Goal: Transaction & Acquisition: Purchase product/service

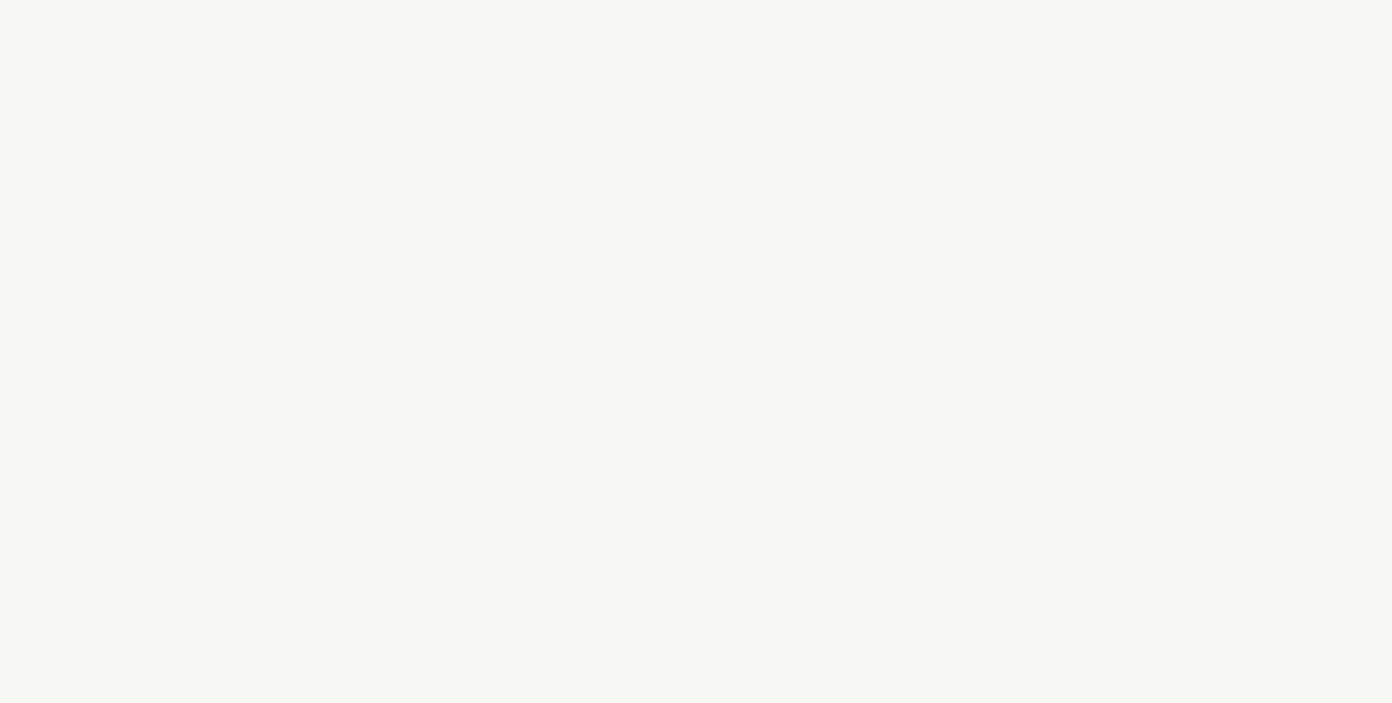
select select "FR"
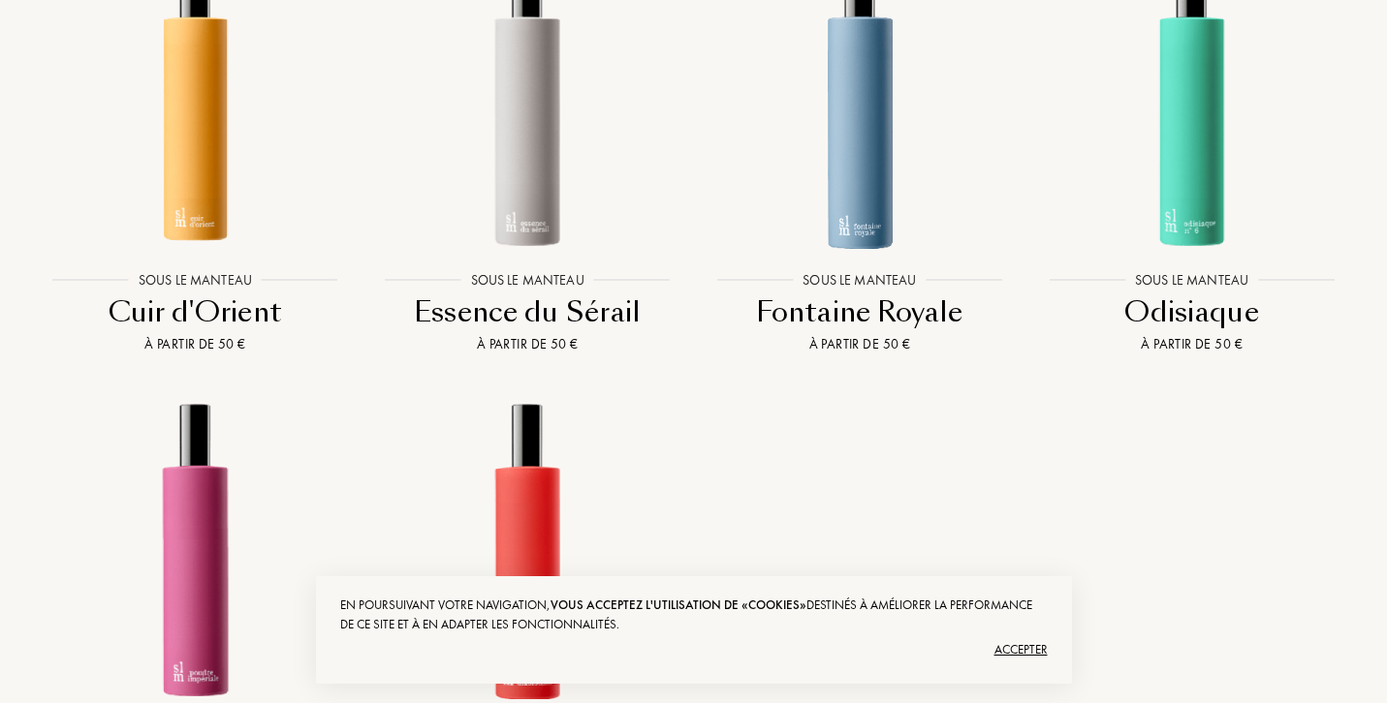
scroll to position [1595, 0]
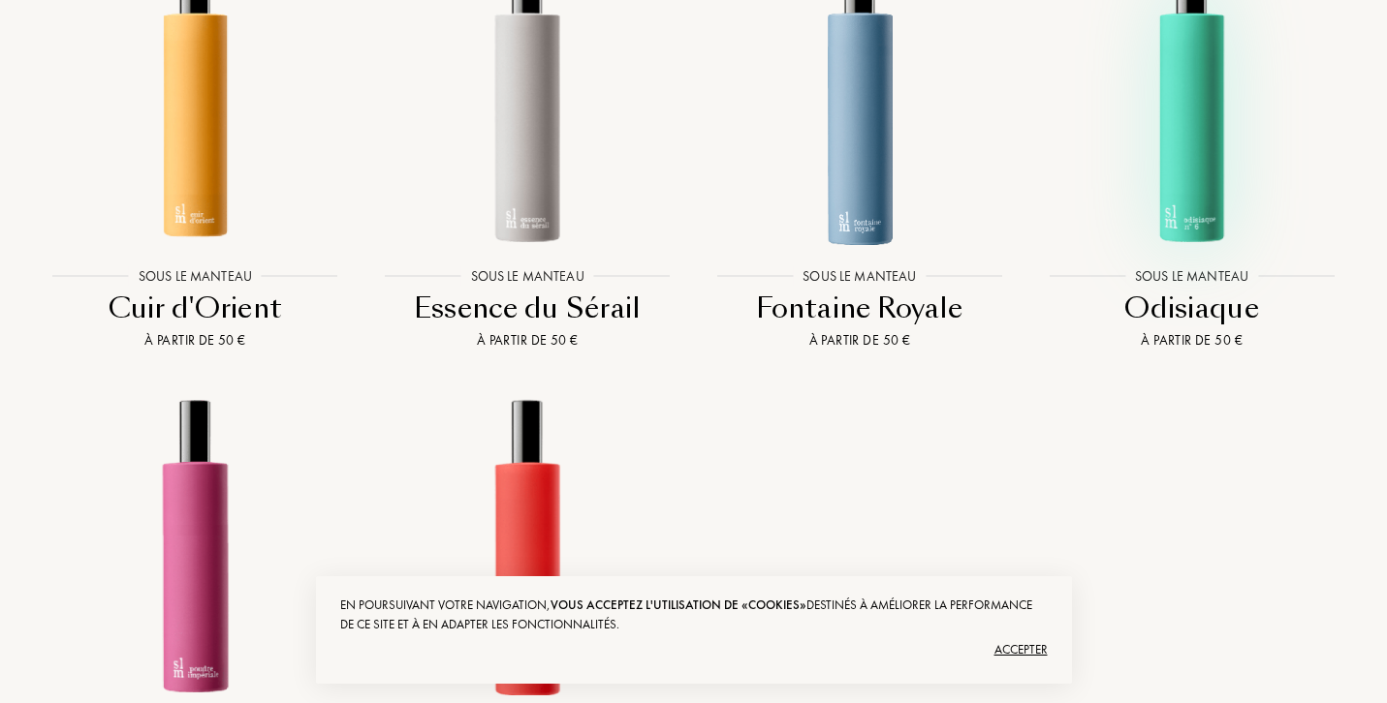
click at [1172, 161] on img at bounding box center [1191, 96] width 298 height 298
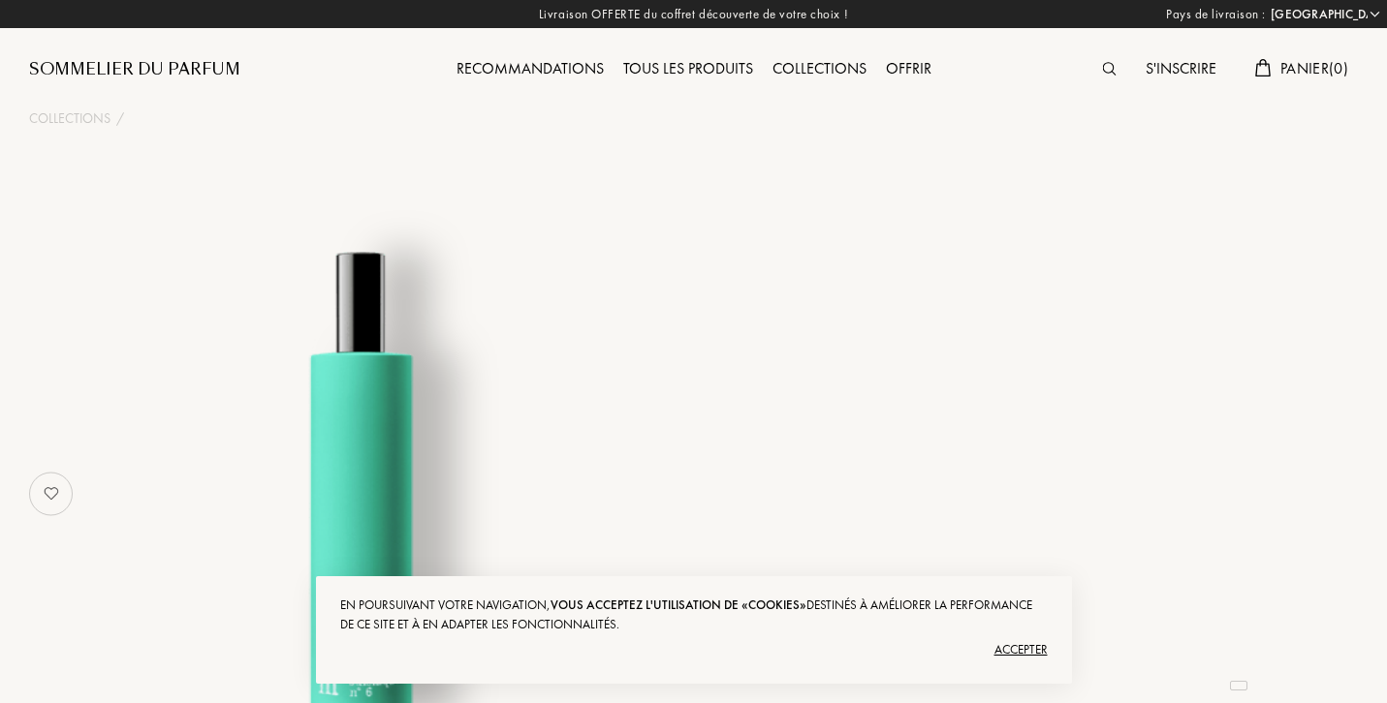
select select "FR"
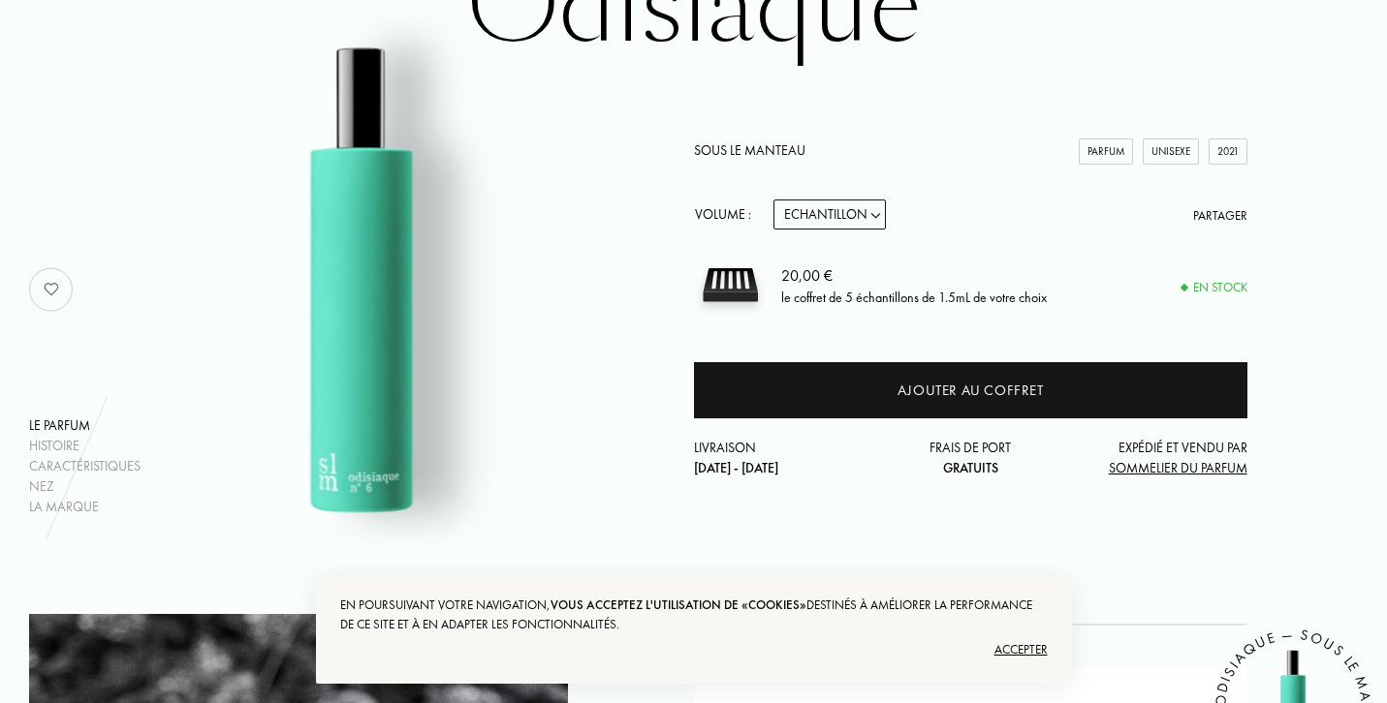
scroll to position [195, 0]
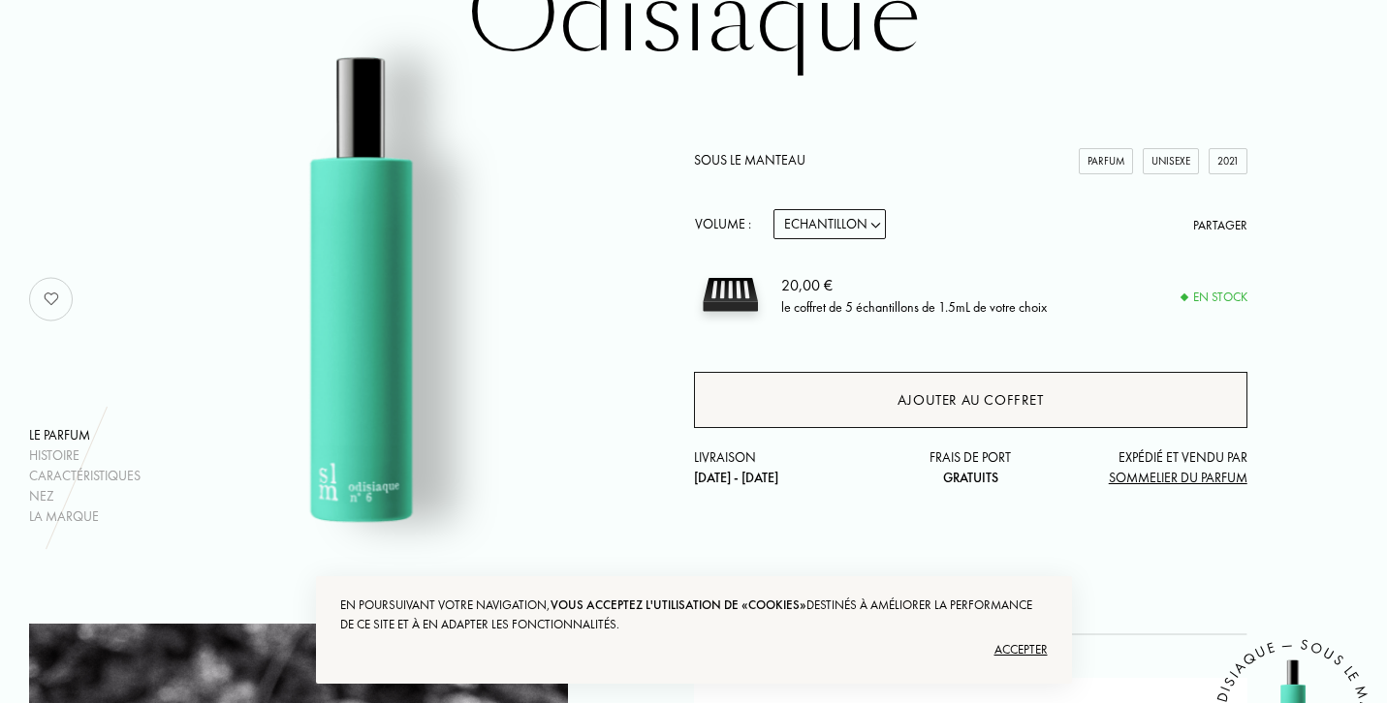
click at [936, 397] on div "Ajouter au coffret" at bounding box center [970, 400] width 146 height 22
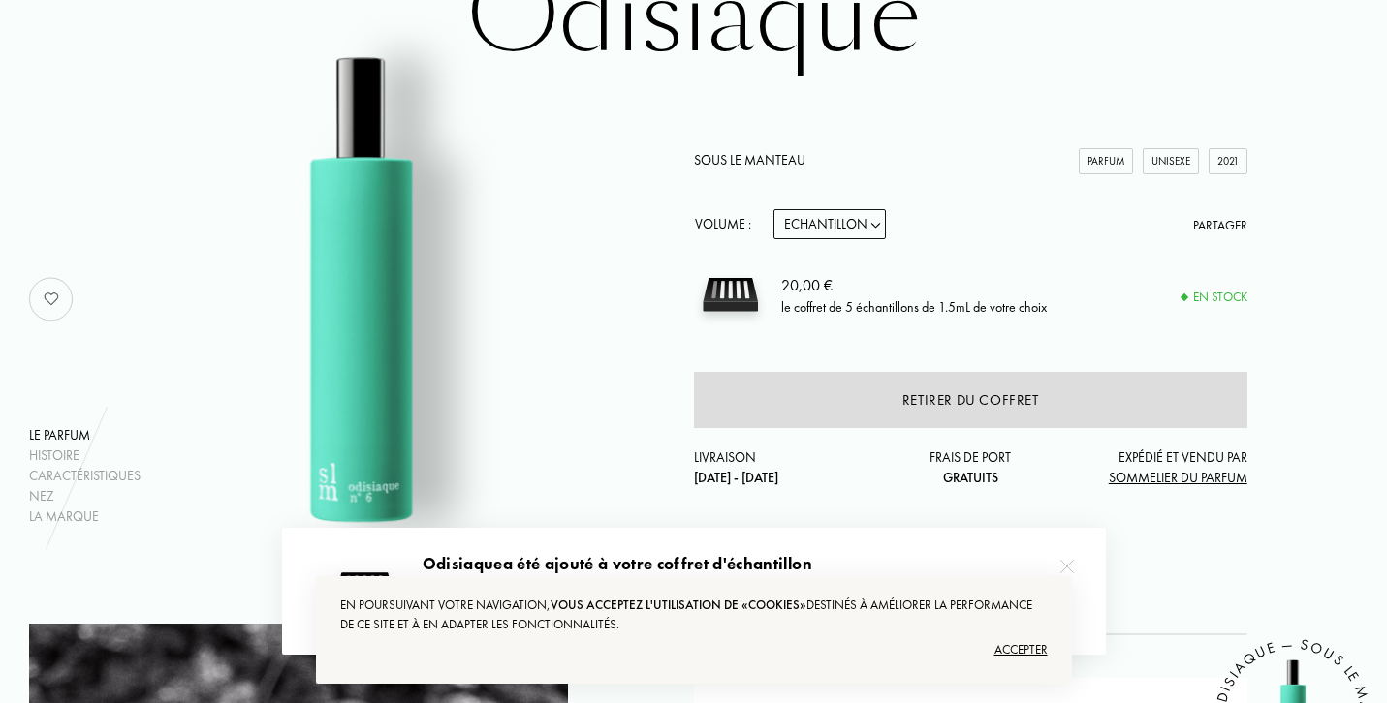
click at [697, 159] on link "Sous le Manteau" at bounding box center [749, 159] width 111 height 17
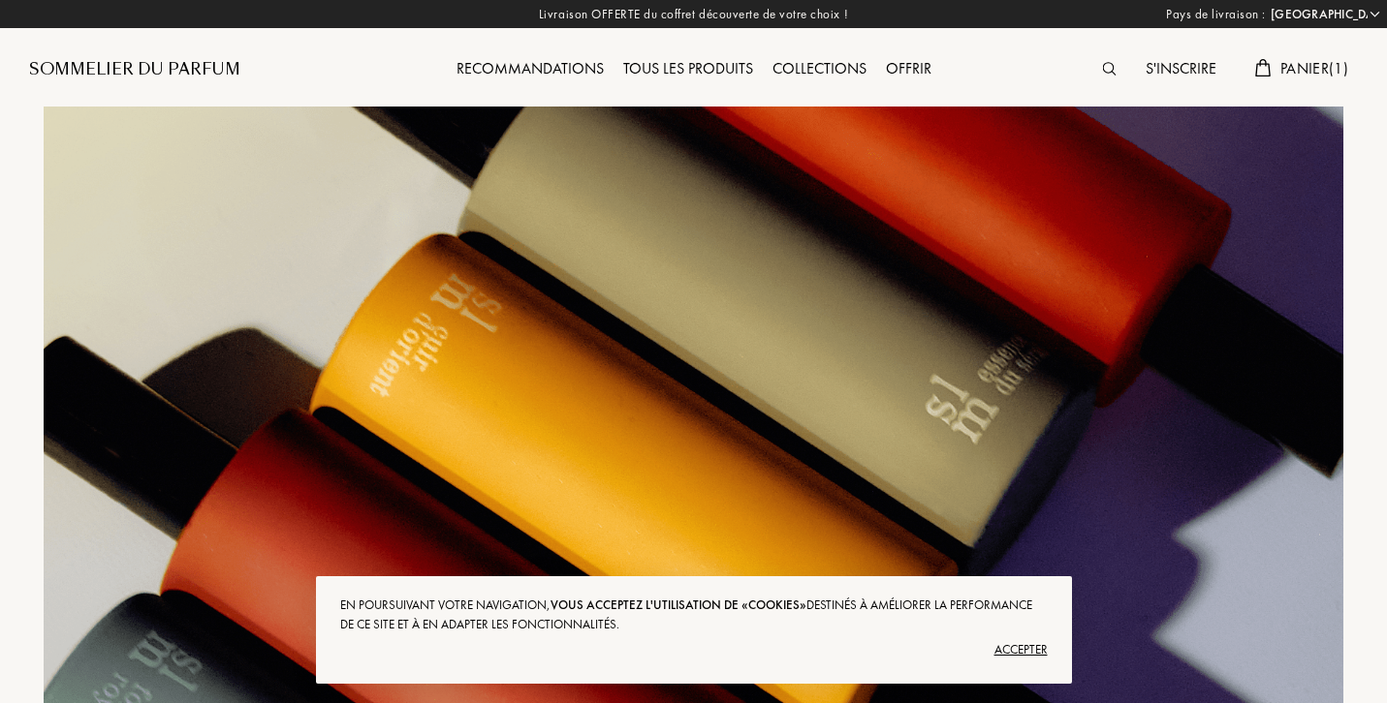
select select "FR"
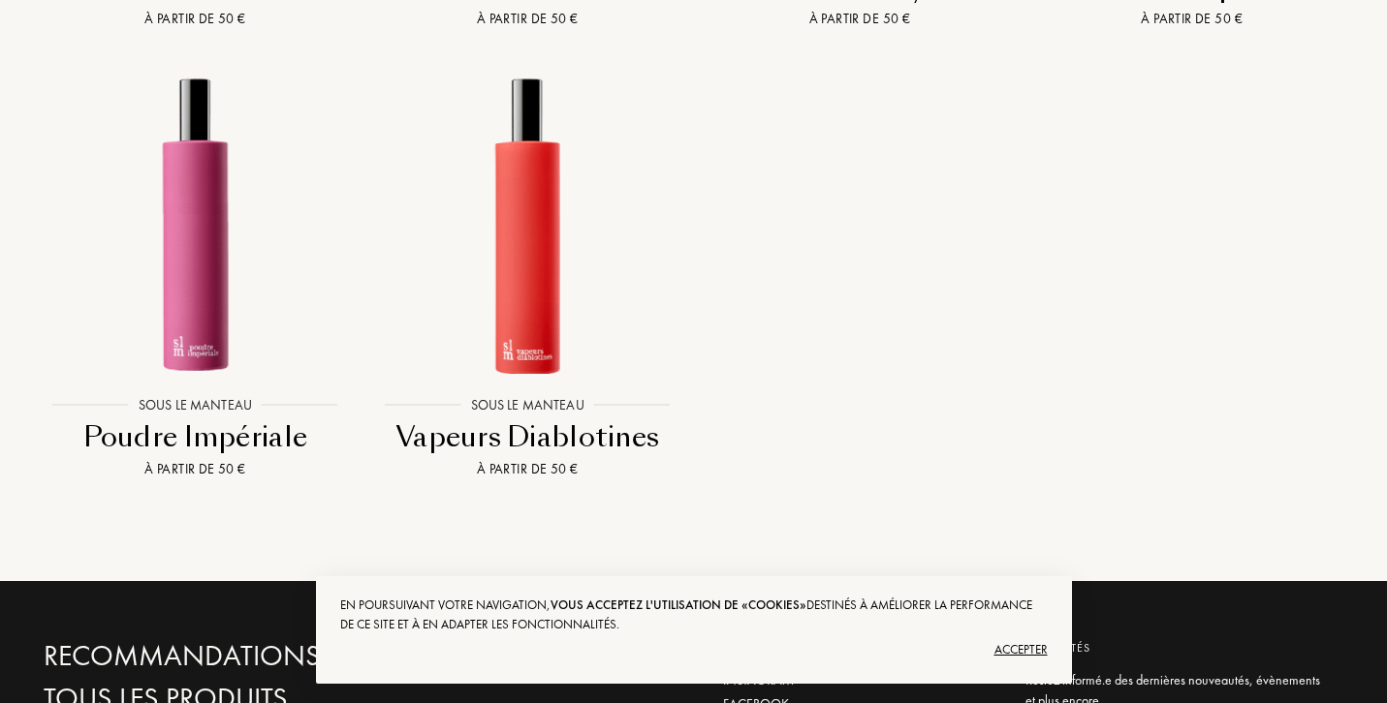
scroll to position [1958, 0]
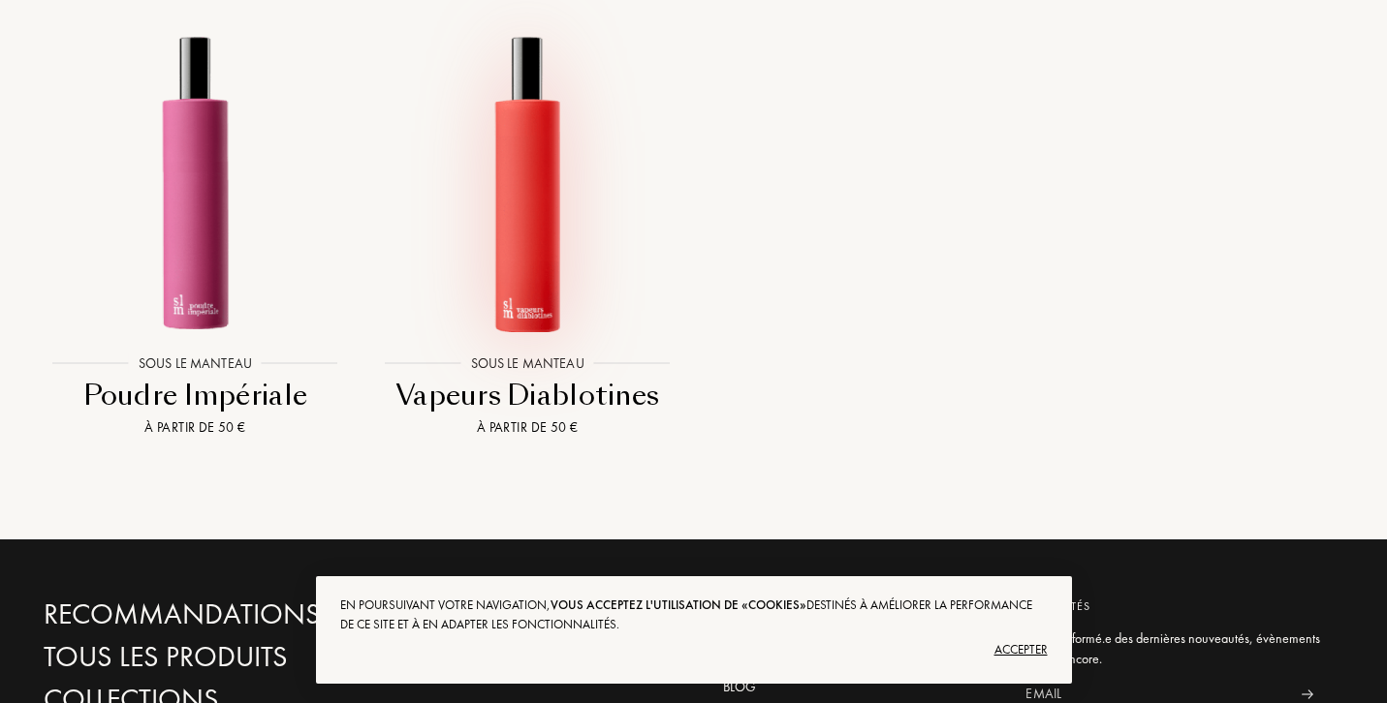
click at [555, 280] on img at bounding box center [527, 182] width 298 height 298
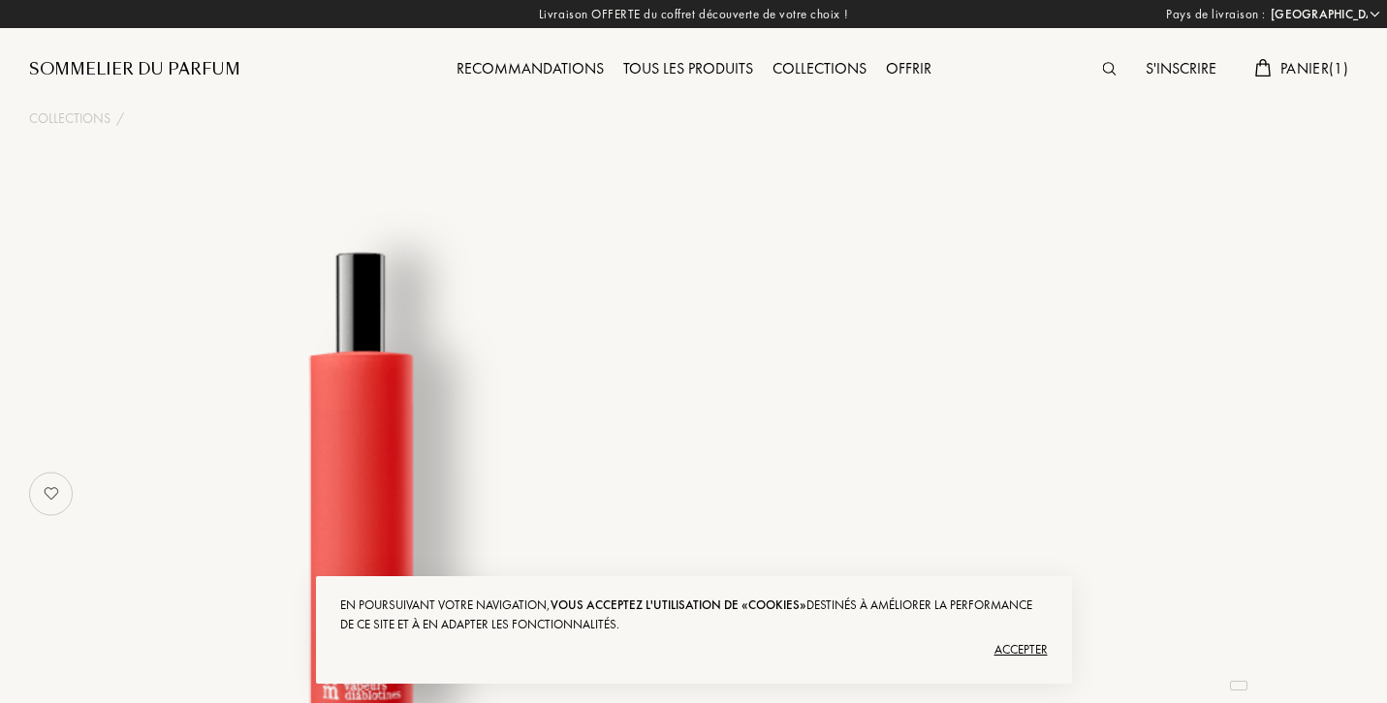
select select "FR"
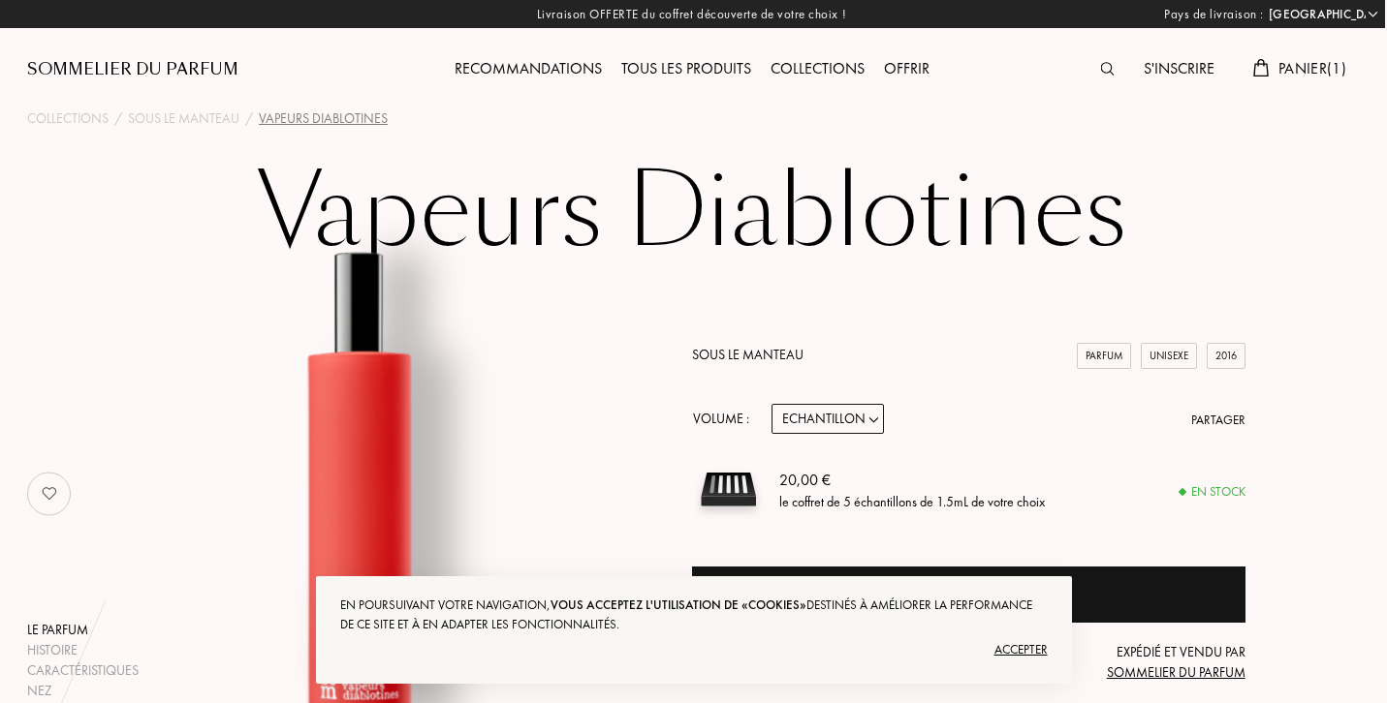
scroll to position [0, 2]
click at [662, 60] on div "Tous les produits" at bounding box center [685, 69] width 149 height 25
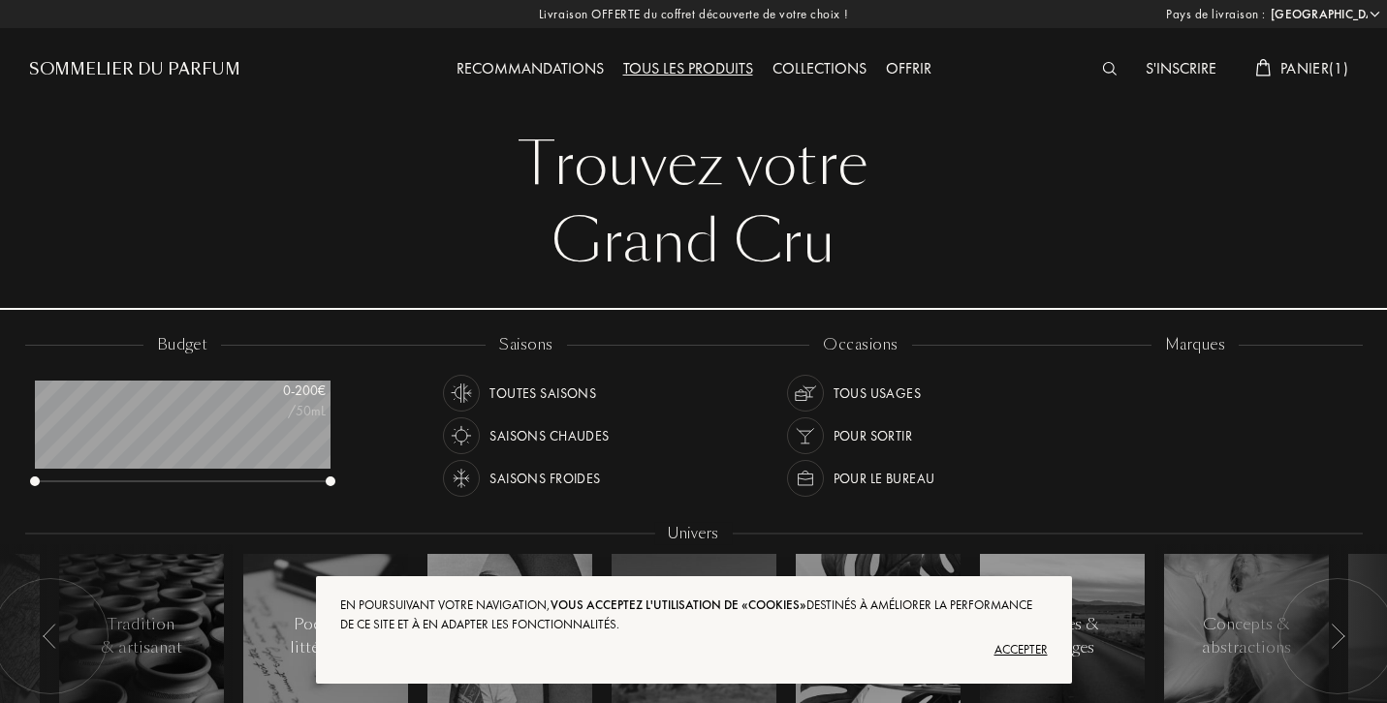
select select "FR"
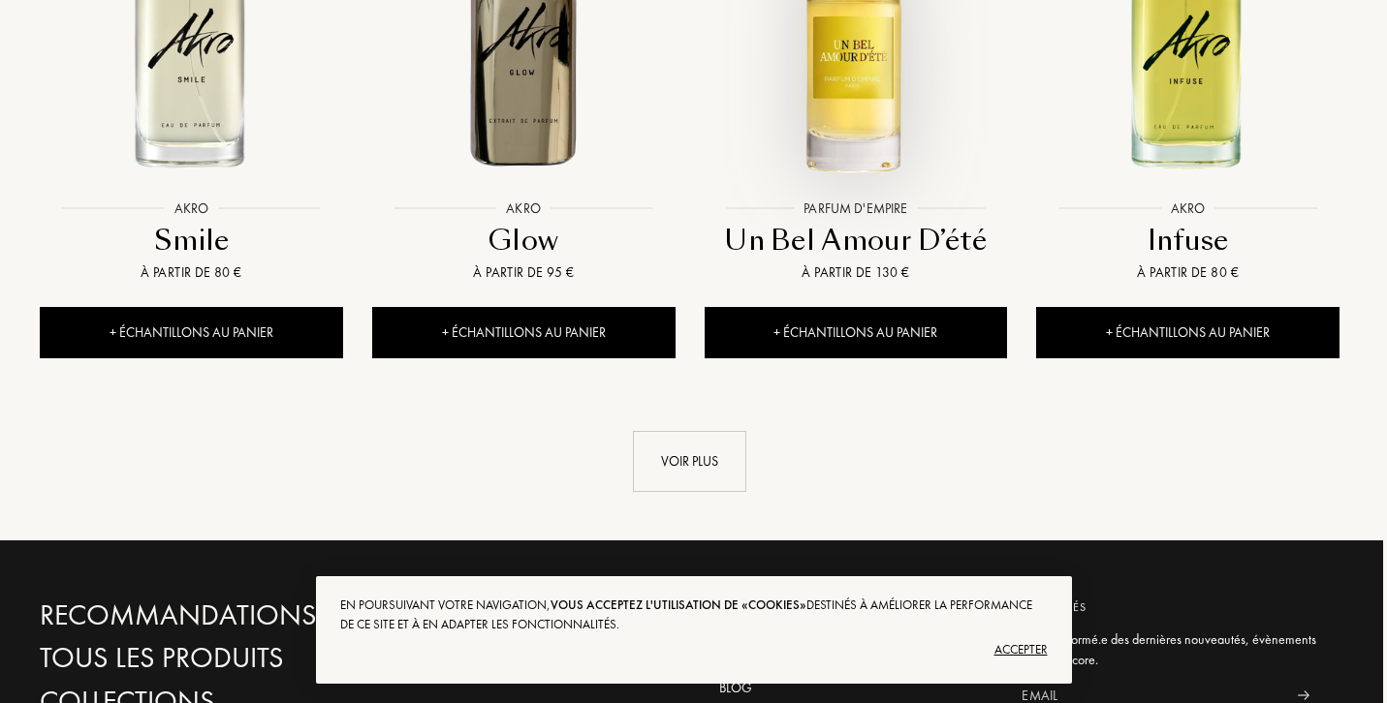
scroll to position [2151, 4]
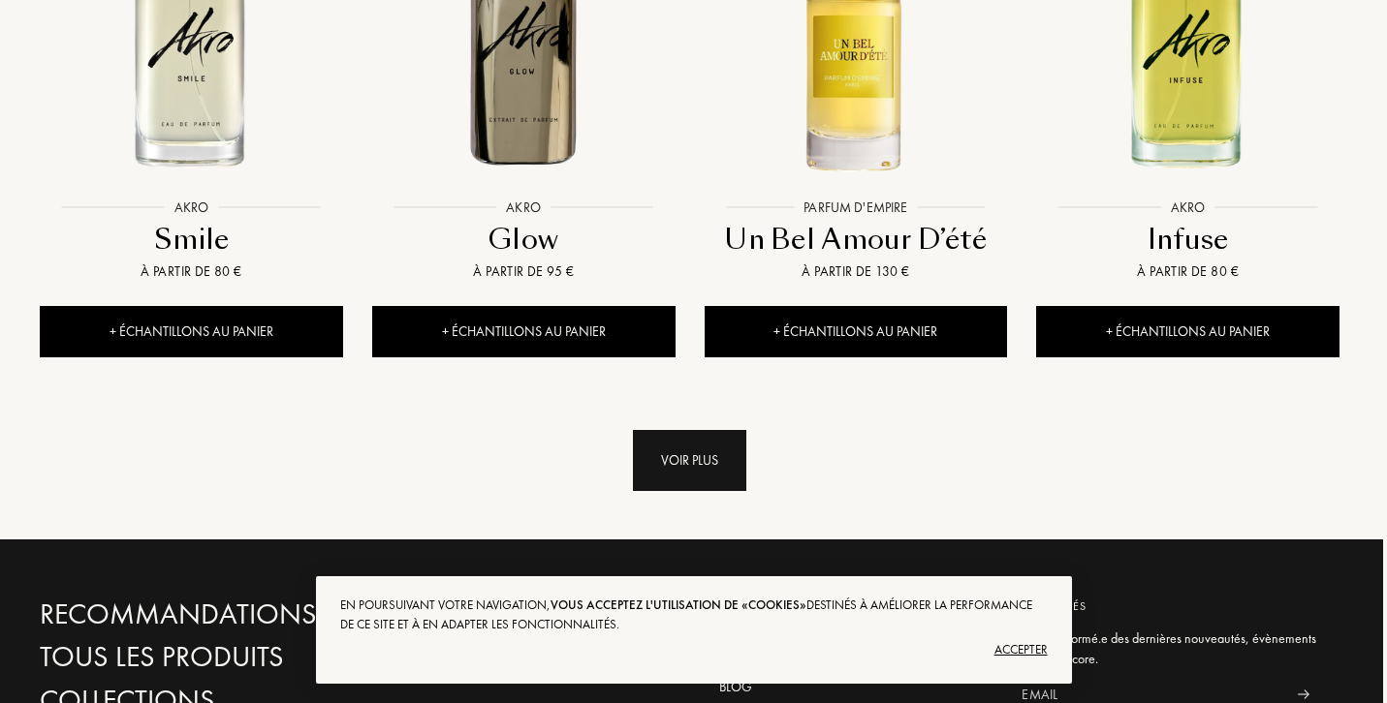
click at [723, 430] on div "Voir plus" at bounding box center [689, 460] width 113 height 61
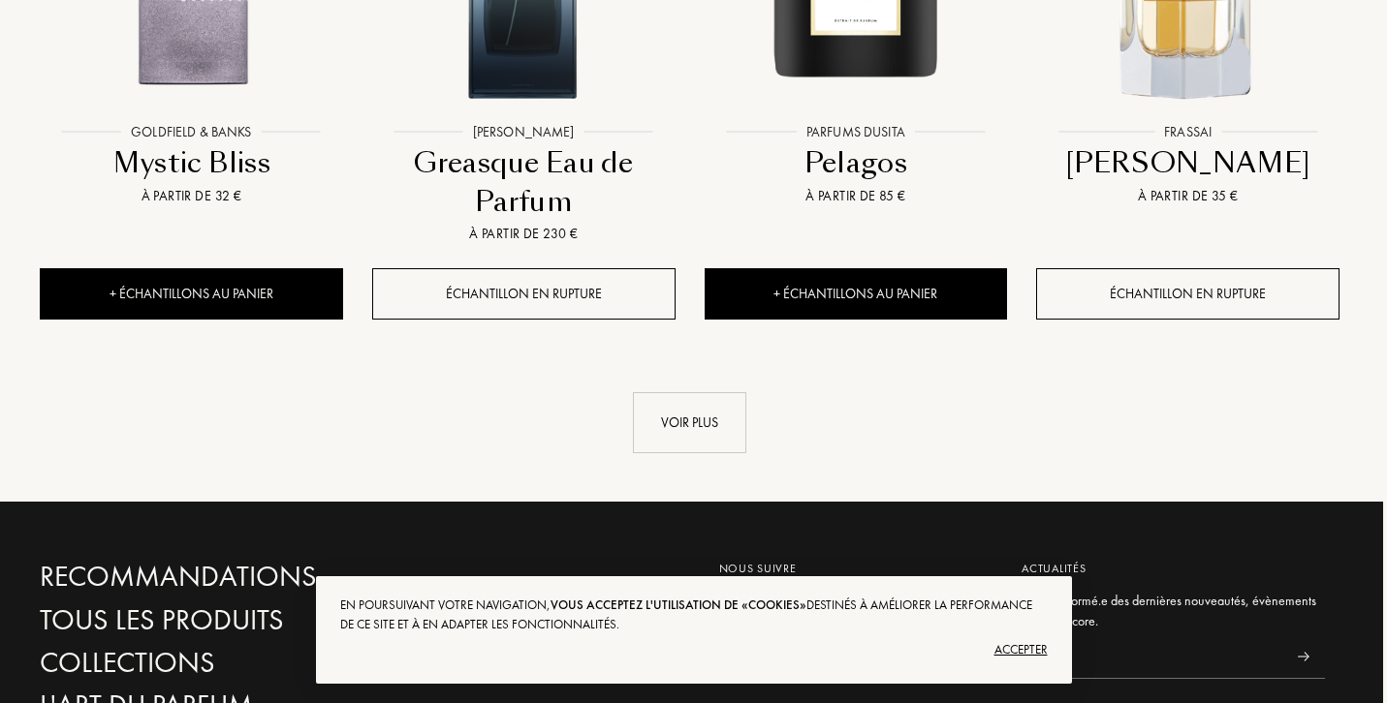
scroll to position [3805, 4]
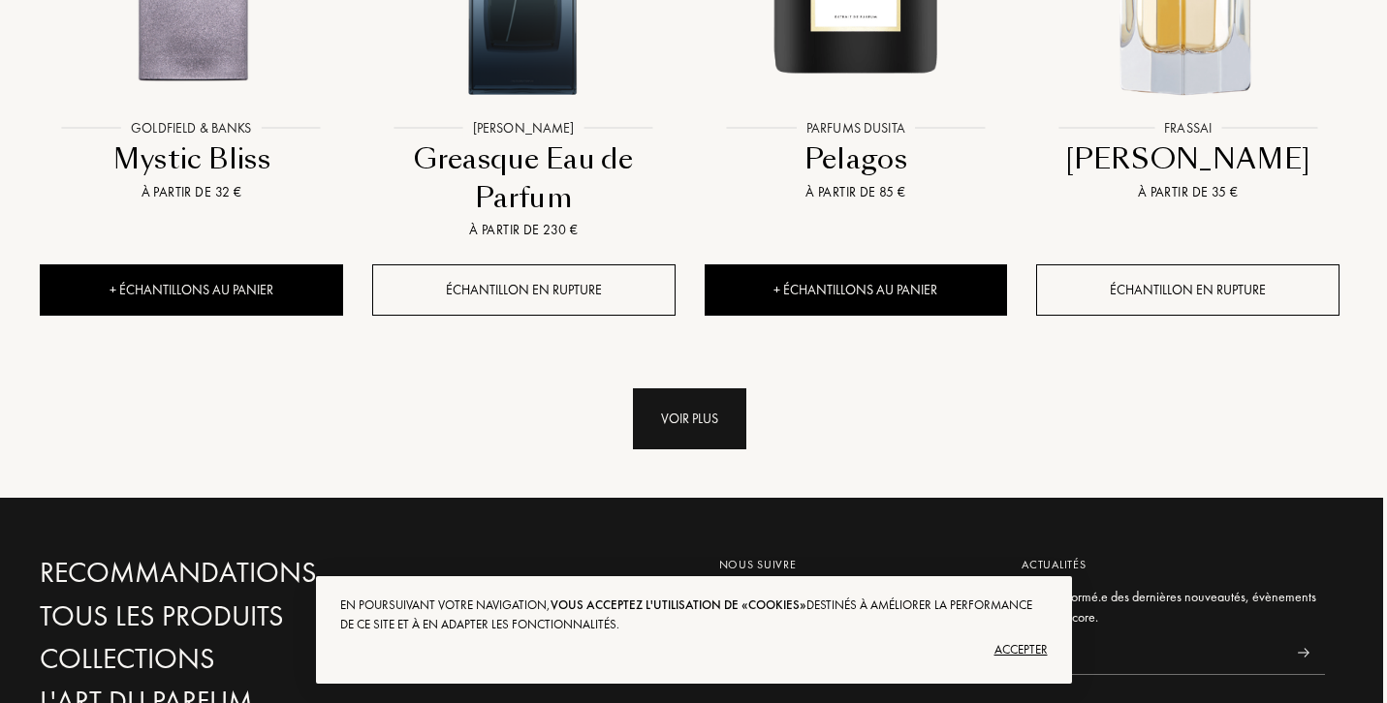
click at [708, 389] on div "Voir plus" at bounding box center [689, 419] width 113 height 61
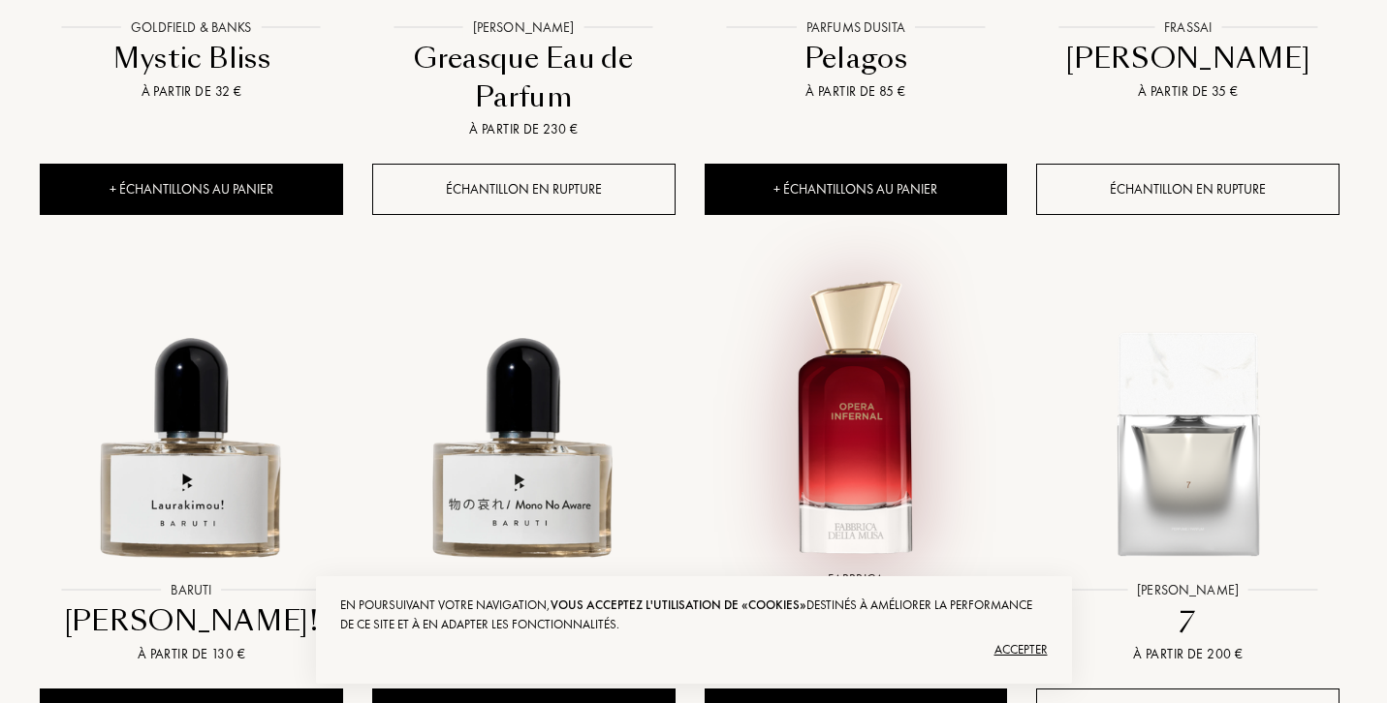
scroll to position [3911, 4]
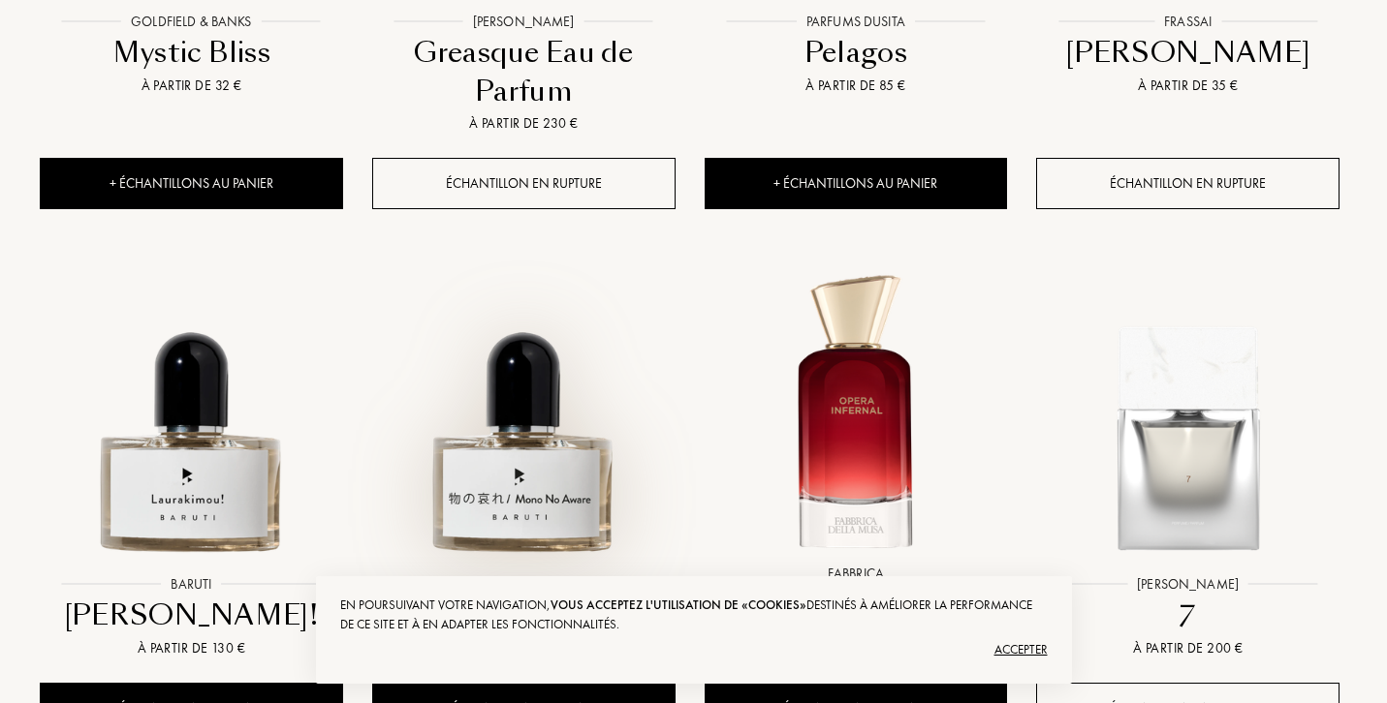
click at [530, 365] on img at bounding box center [523, 414] width 298 height 298
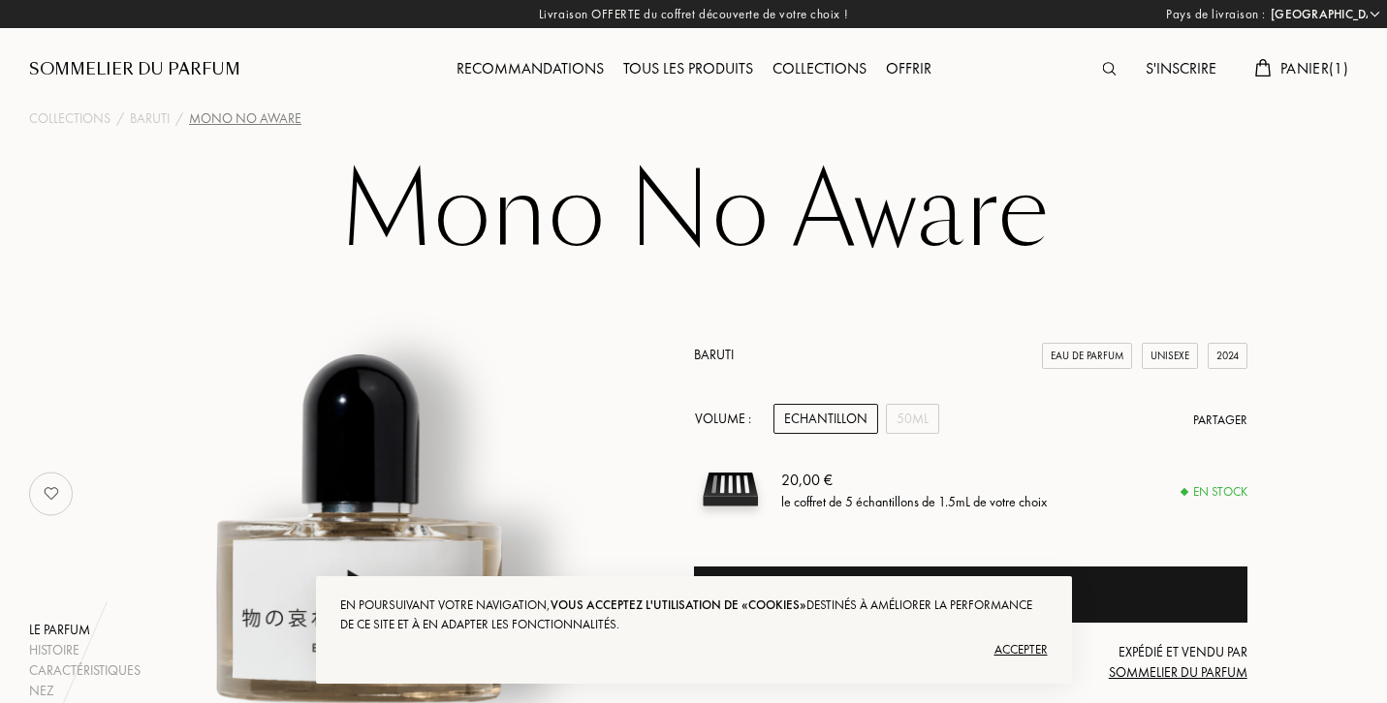
select select "FR"
click at [727, 483] on img at bounding box center [730, 489] width 73 height 73
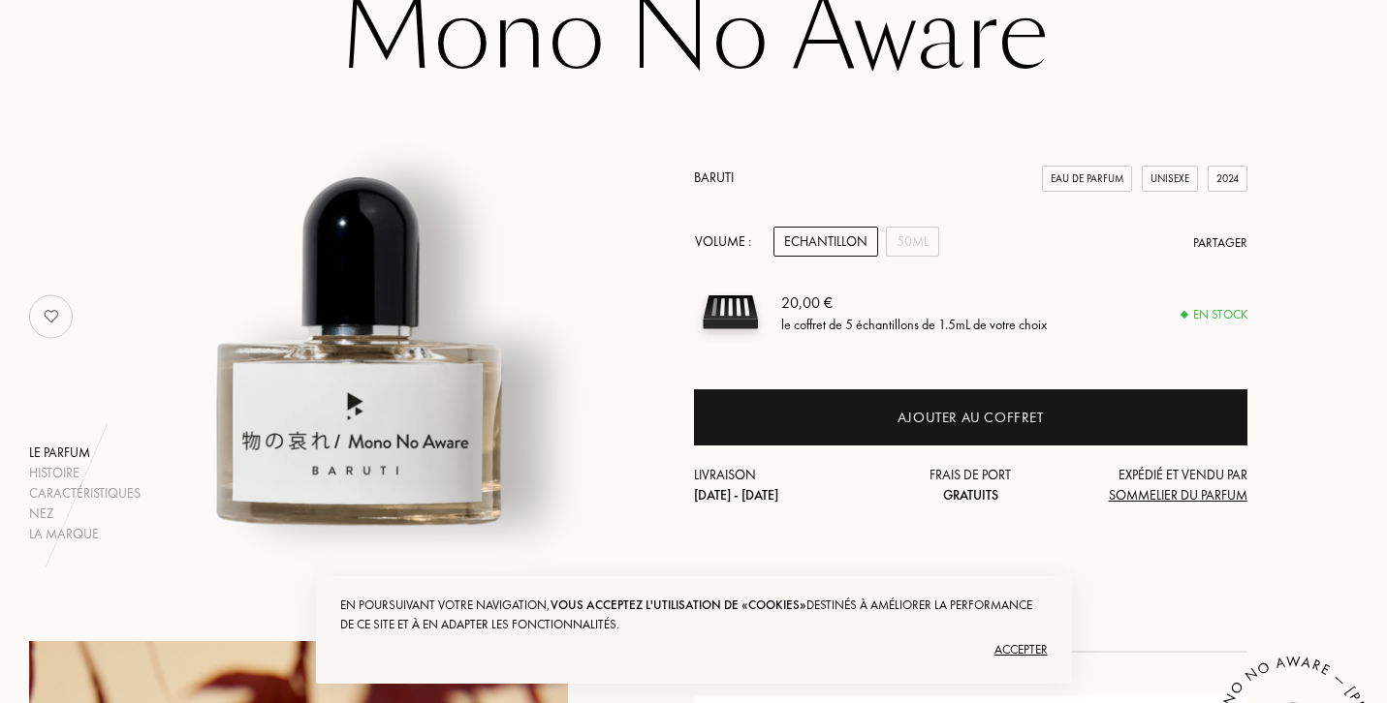
scroll to position [166, 0]
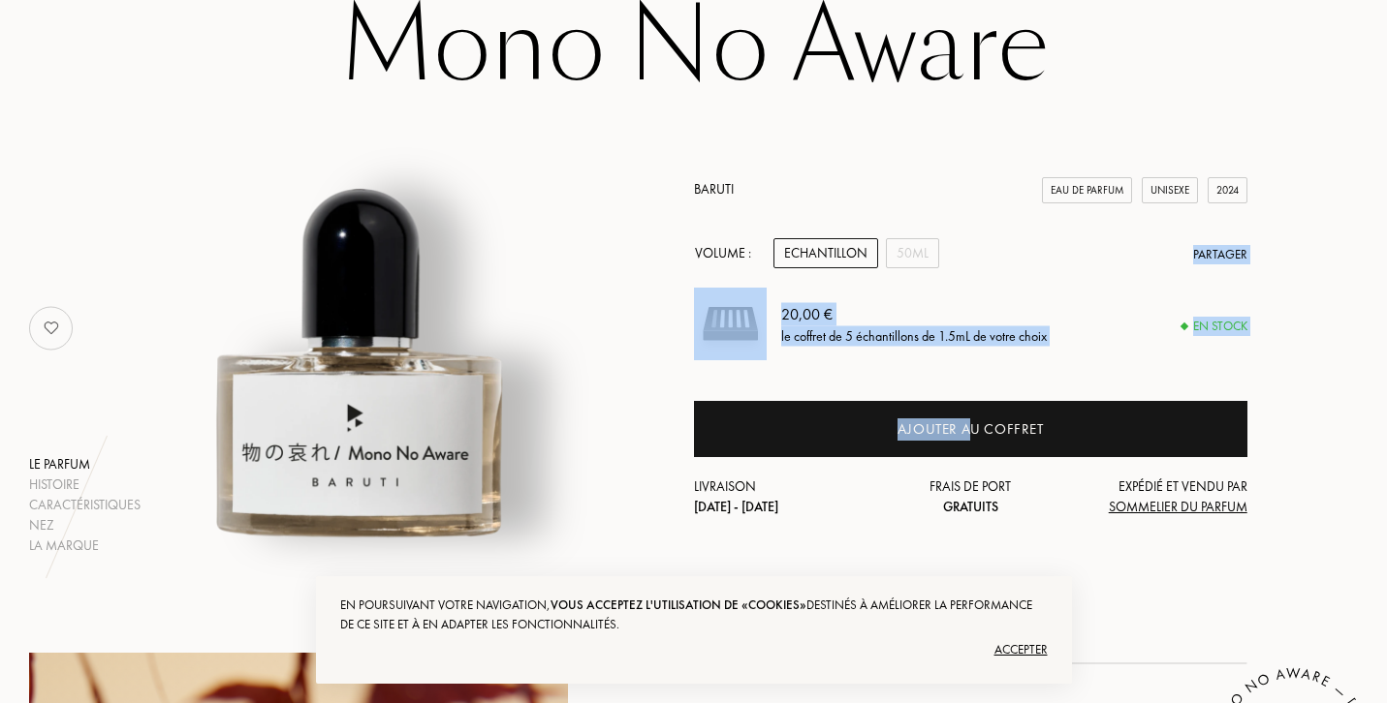
drag, startPoint x: 969, startPoint y: 426, endPoint x: 963, endPoint y: 258, distance: 168.7
click at [962, 258] on div "Baruti Eau de Parfum Unisexe 2024 Volume : Echantillon 50mL Partager 20,00 € le…" at bounding box center [970, 348] width 553 height 338
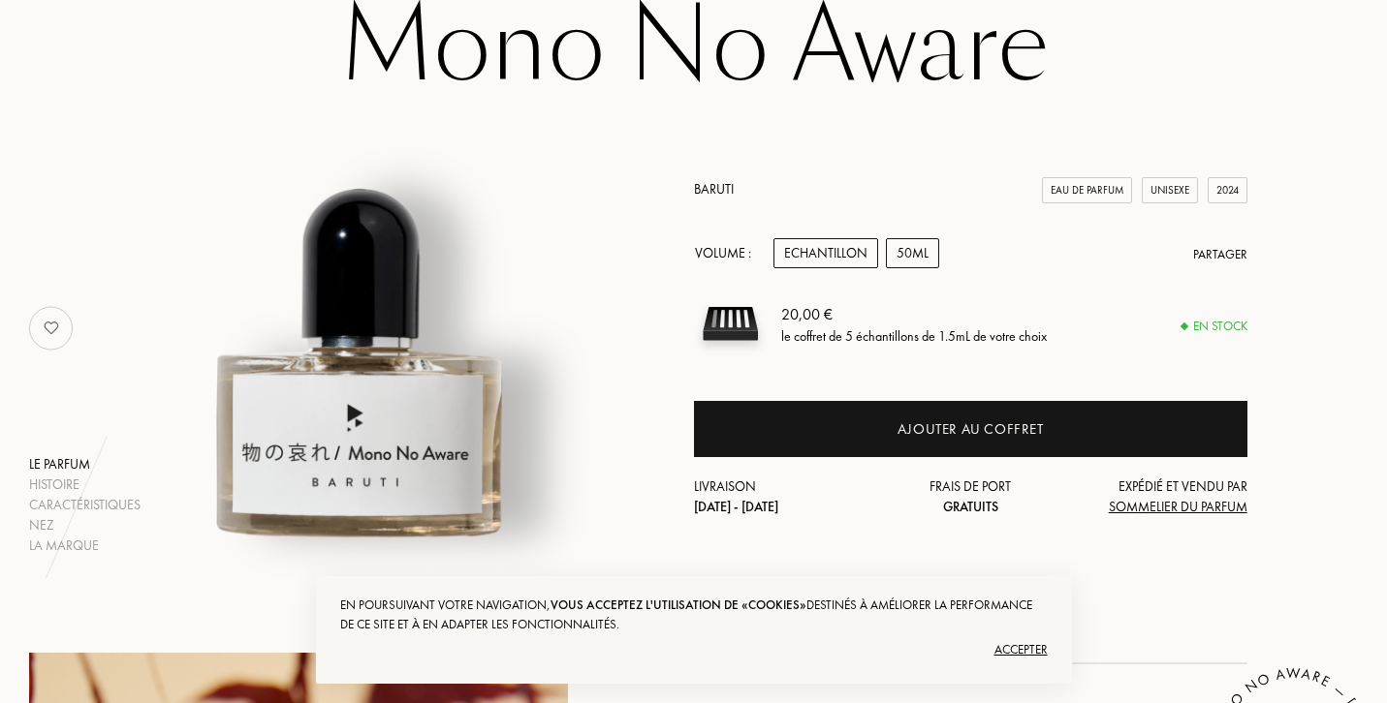
click at [910, 250] on div "50mL" at bounding box center [912, 253] width 53 height 30
click at [833, 257] on div "Echantillon" at bounding box center [825, 253] width 105 height 30
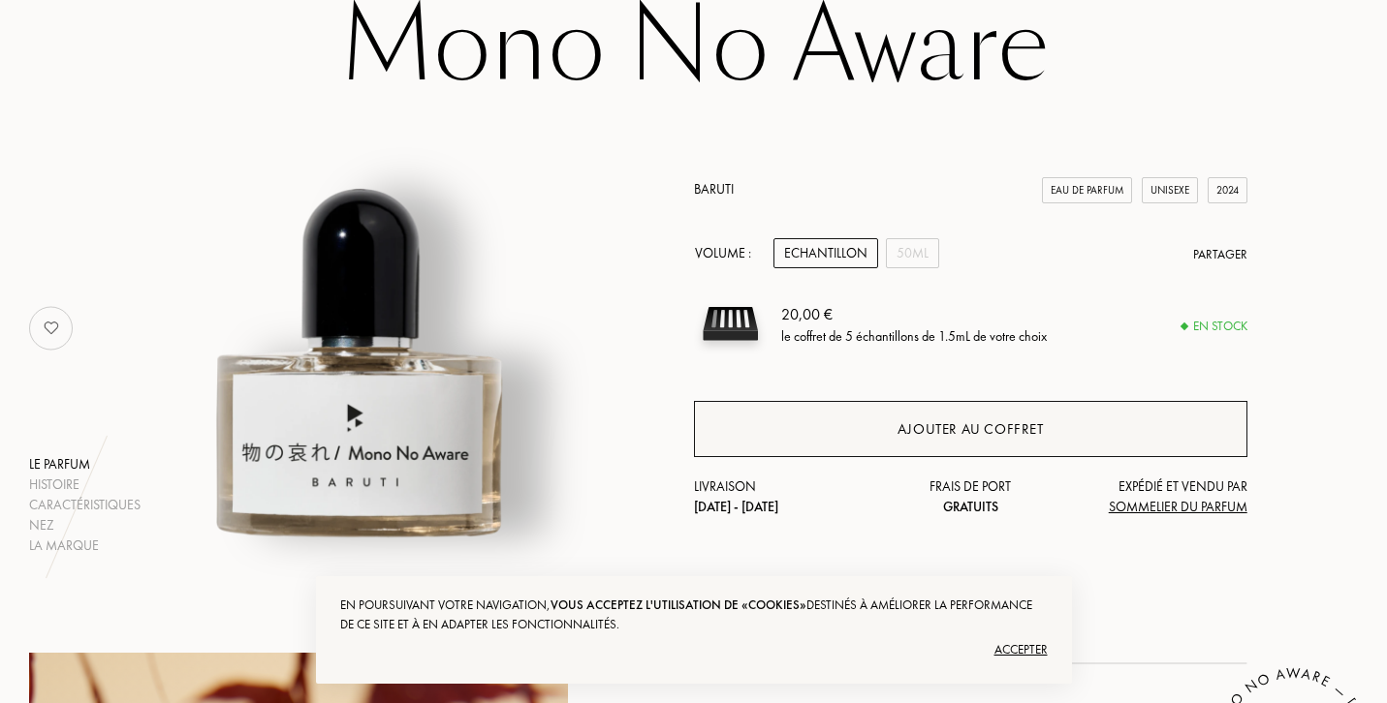
click at [972, 425] on div "Ajouter au coffret" at bounding box center [970, 430] width 146 height 22
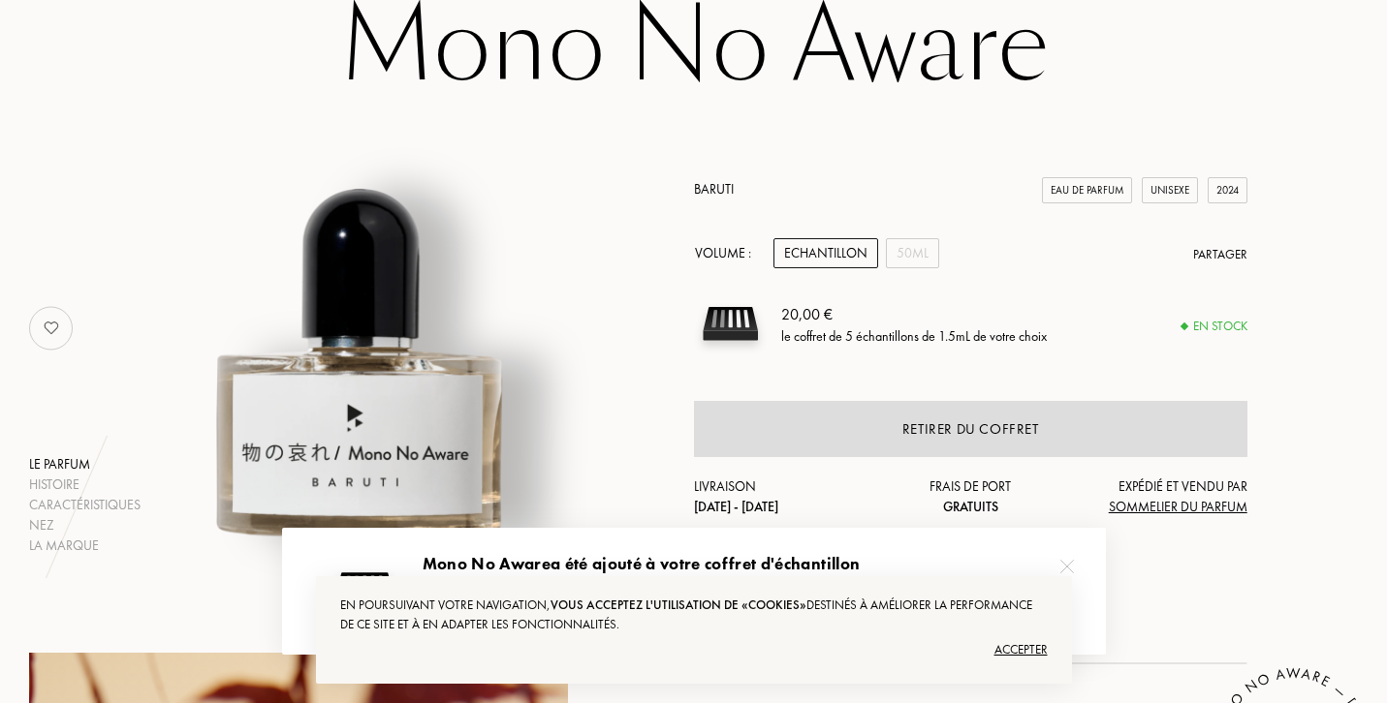
click at [1019, 639] on div "Accepter" at bounding box center [693, 650] width 707 height 31
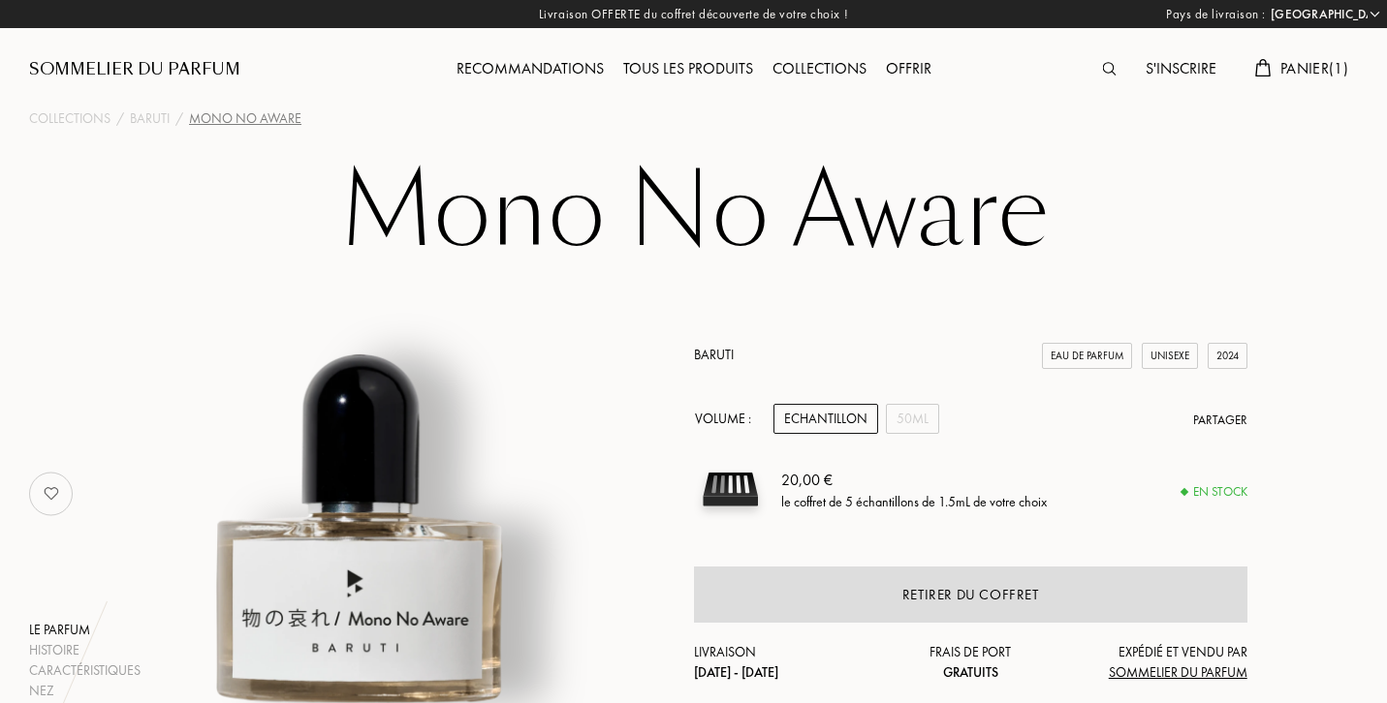
scroll to position [0, 0]
click at [702, 360] on link "Baruti" at bounding box center [714, 354] width 40 height 17
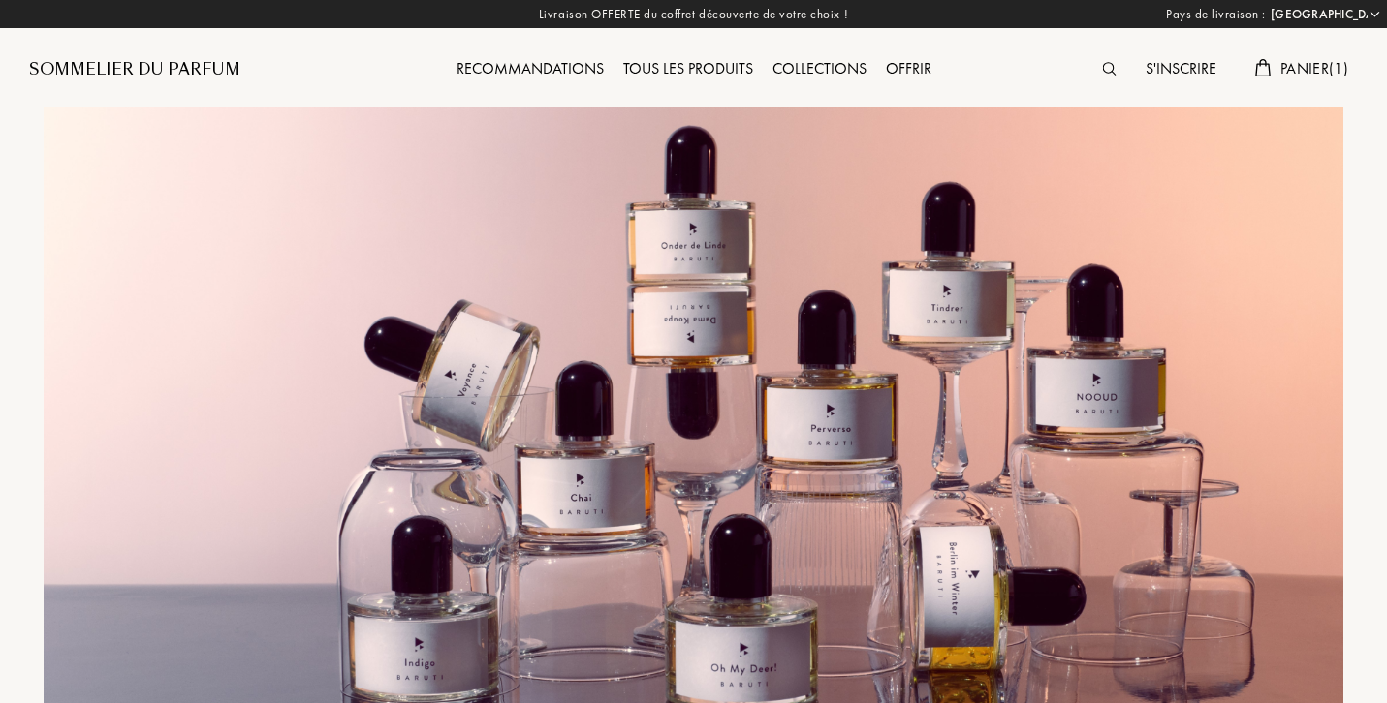
select select "FR"
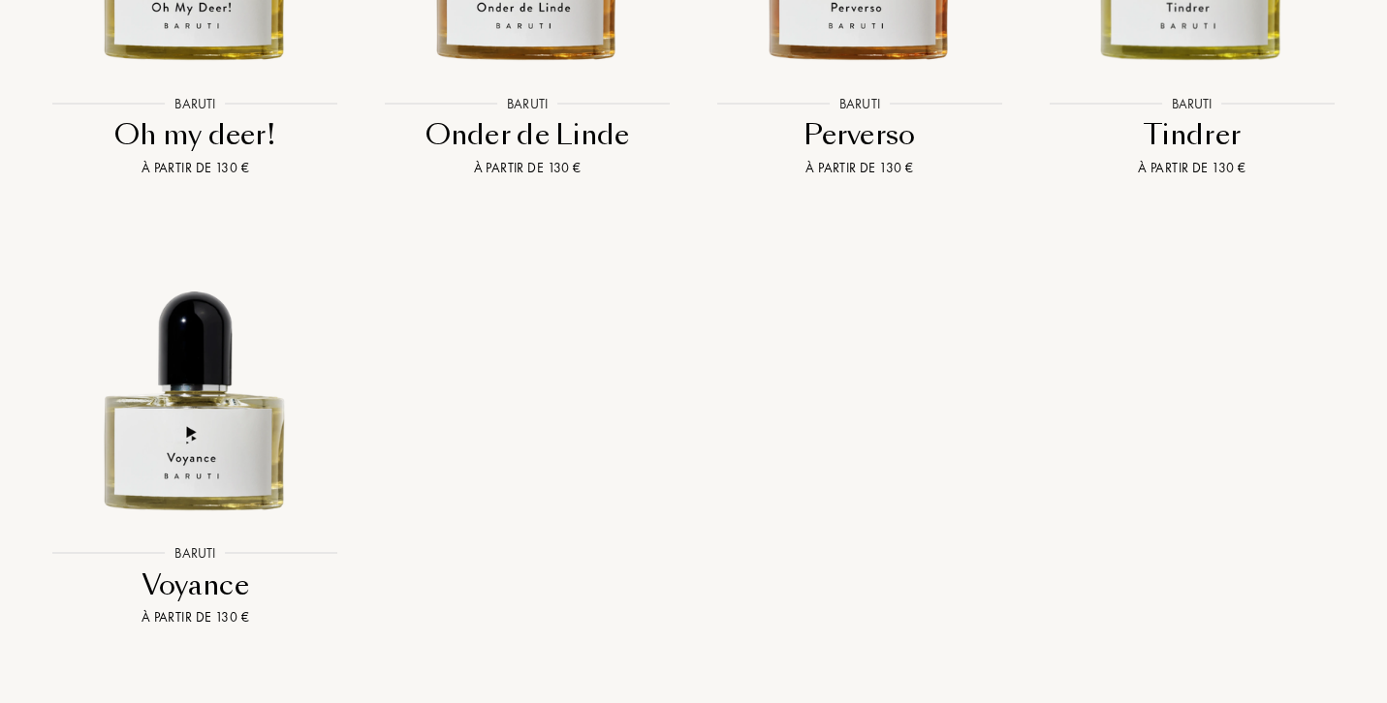
scroll to position [3472, 0]
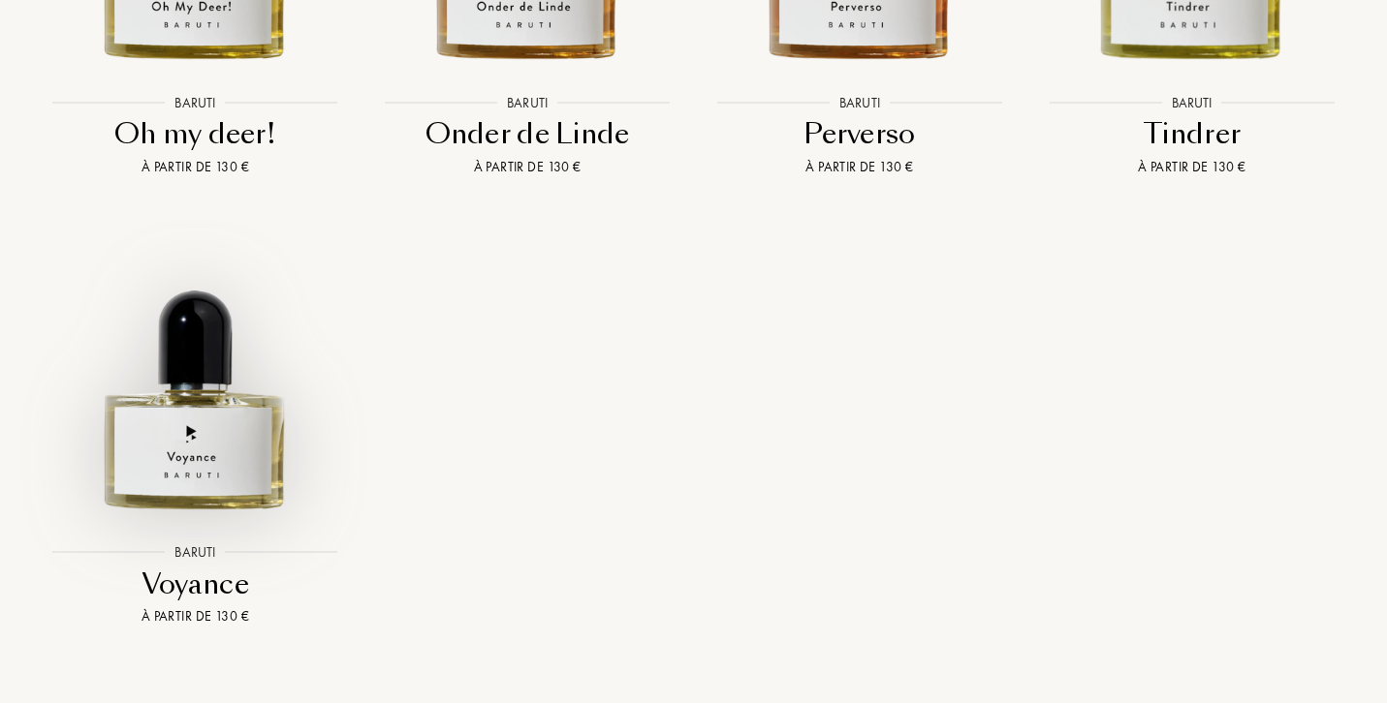
click at [219, 389] on img at bounding box center [195, 372] width 298 height 298
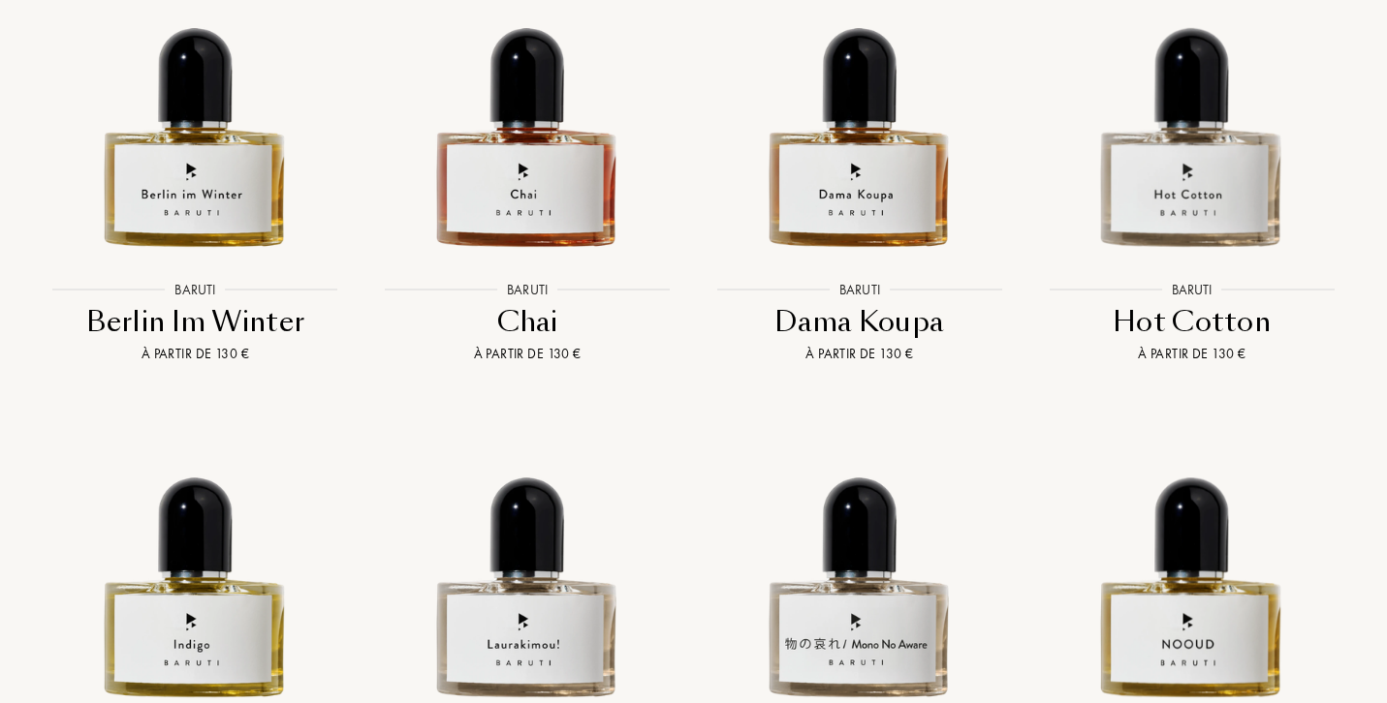
scroll to position [2355, 0]
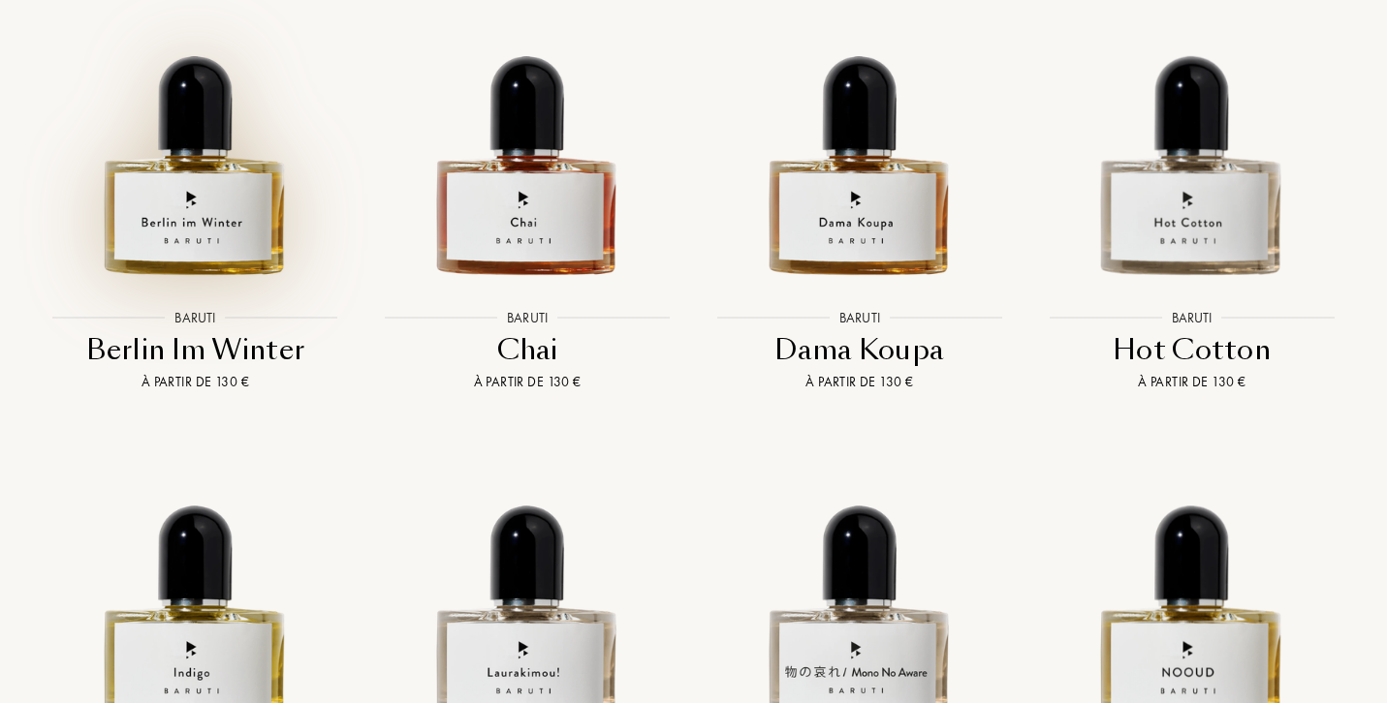
click at [182, 217] on img at bounding box center [195, 137] width 298 height 298
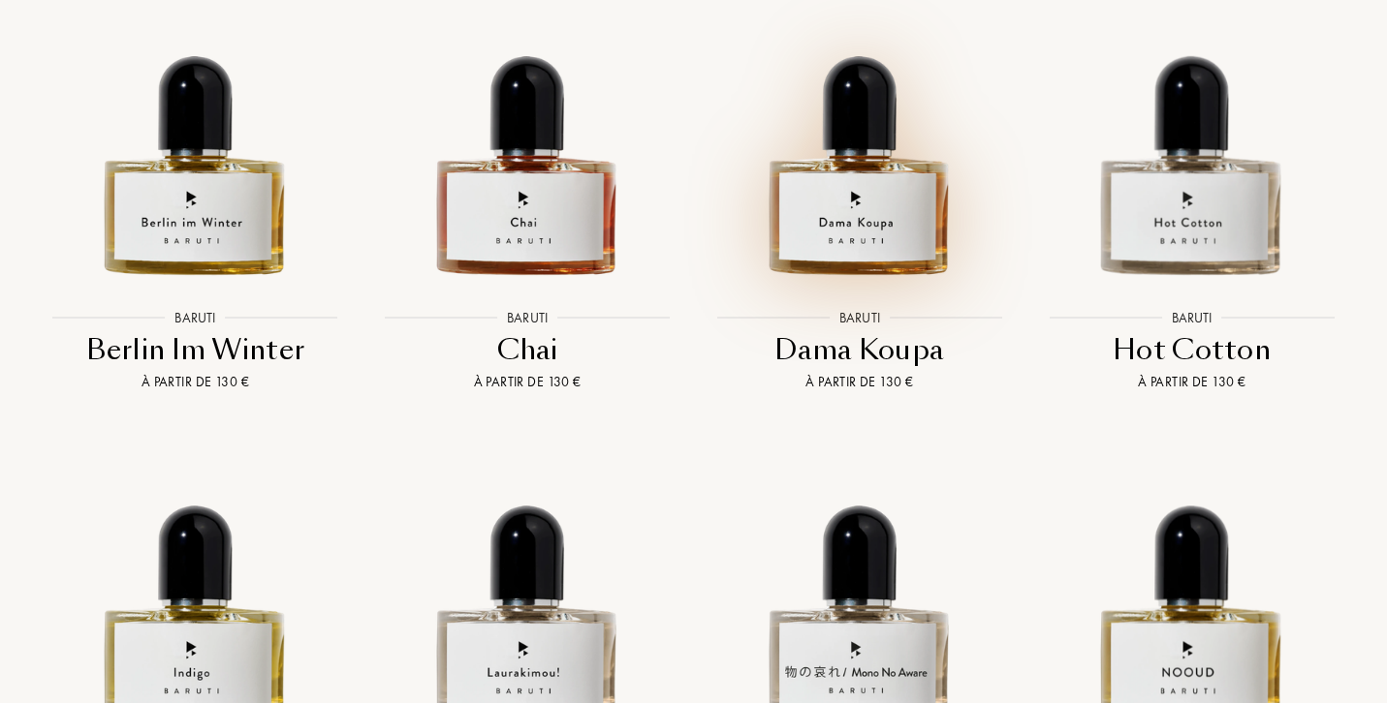
click at [820, 169] on img at bounding box center [859, 137] width 298 height 298
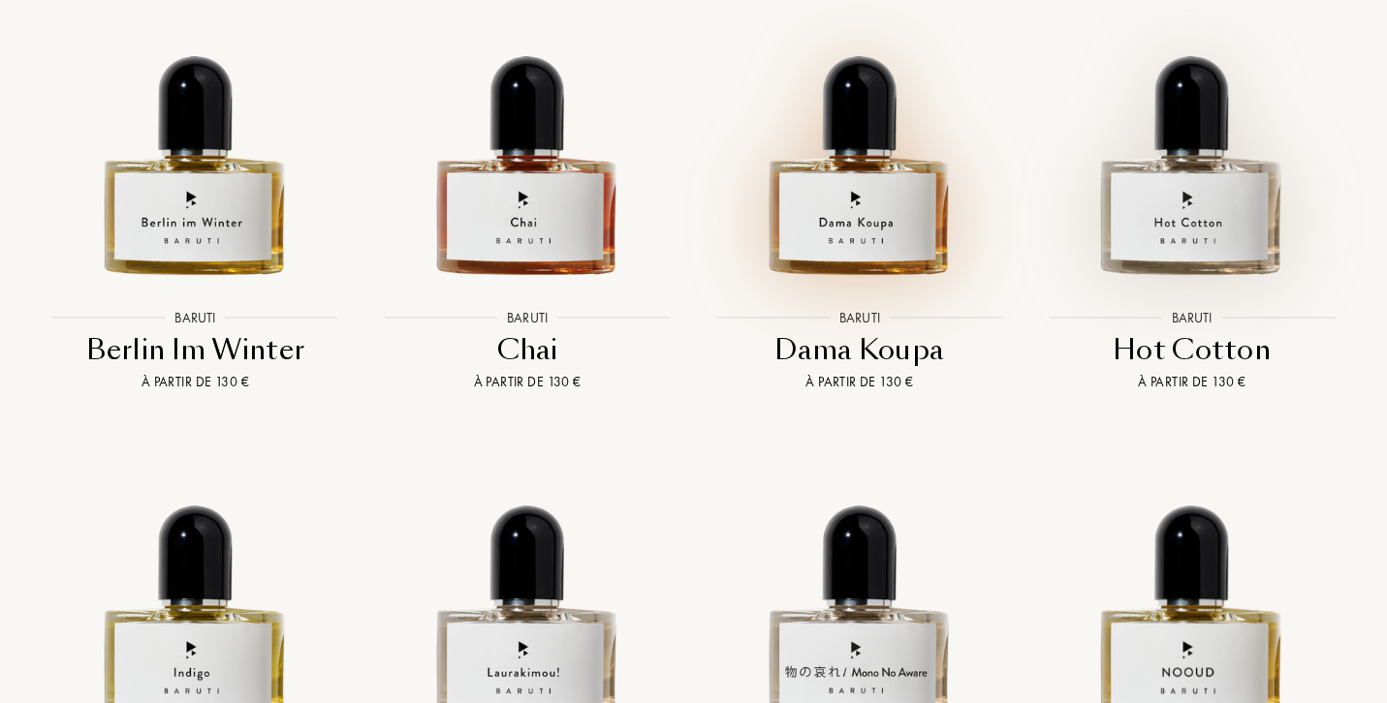
click at [1179, 167] on img at bounding box center [1191, 137] width 298 height 298
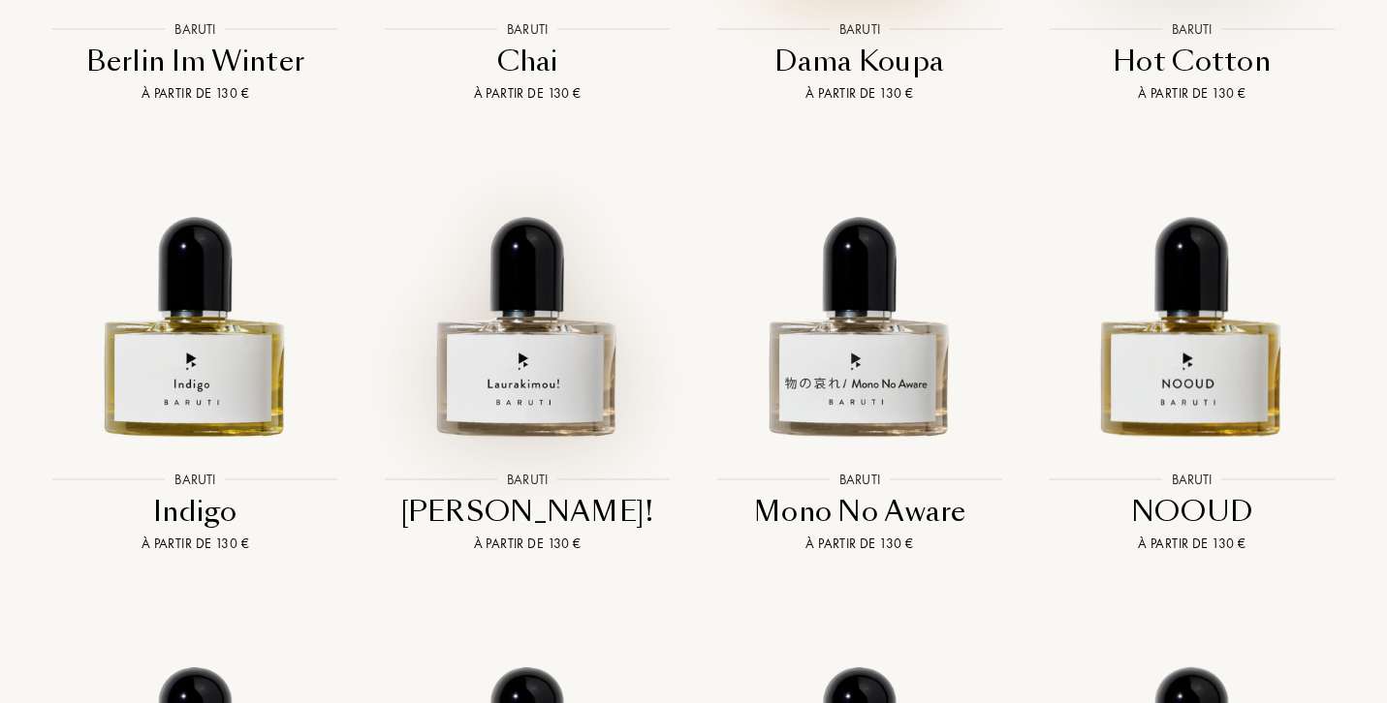
scroll to position [2707, 0]
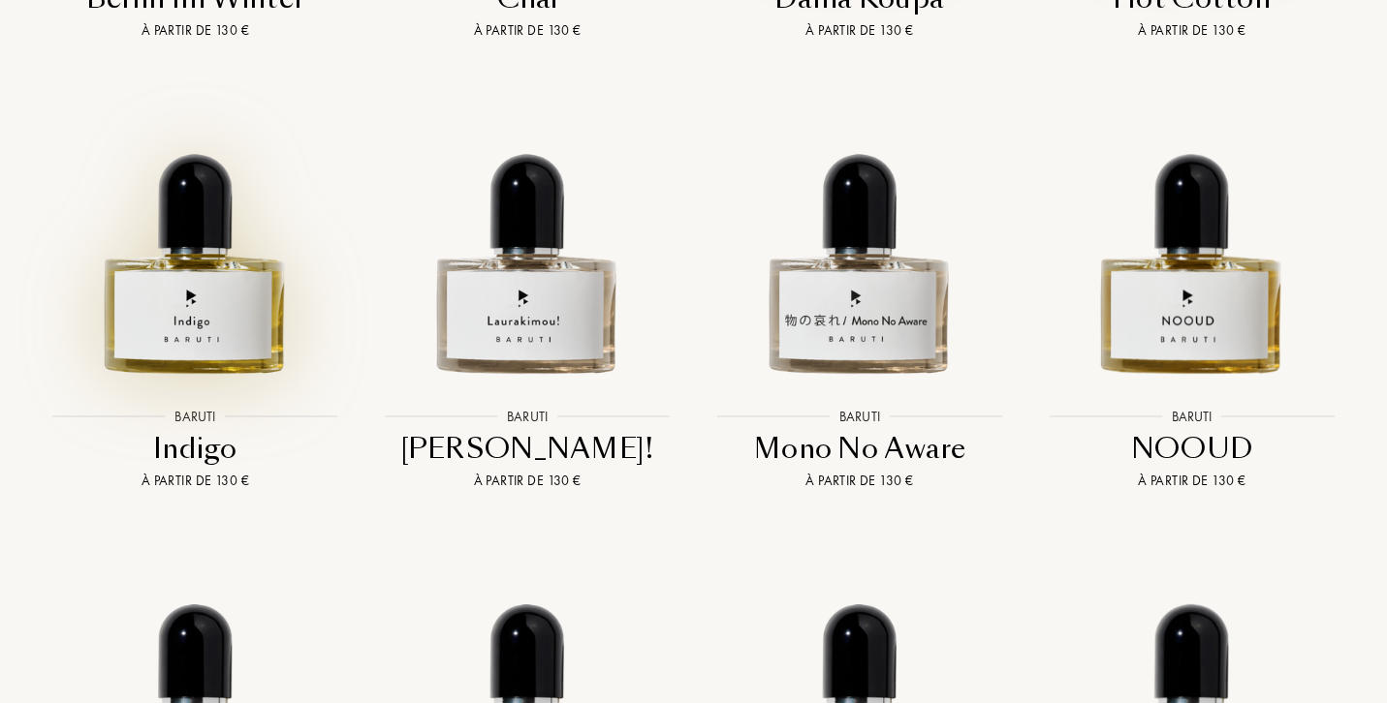
click at [189, 218] on img at bounding box center [195, 235] width 298 height 298
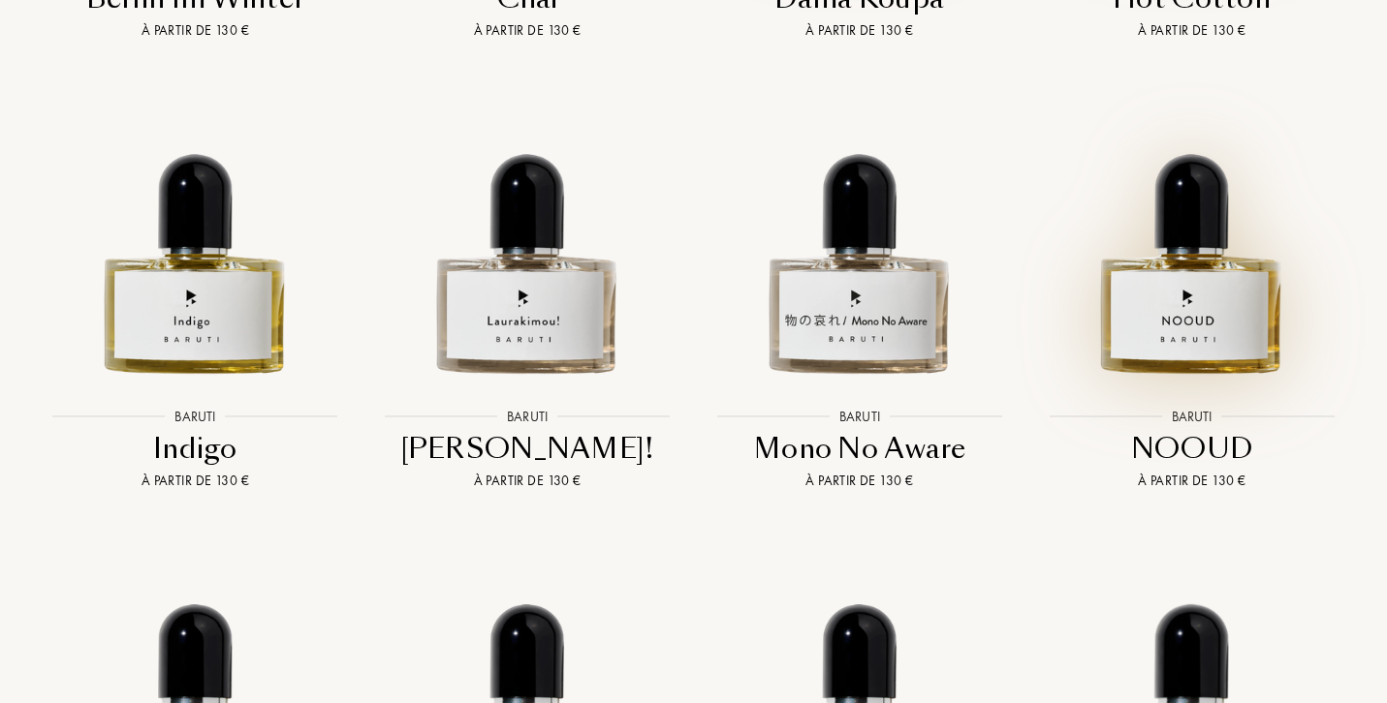
click at [1172, 246] on img at bounding box center [1191, 235] width 298 height 298
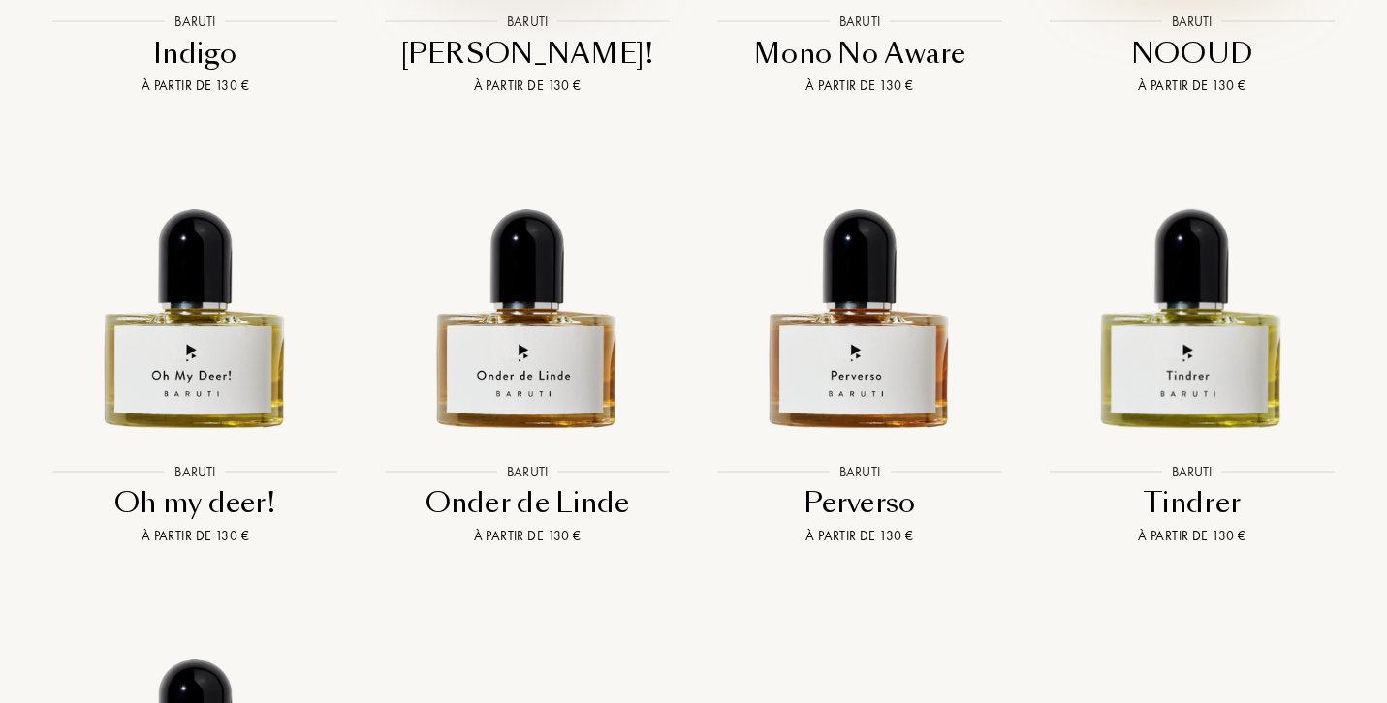
scroll to position [3104, 0]
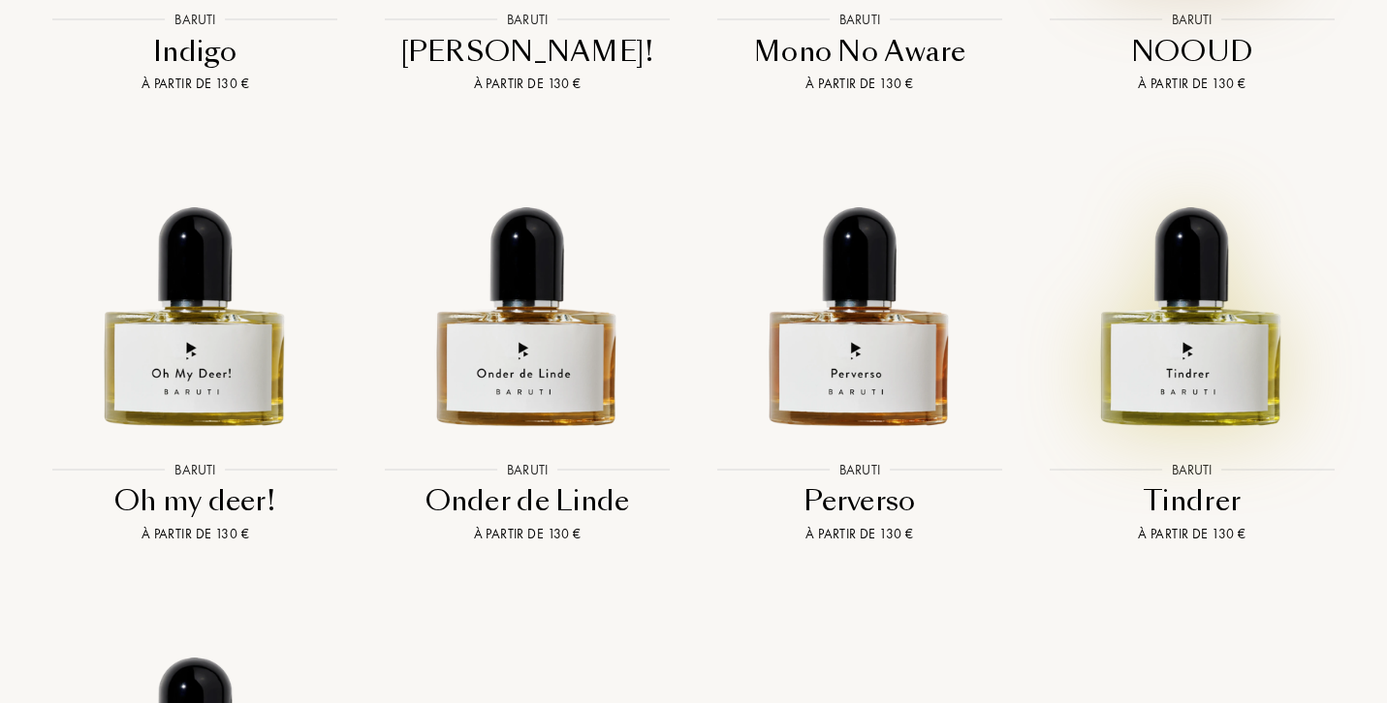
click at [1191, 303] on img at bounding box center [1191, 289] width 298 height 298
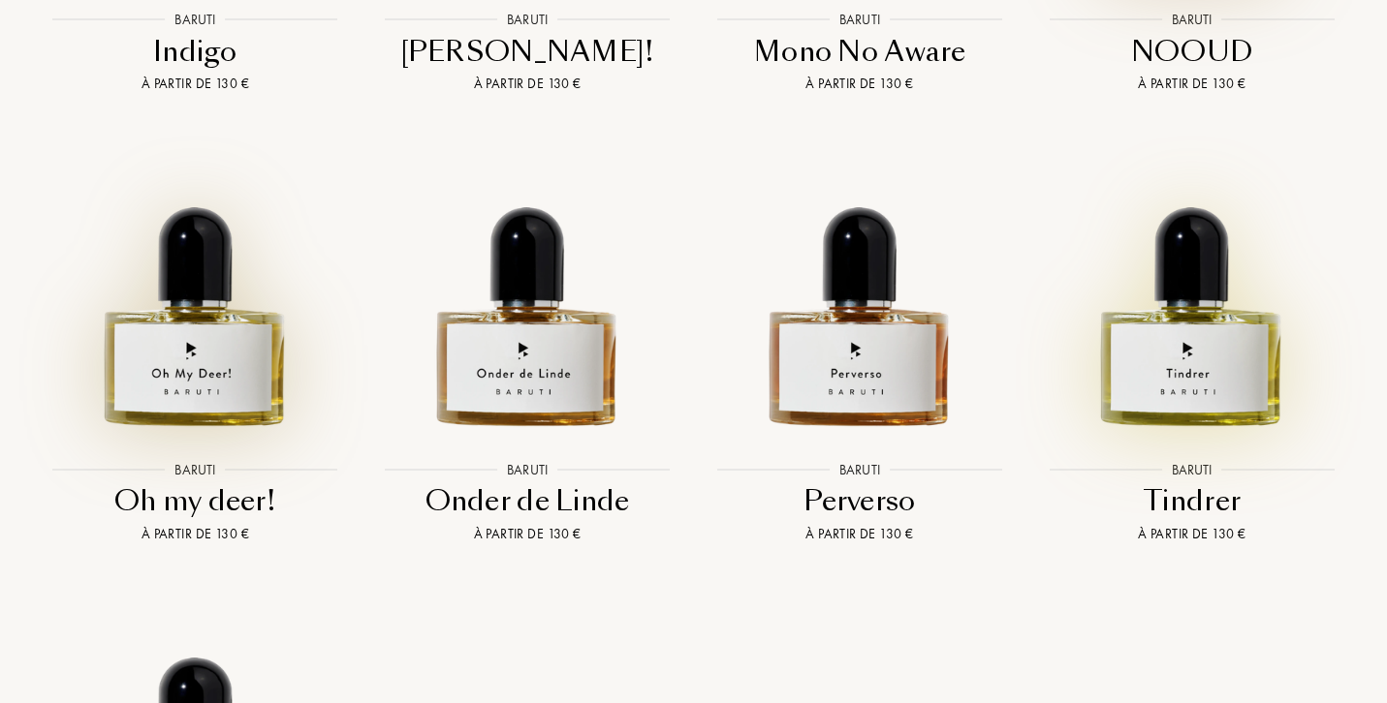
click at [180, 327] on img at bounding box center [195, 289] width 298 height 298
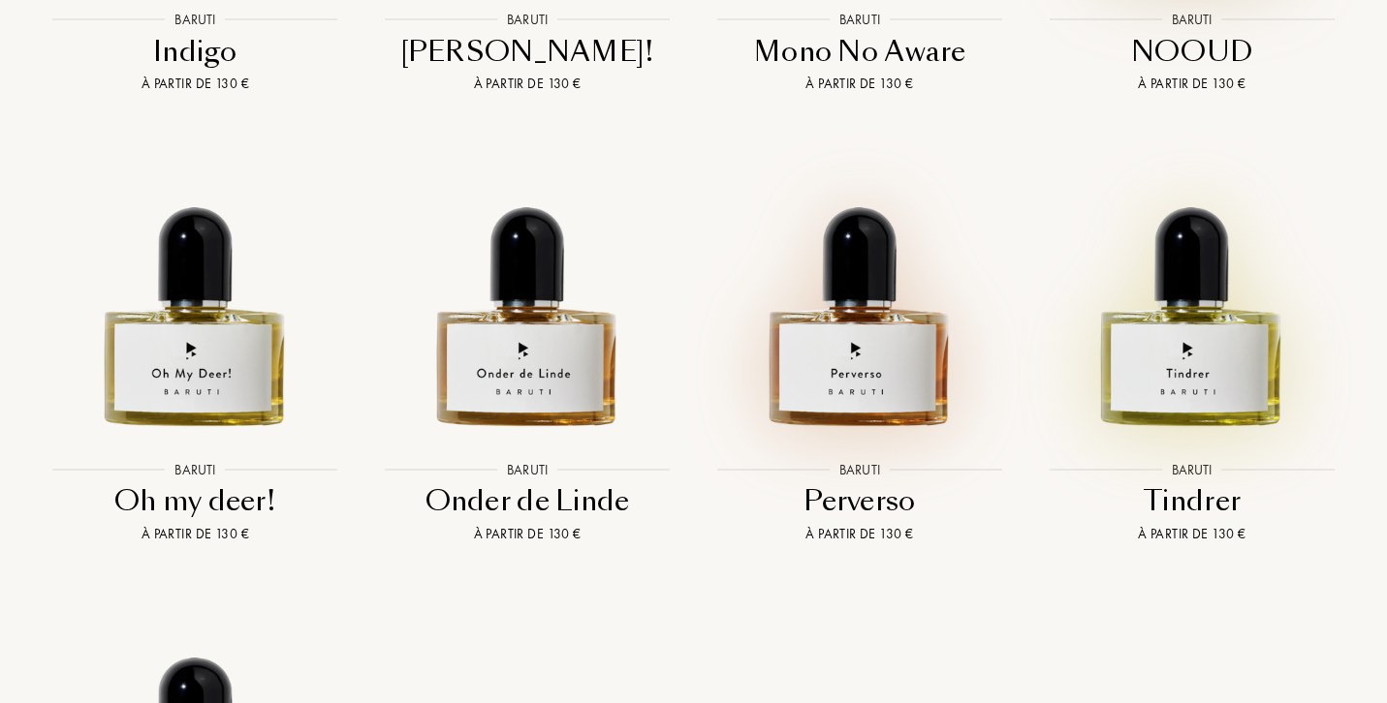
click at [843, 298] on img at bounding box center [859, 289] width 298 height 298
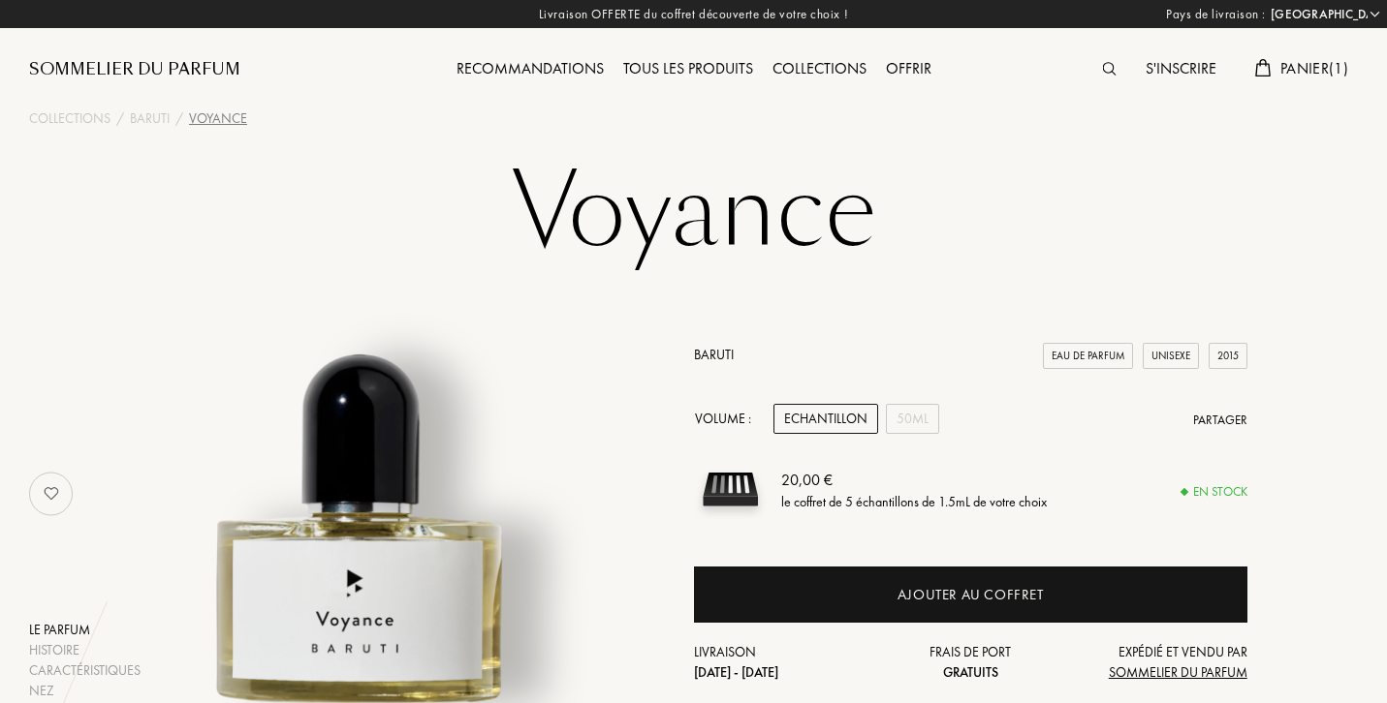
select select "FR"
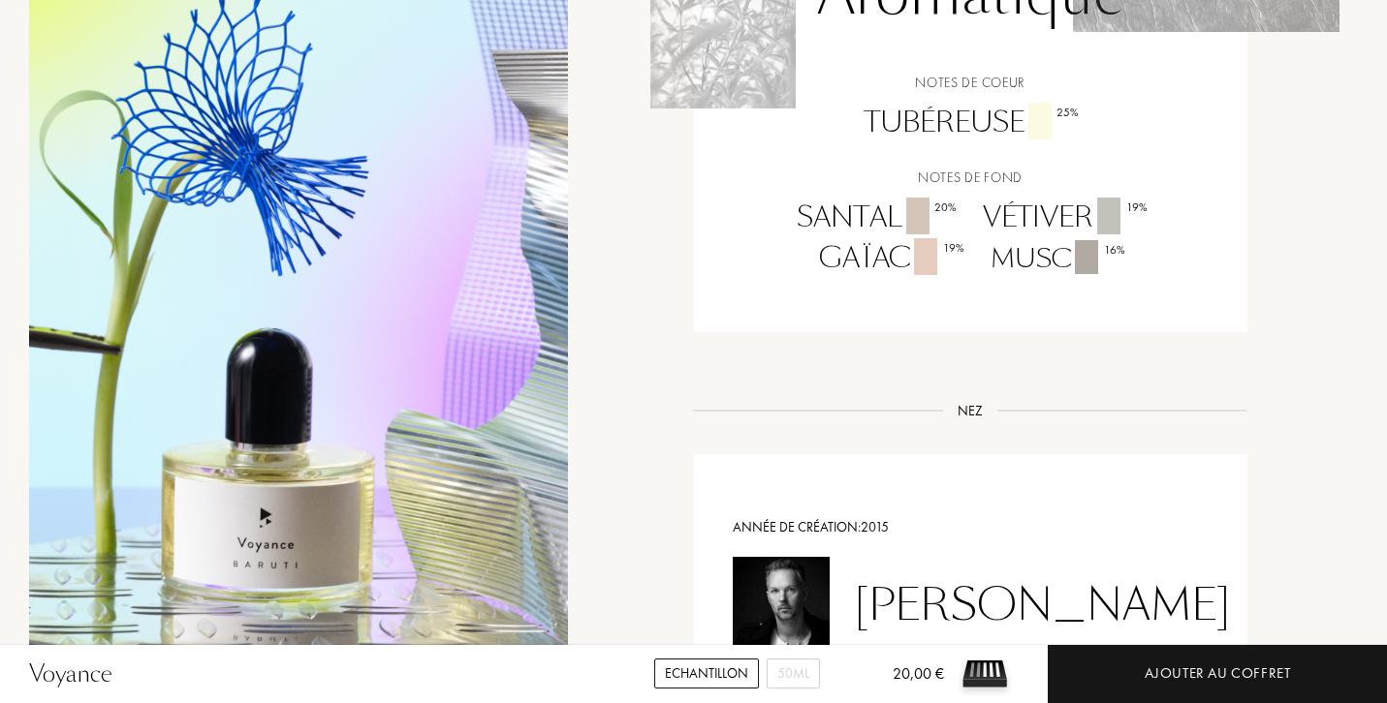
scroll to position [1399, 0]
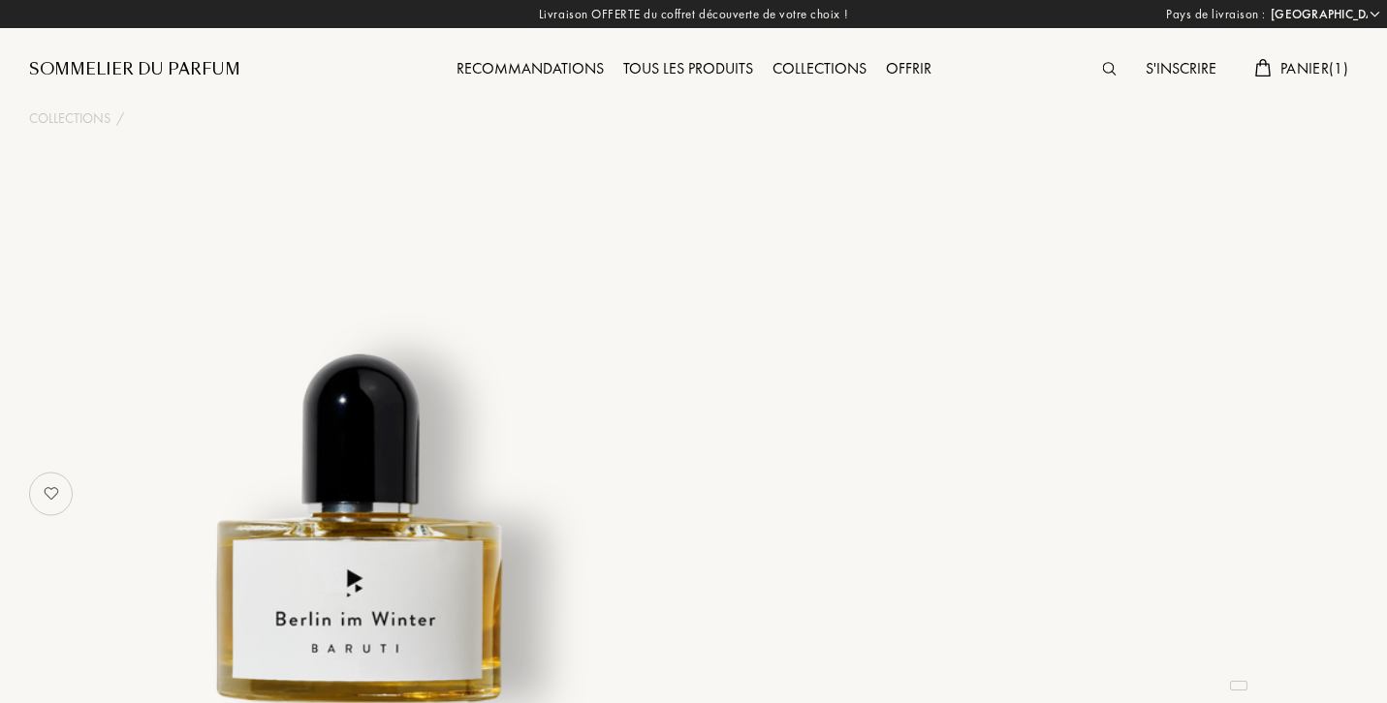
select select "FR"
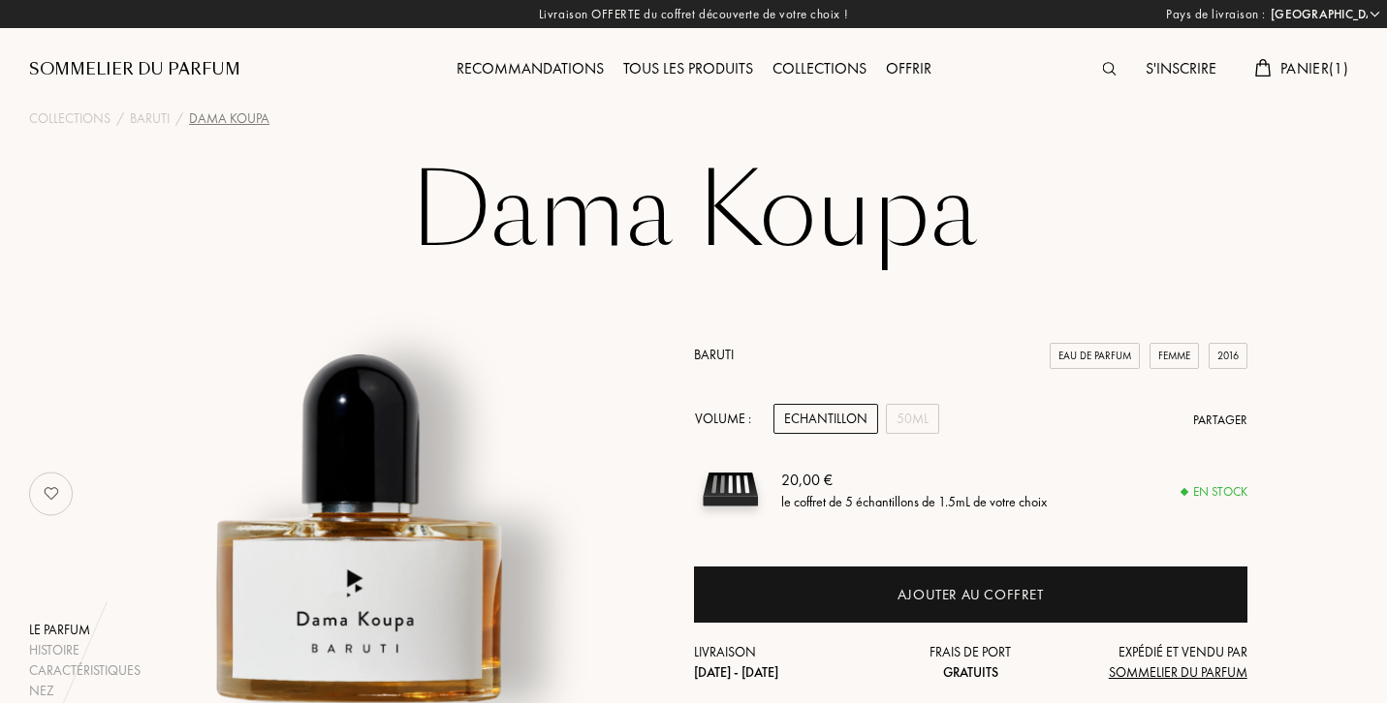
select select "FR"
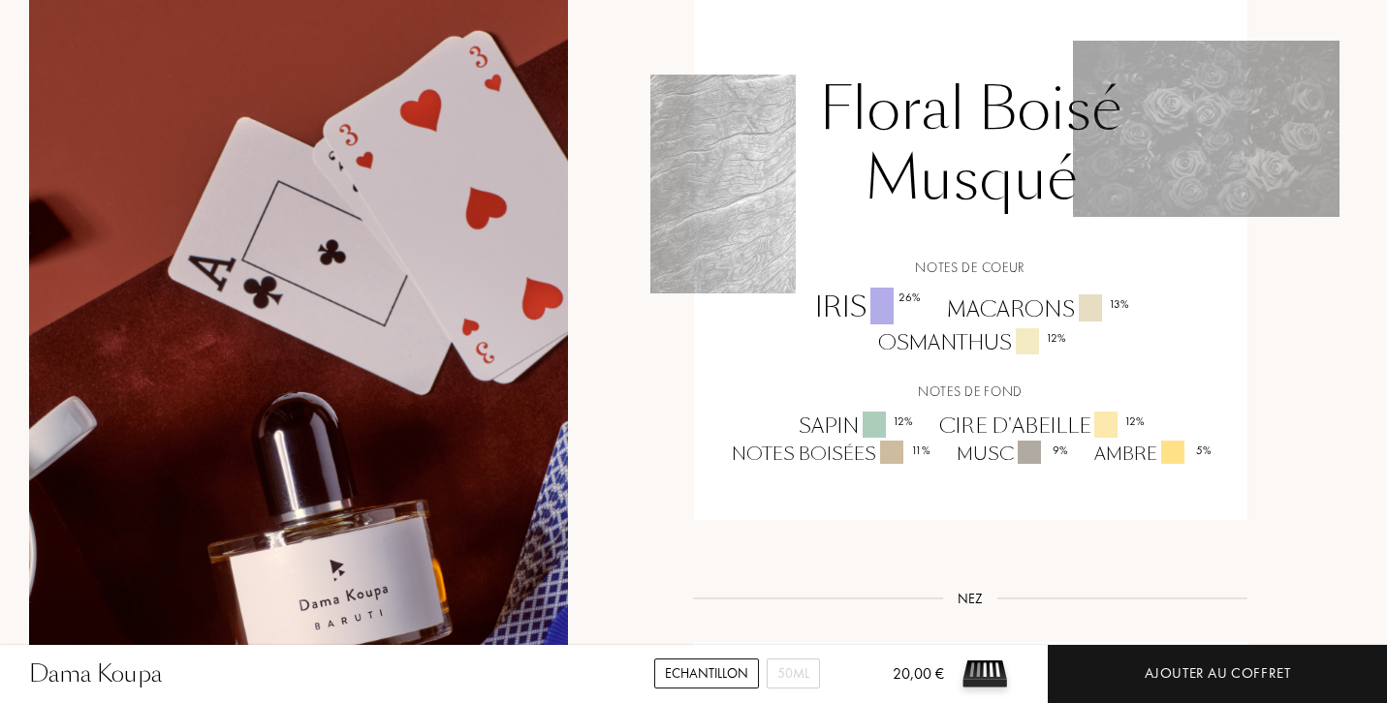
scroll to position [1405, 0]
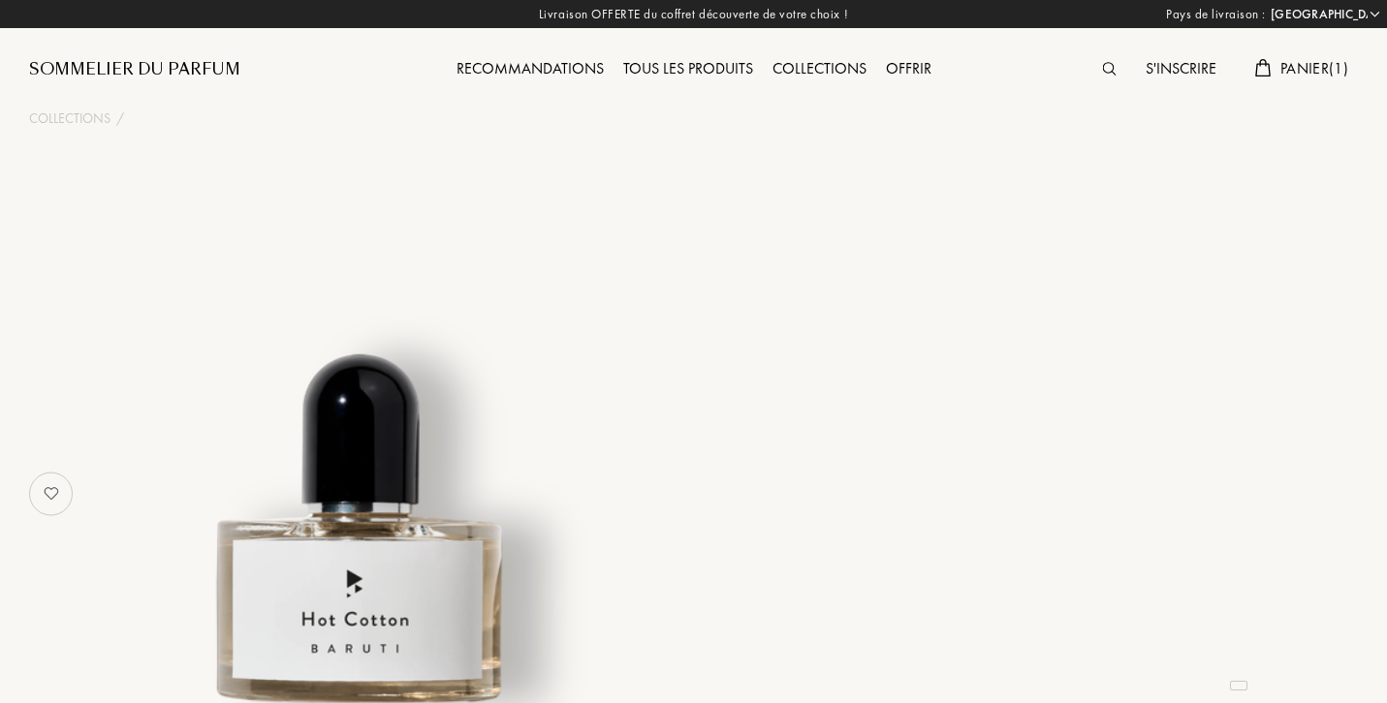
select select "FR"
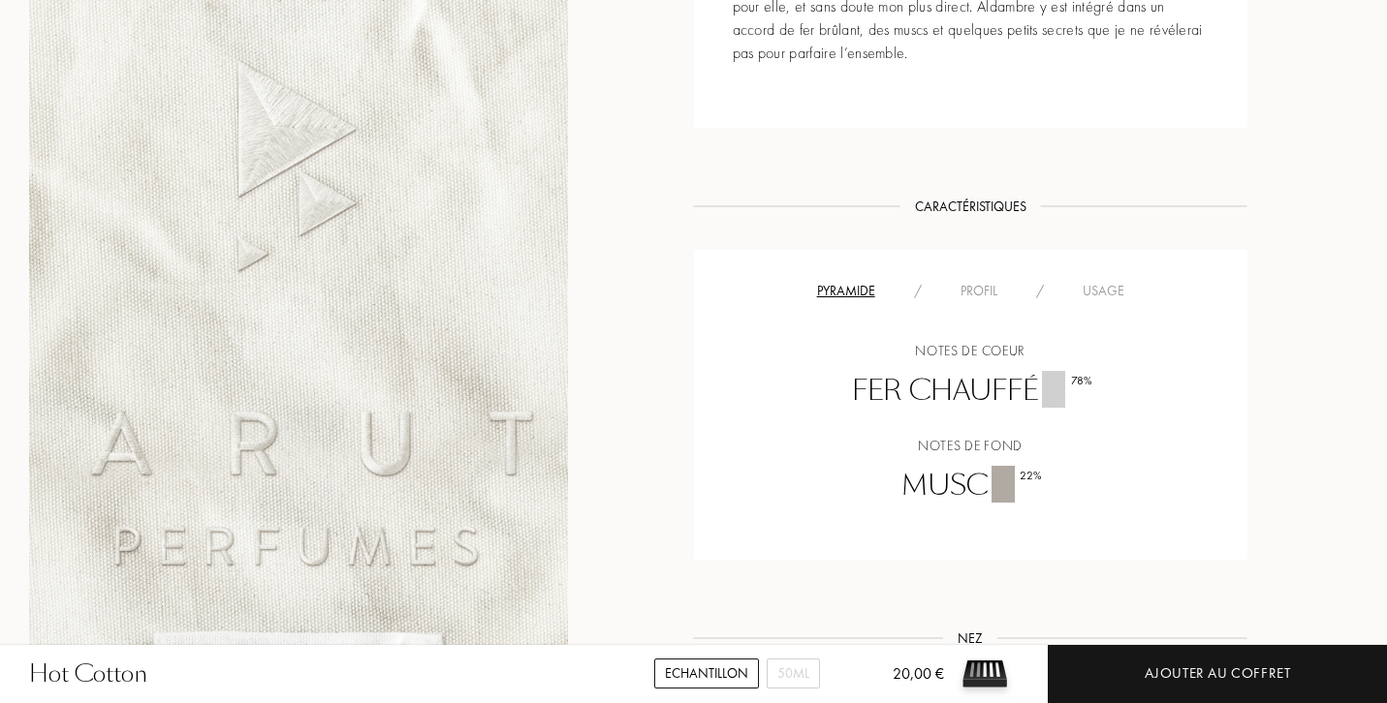
scroll to position [1106, 0]
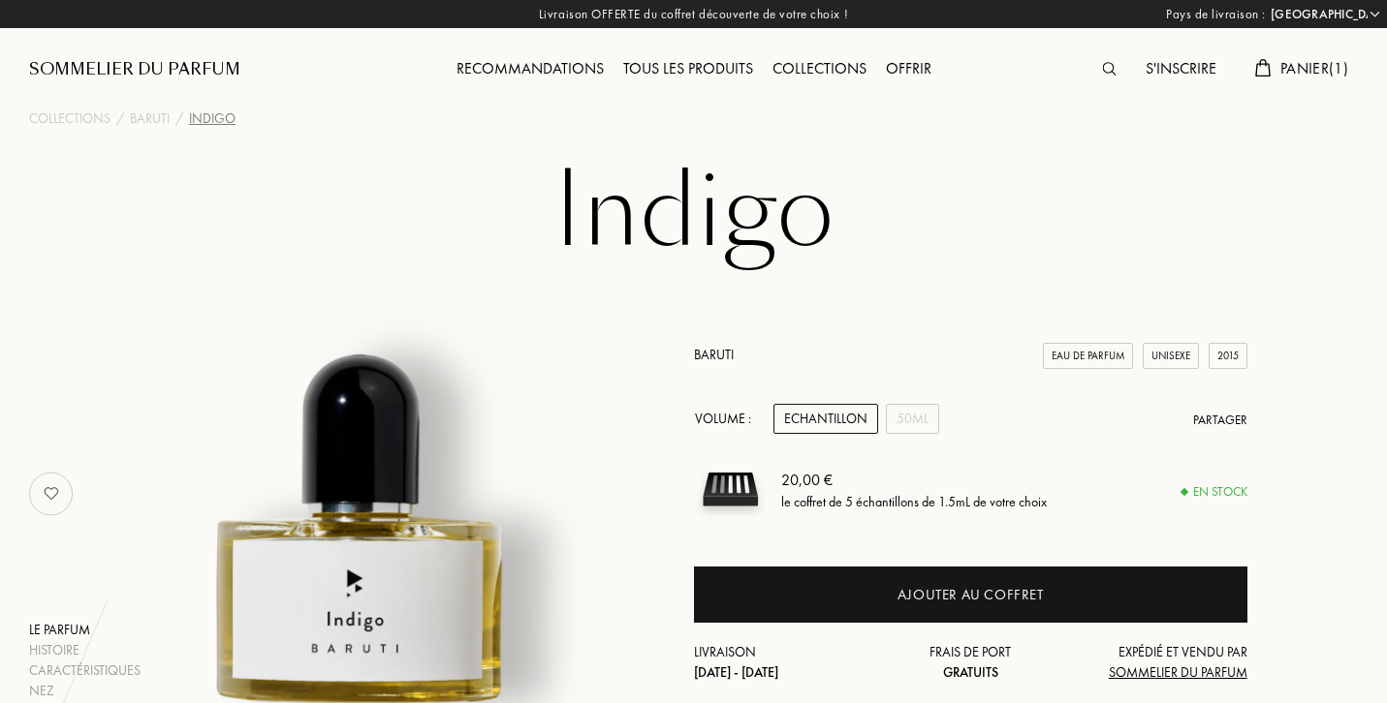
select select "FR"
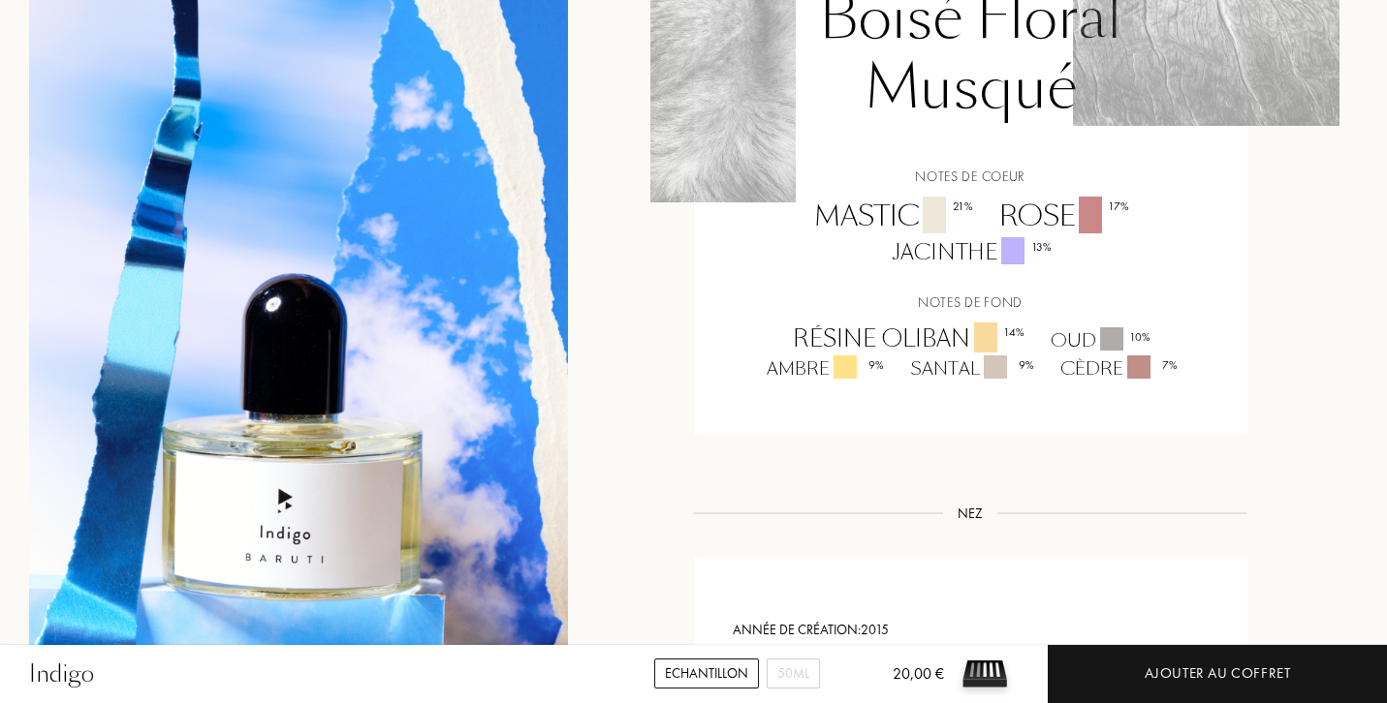
scroll to position [1565, 2]
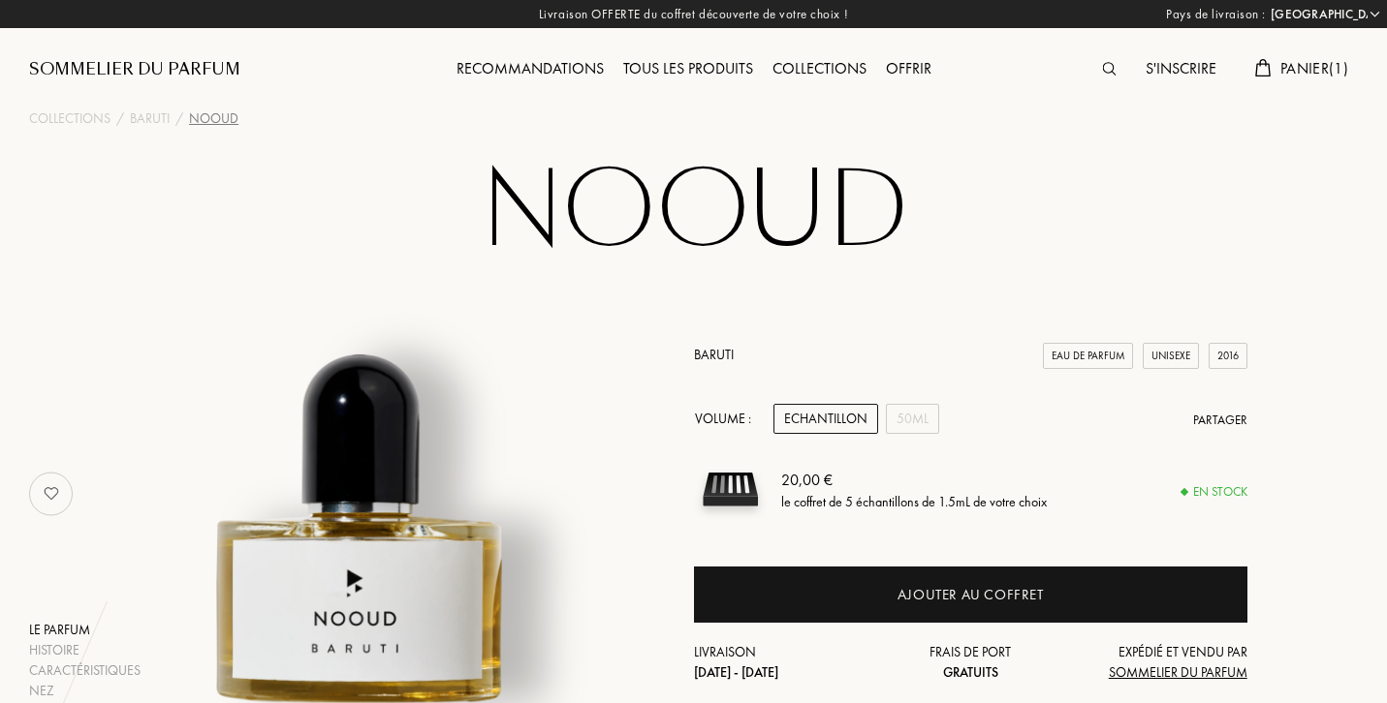
select select "FR"
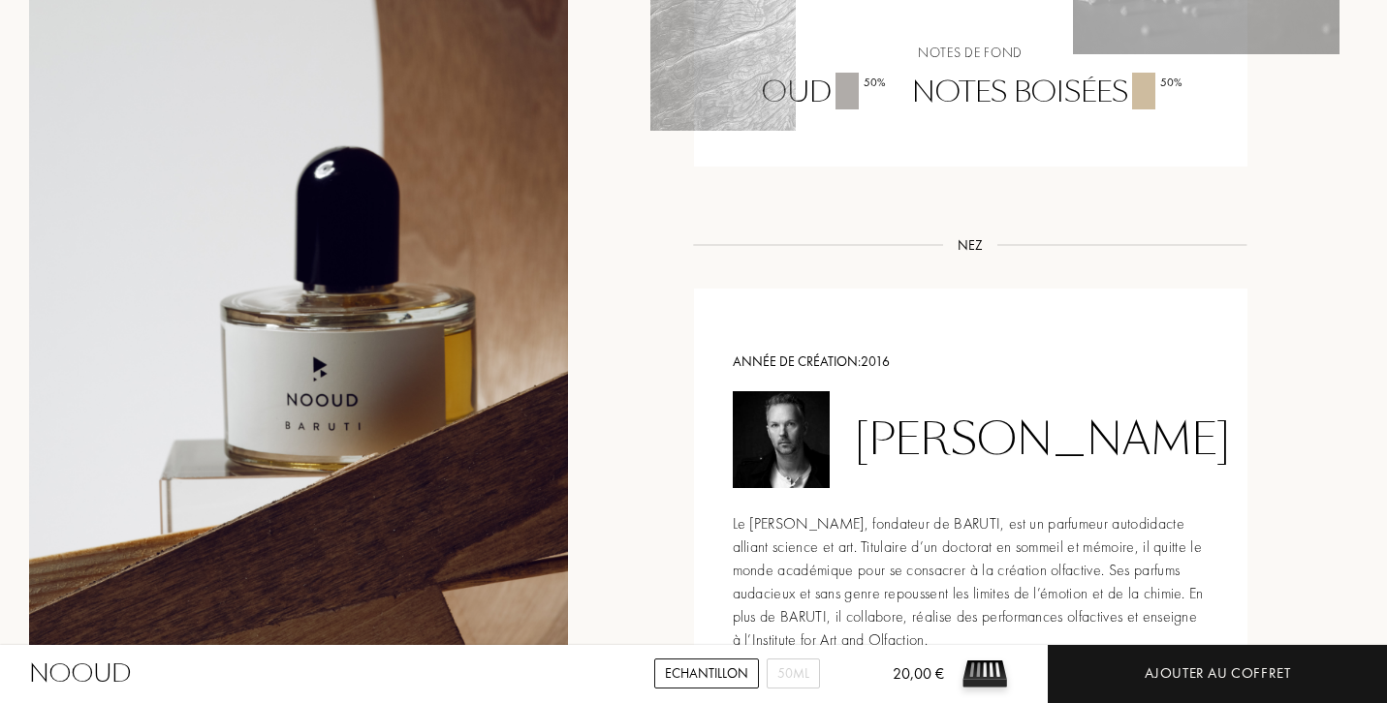
scroll to position [1591, 0]
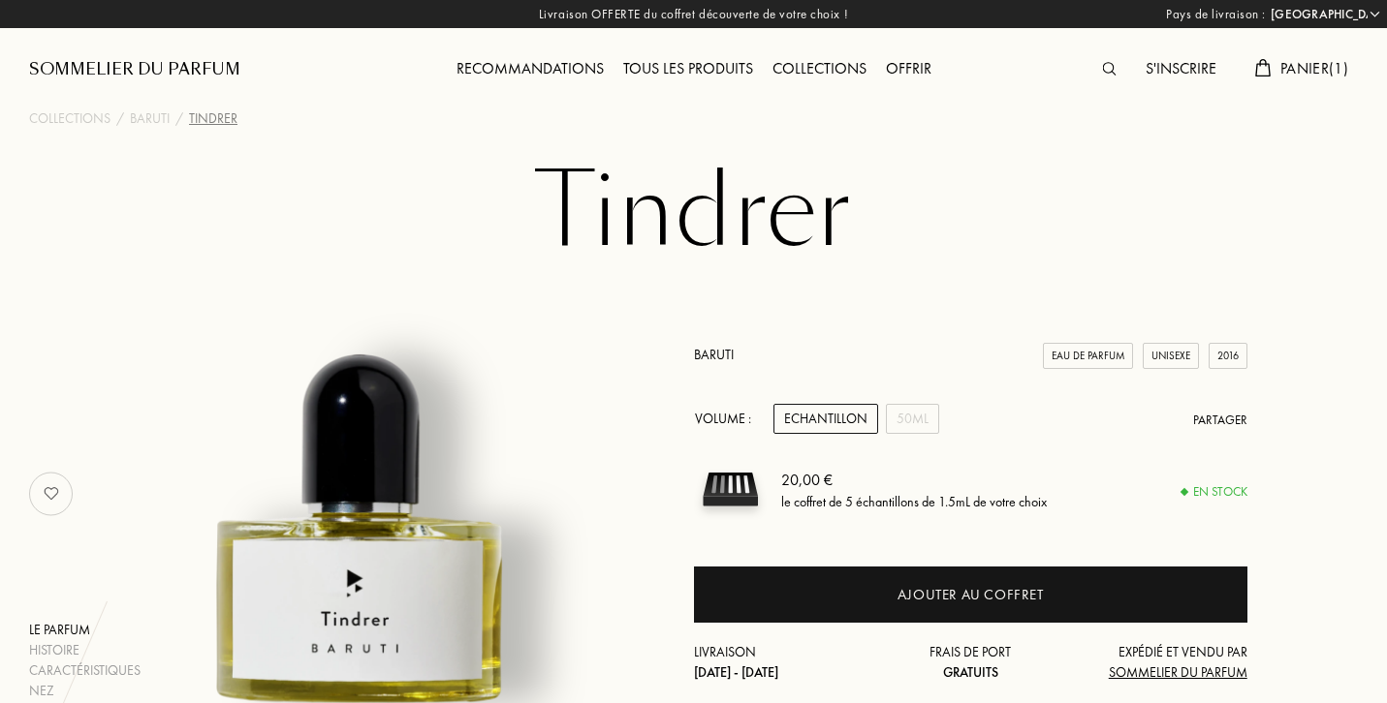
select select "FR"
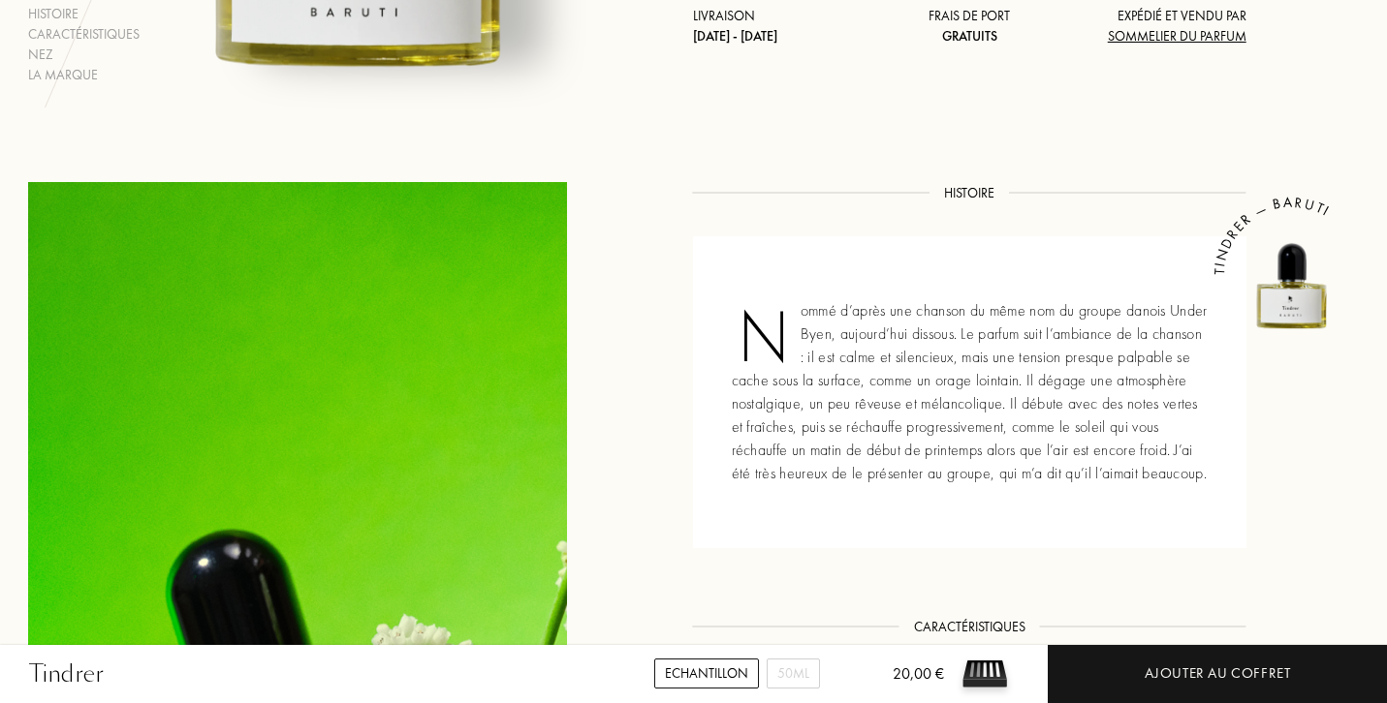
scroll to position [635, 1]
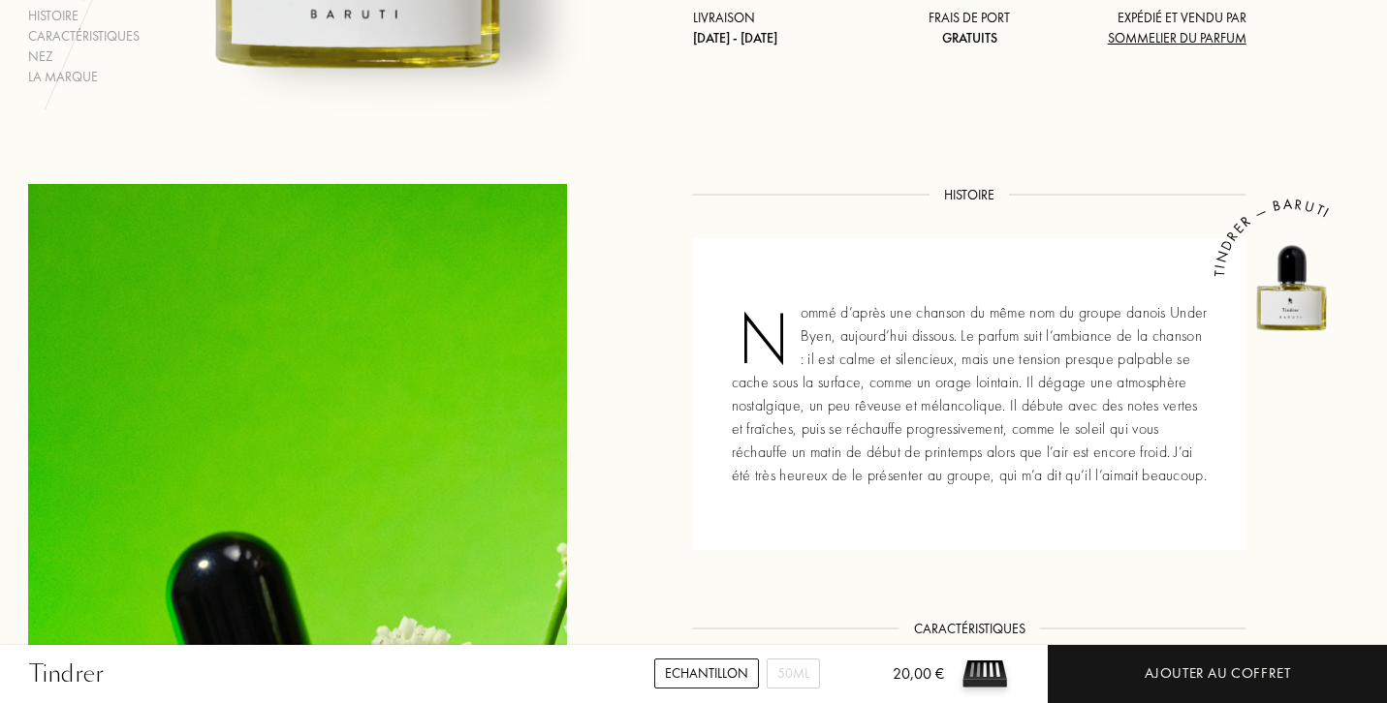
click at [692, 670] on div "Echantillon" at bounding box center [706, 674] width 105 height 30
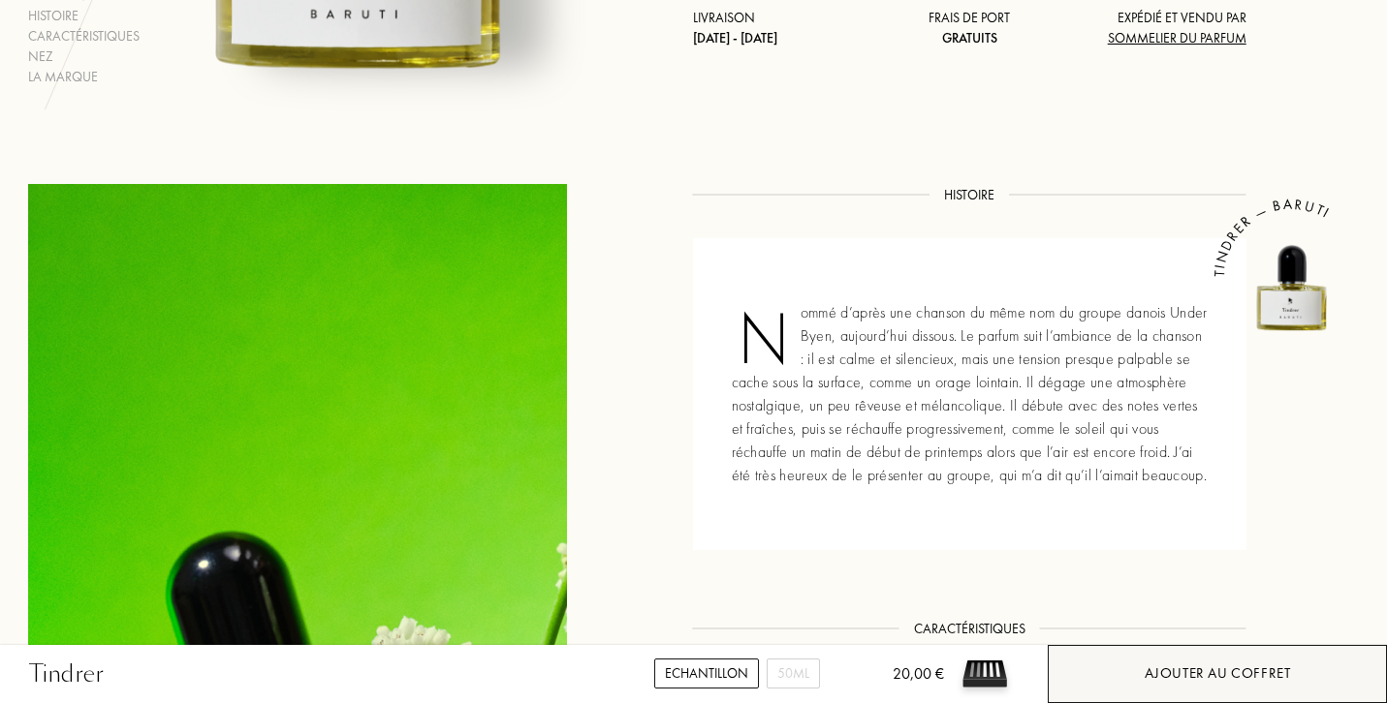
click at [1135, 661] on div "Ajouter au coffret" at bounding box center [1216, 674] width 339 height 58
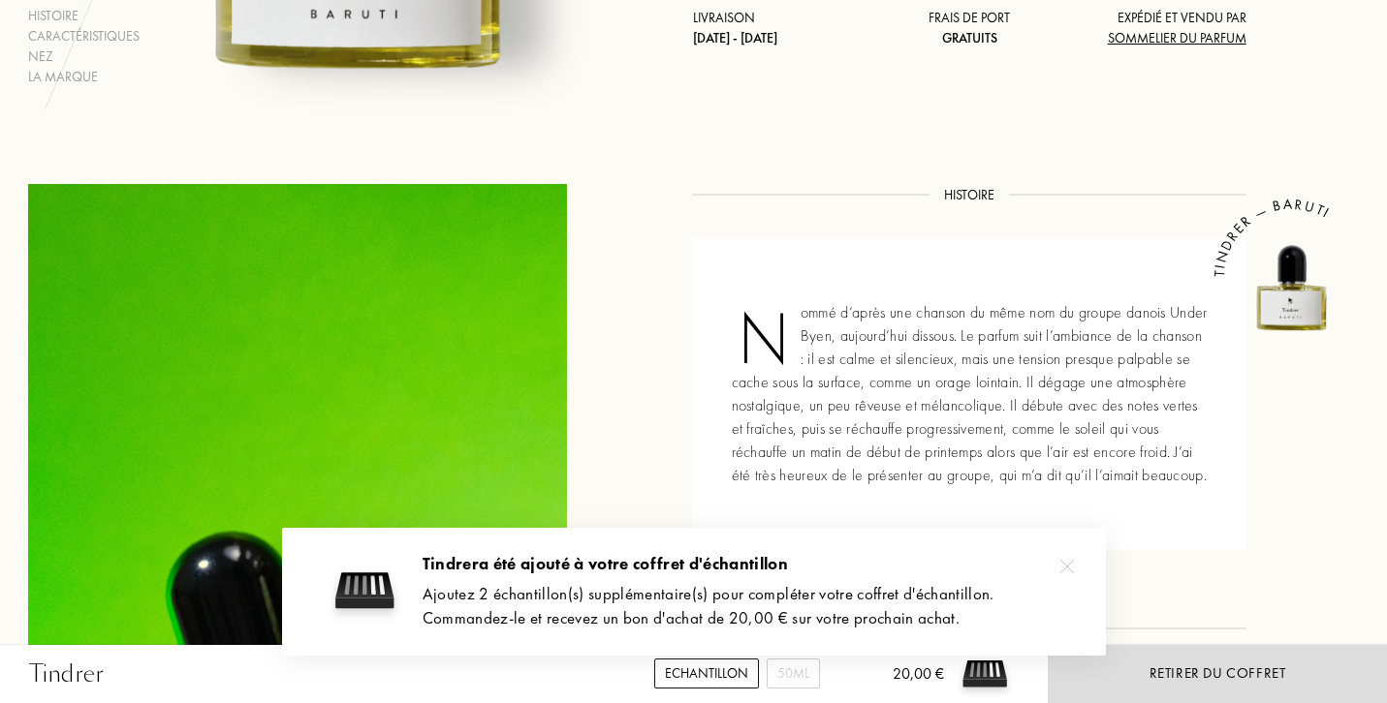
click at [1072, 571] on img at bounding box center [1067, 567] width 14 height 14
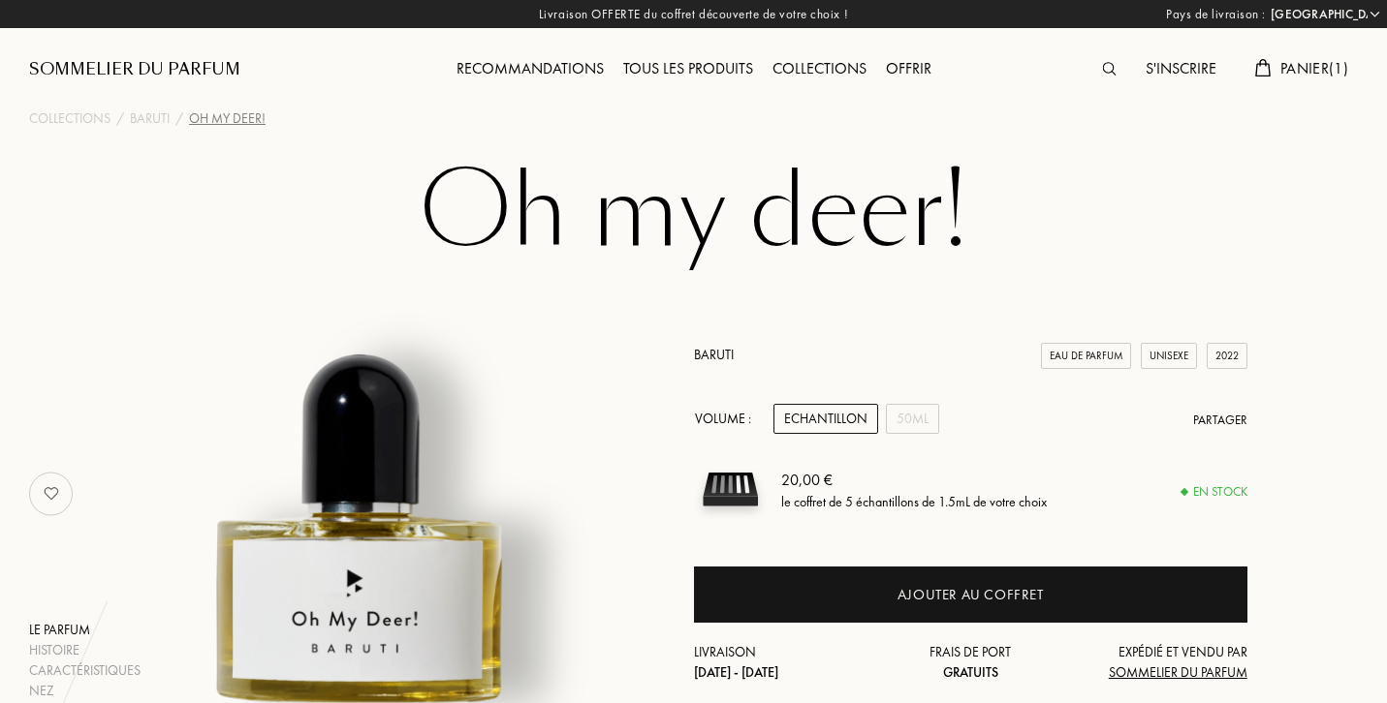
select select "FR"
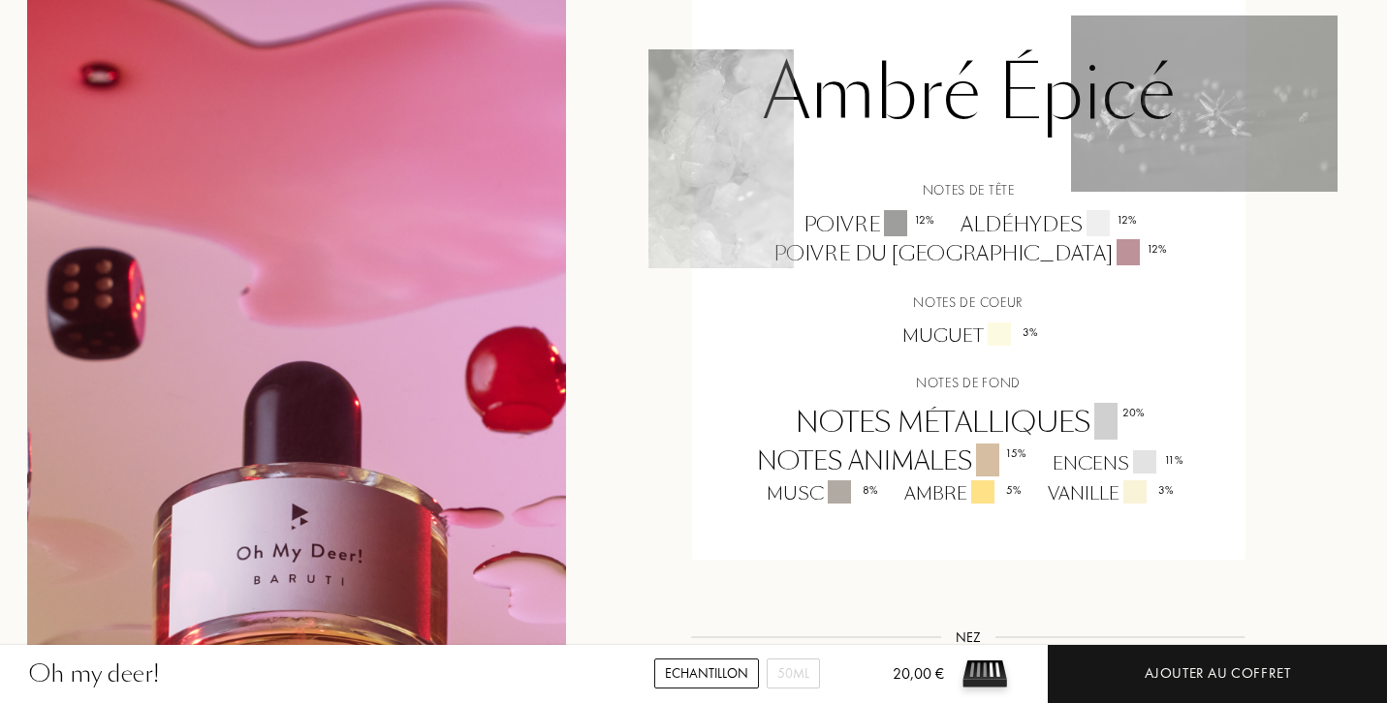
scroll to position [1433, 2]
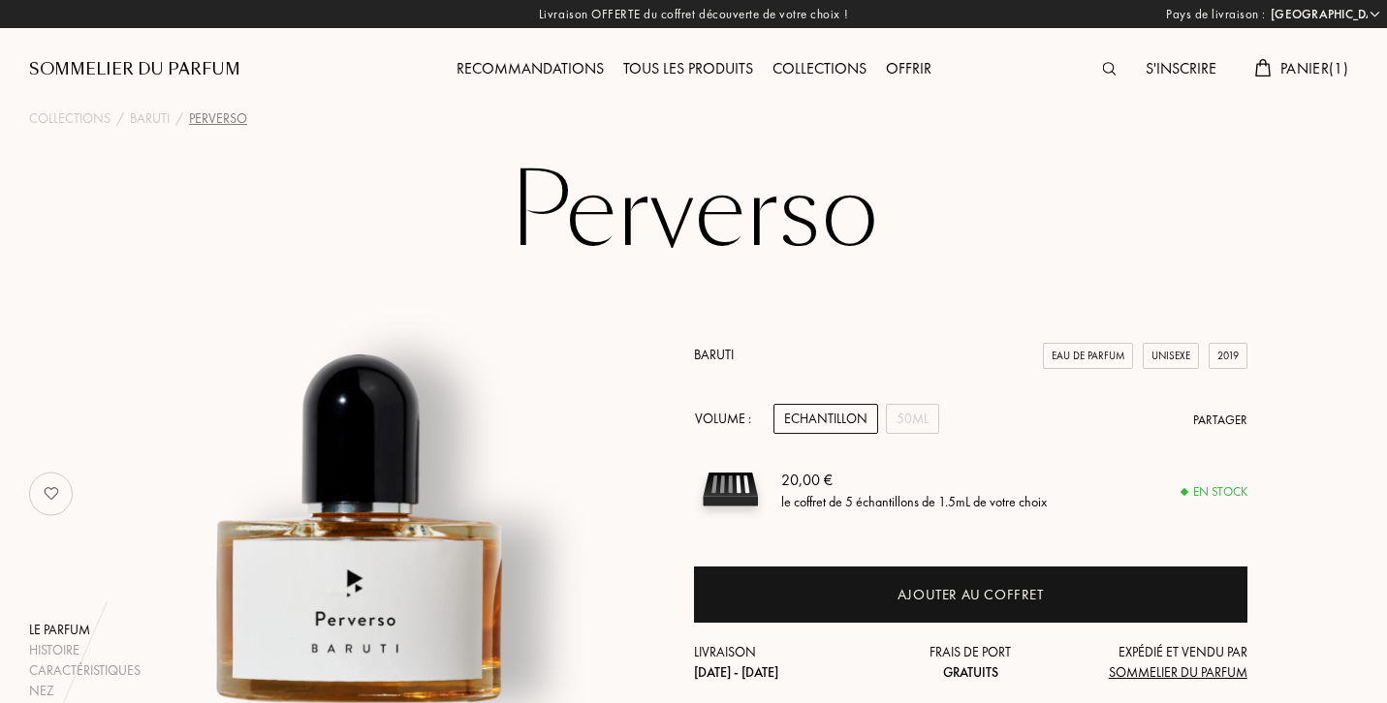
select select "FR"
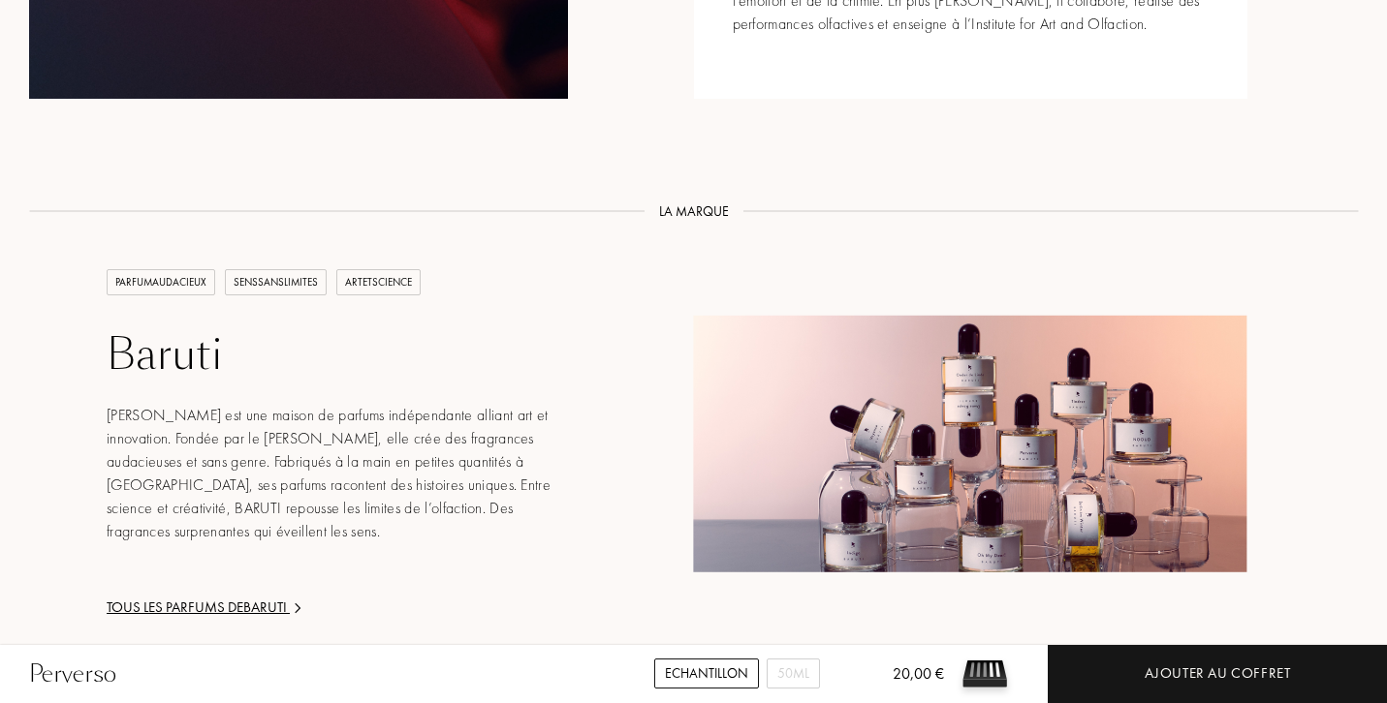
scroll to position [2196, 0]
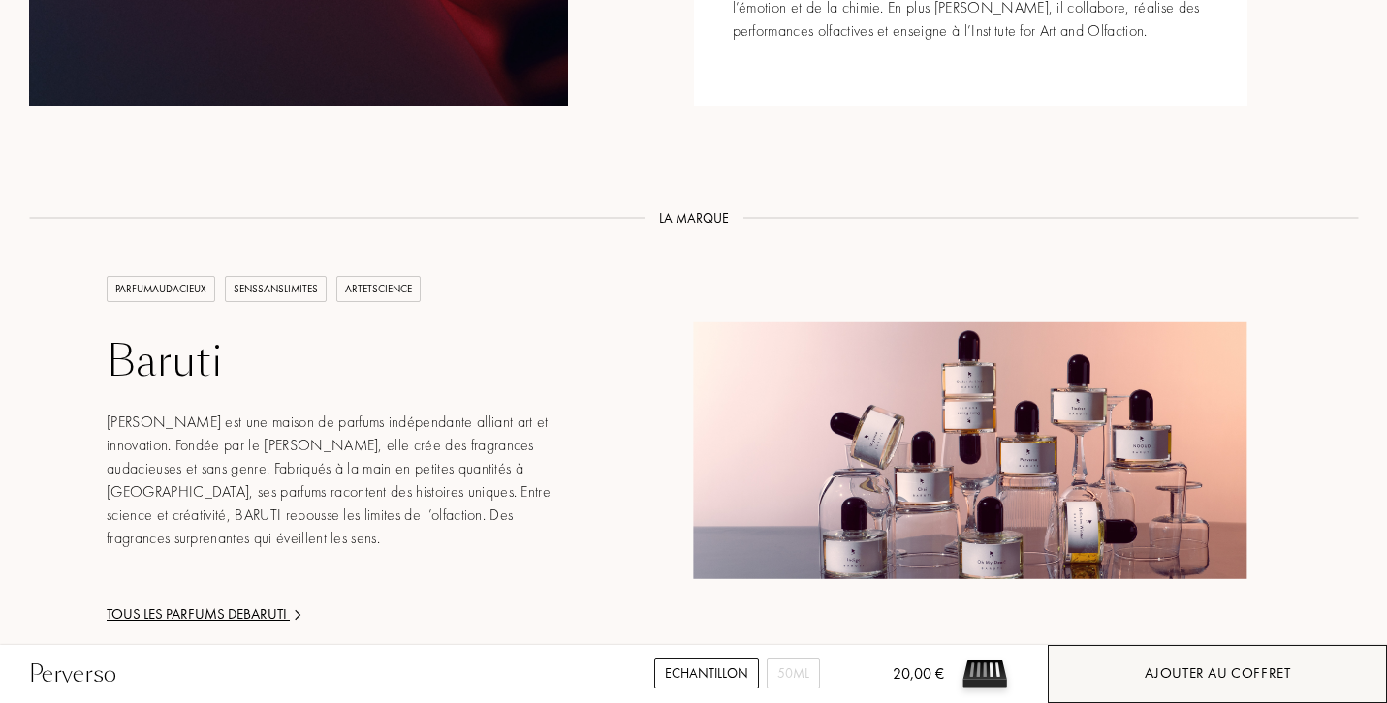
click at [1176, 670] on div "Ajouter au coffret" at bounding box center [1217, 674] width 146 height 22
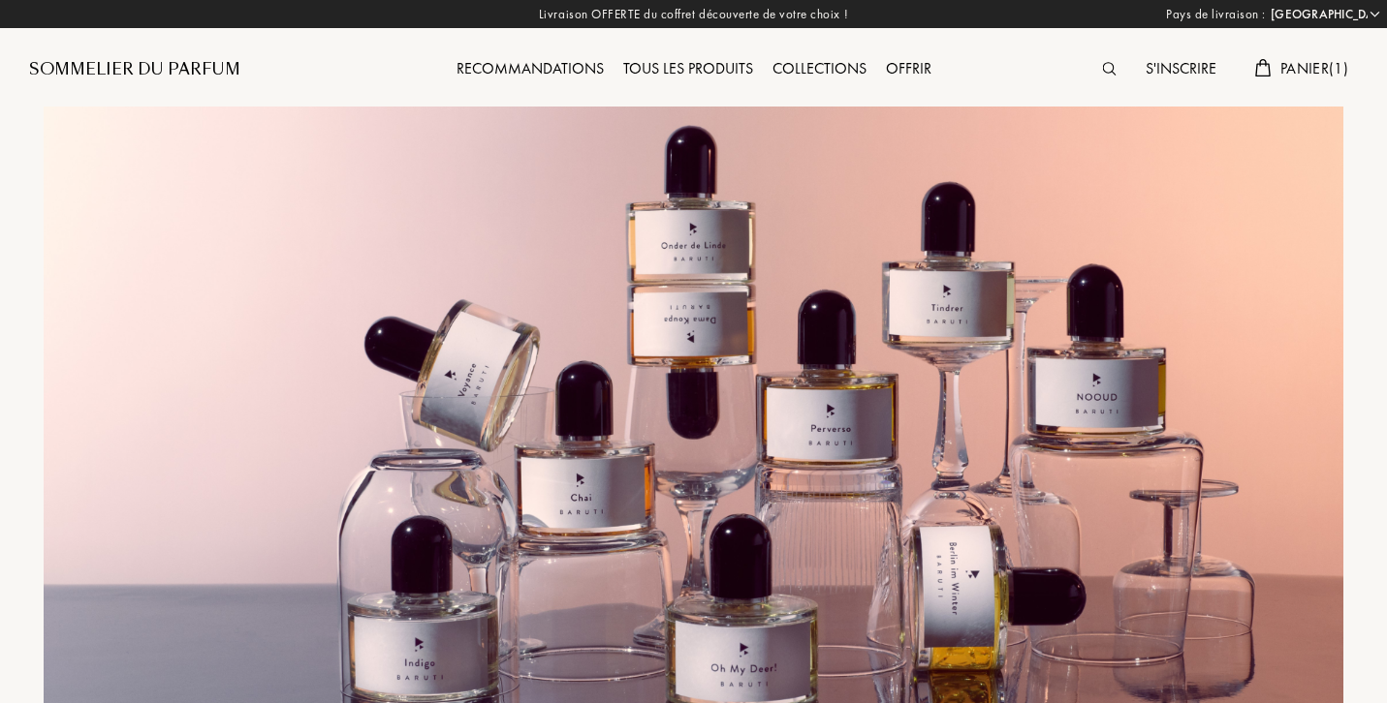
select select "FR"
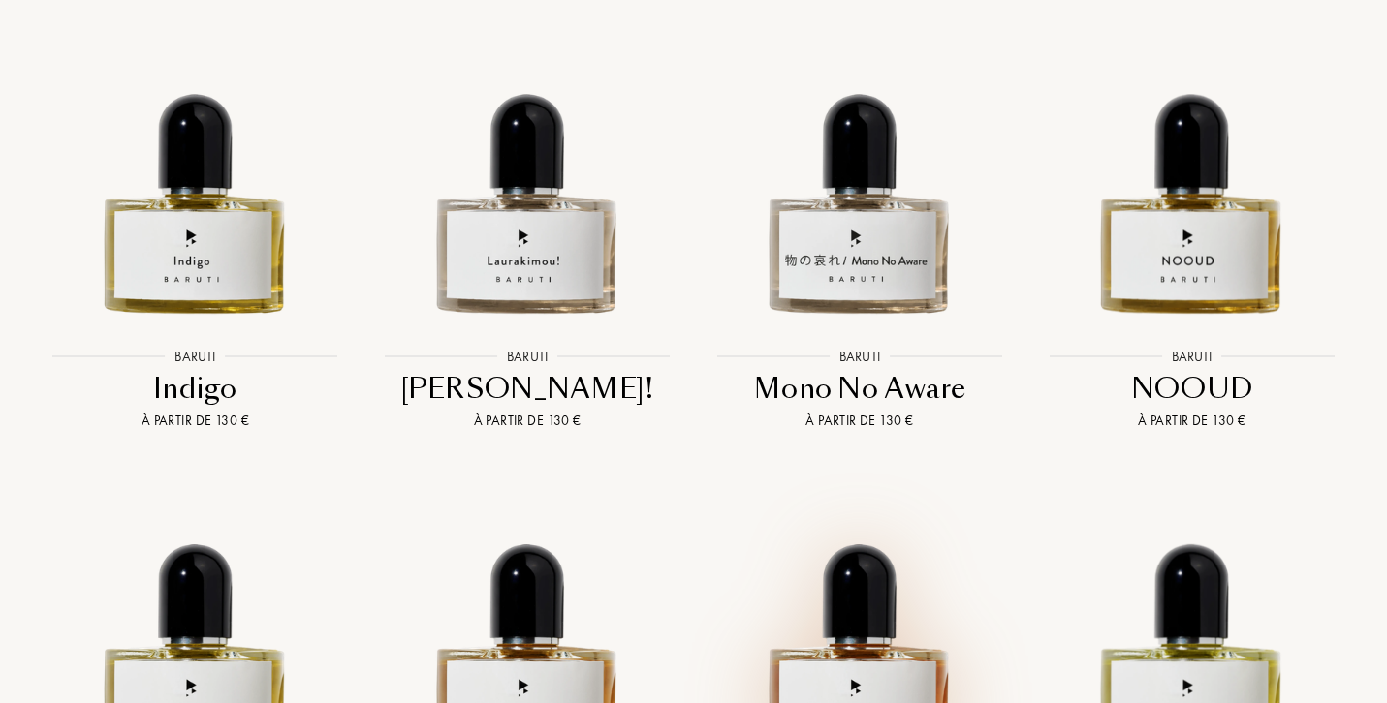
scroll to position [2731, 0]
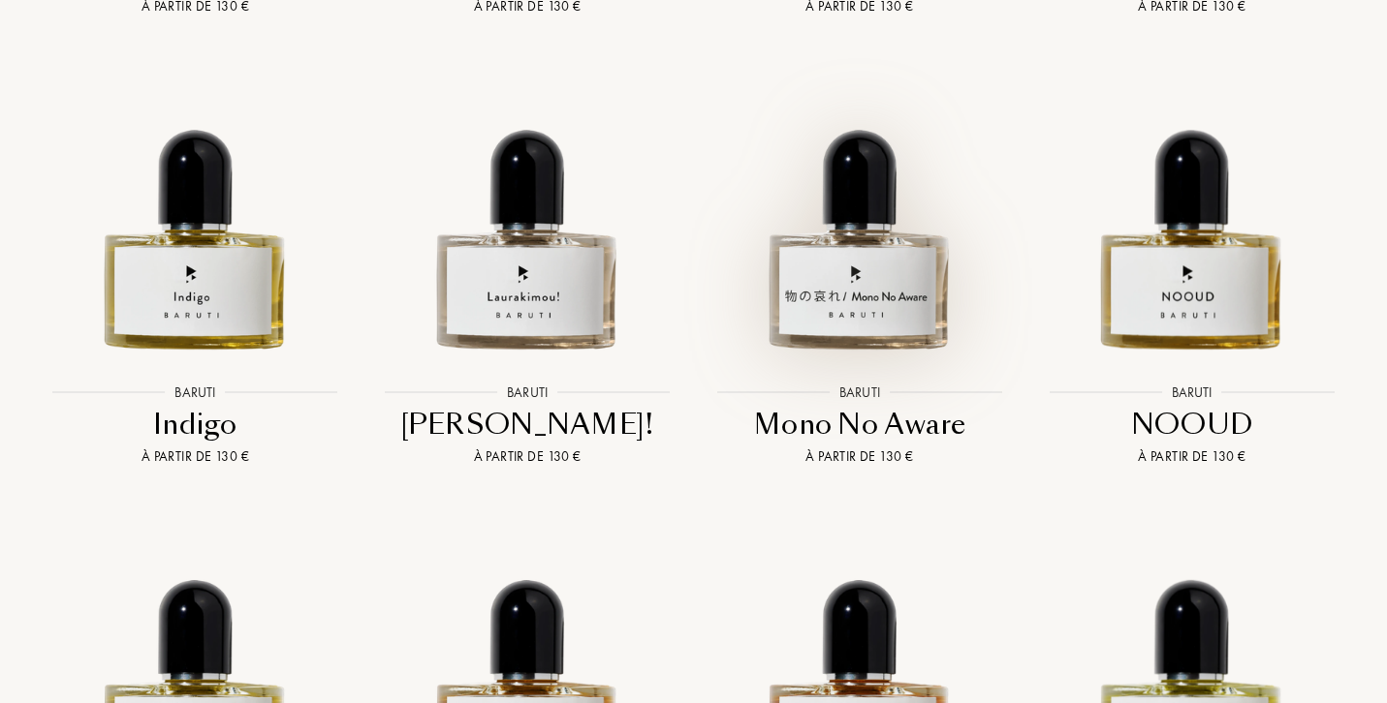
click at [857, 213] on img at bounding box center [859, 211] width 298 height 298
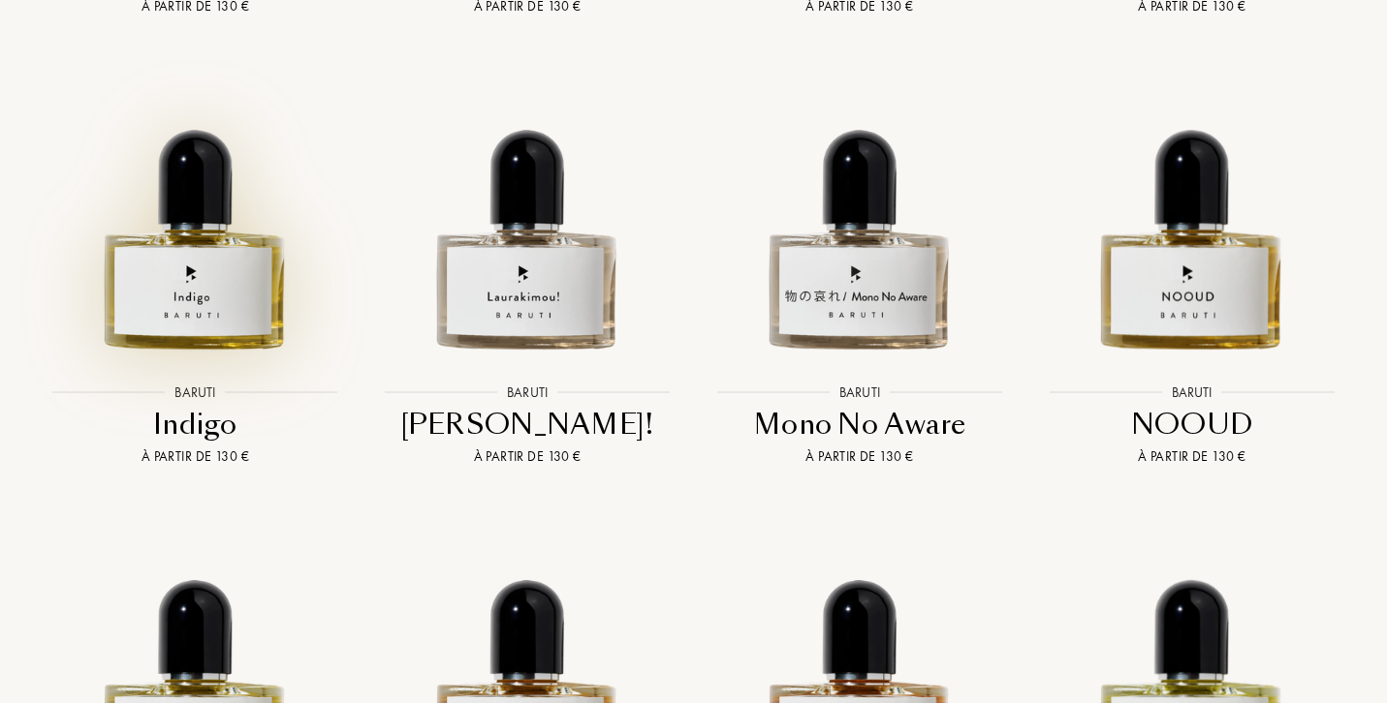
click at [186, 261] on img at bounding box center [195, 211] width 298 height 298
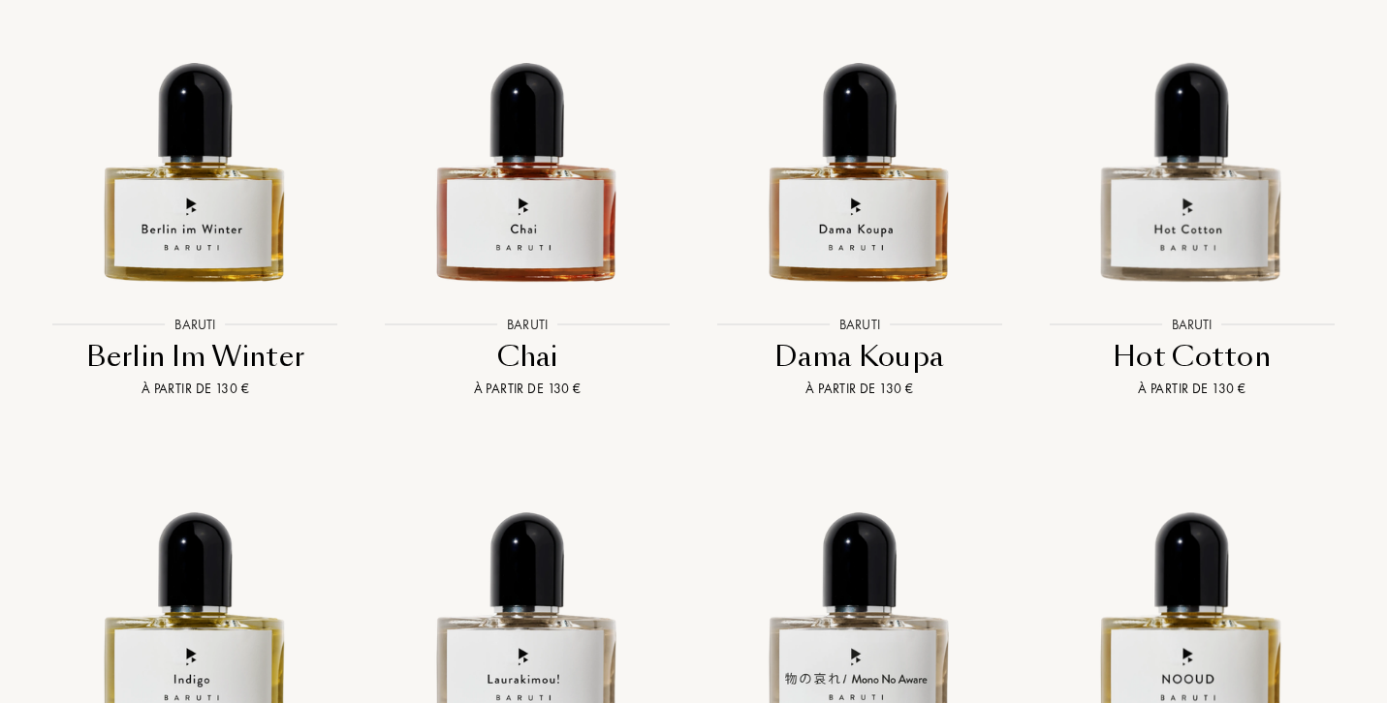
scroll to position [2322, 0]
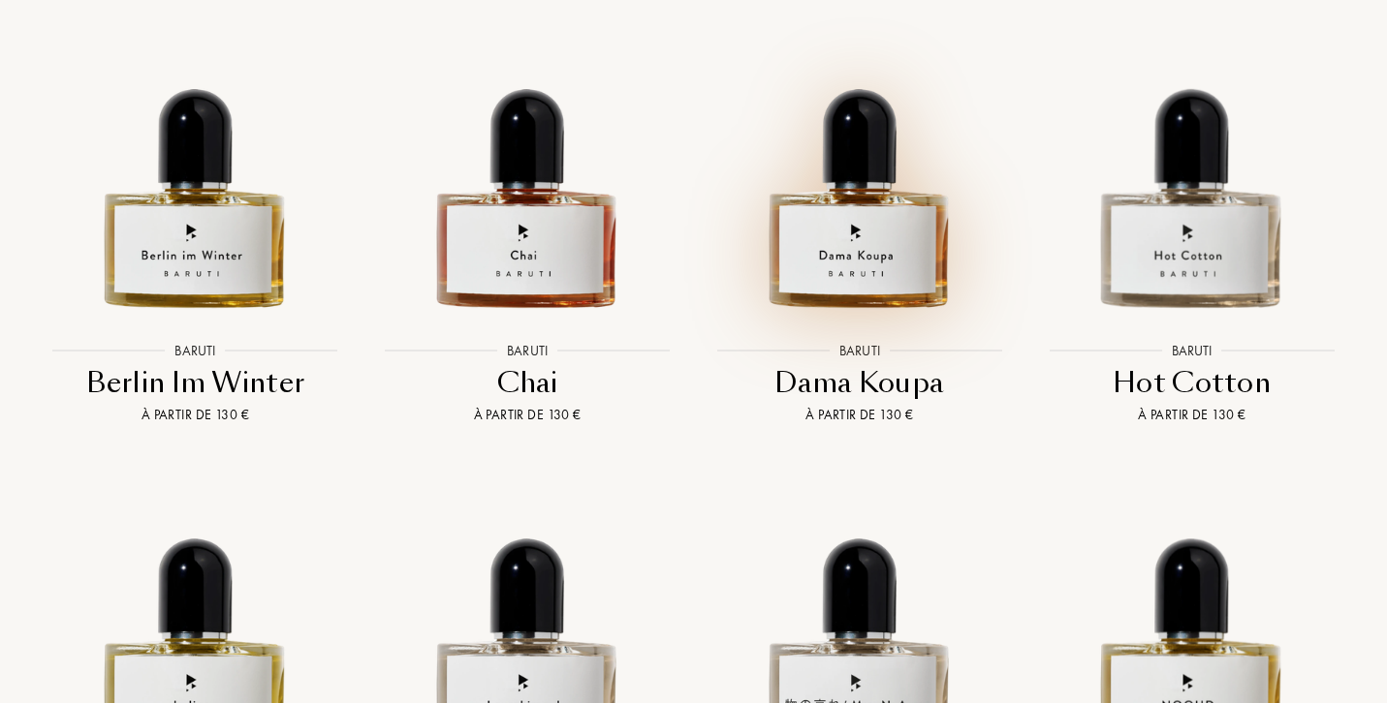
click at [905, 174] on img at bounding box center [859, 170] width 298 height 298
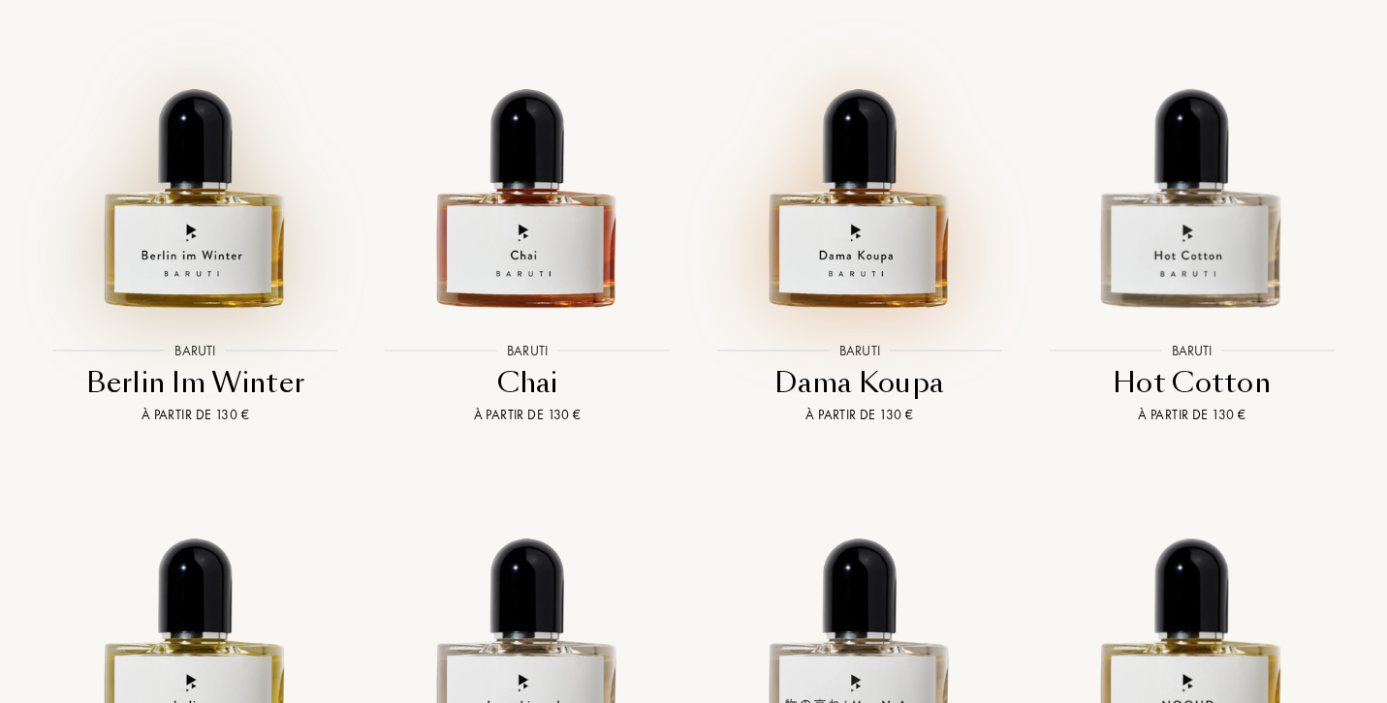
click at [202, 184] on img at bounding box center [195, 170] width 298 height 298
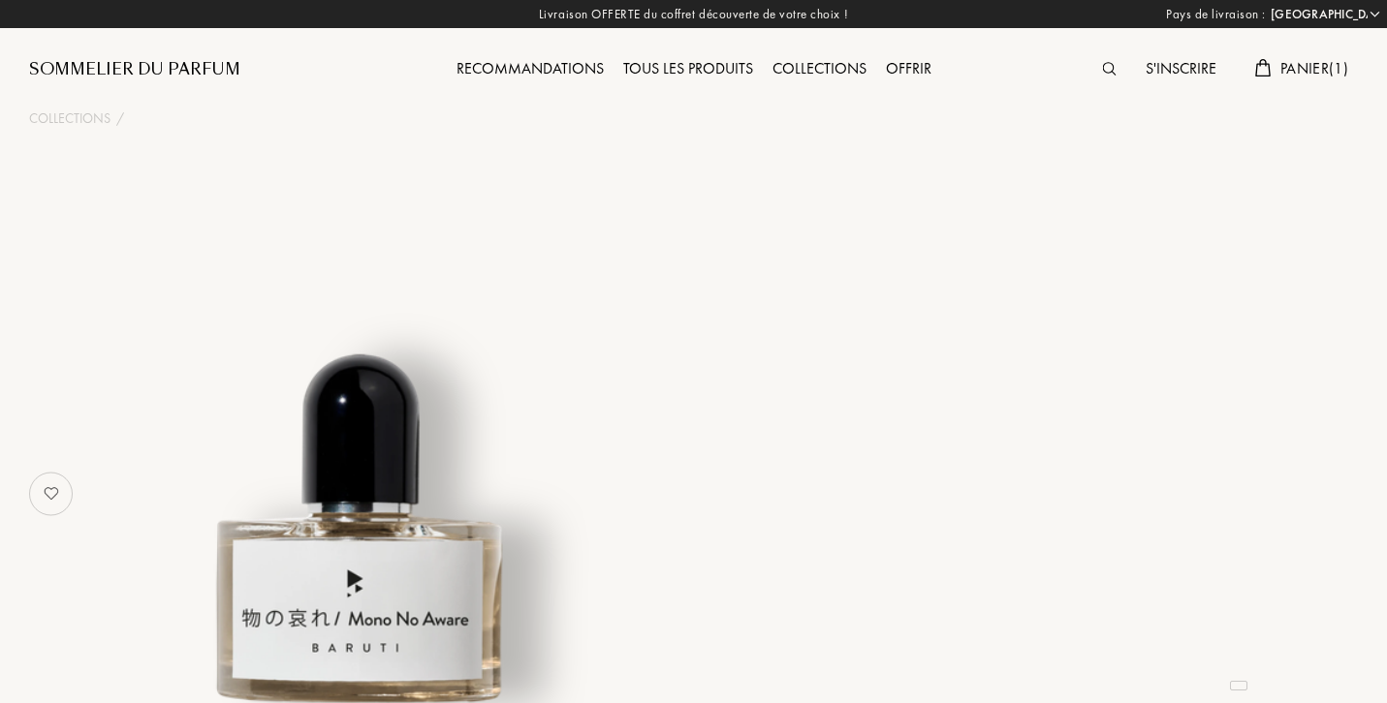
select select "FR"
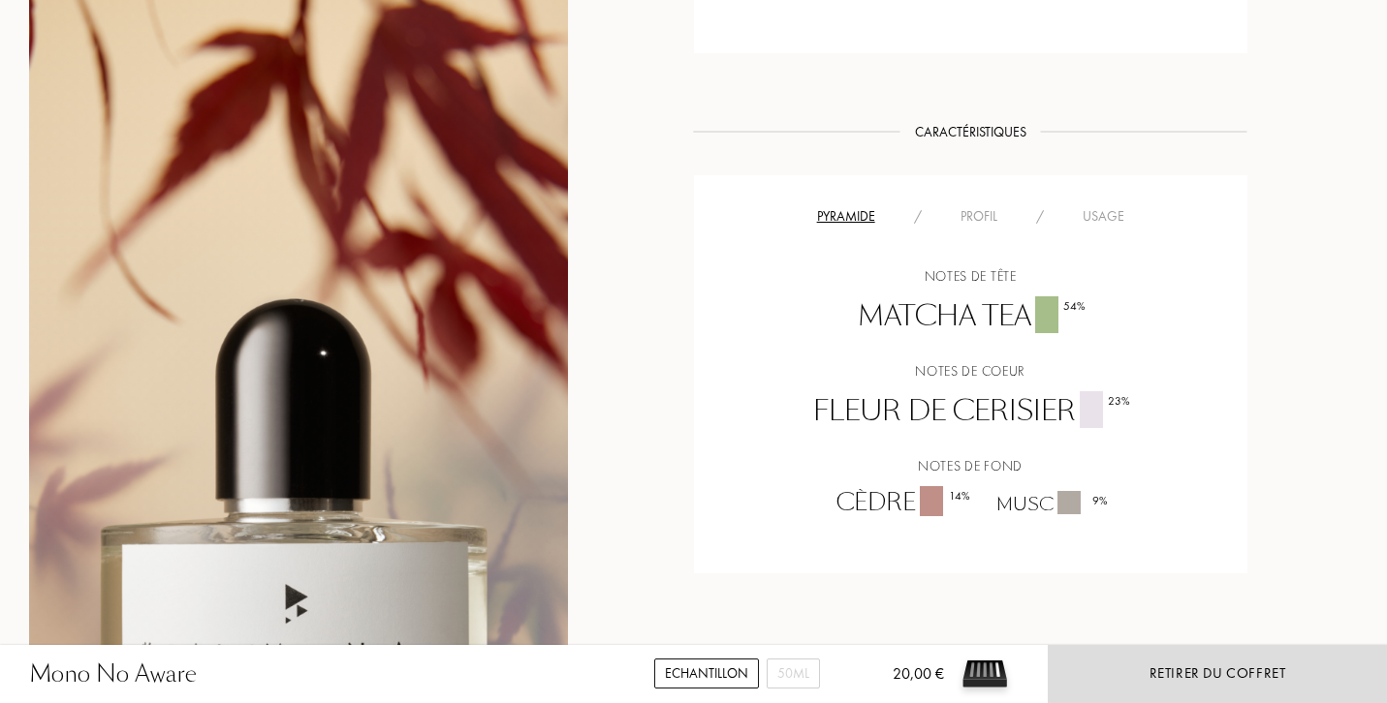
scroll to position [1342, 1]
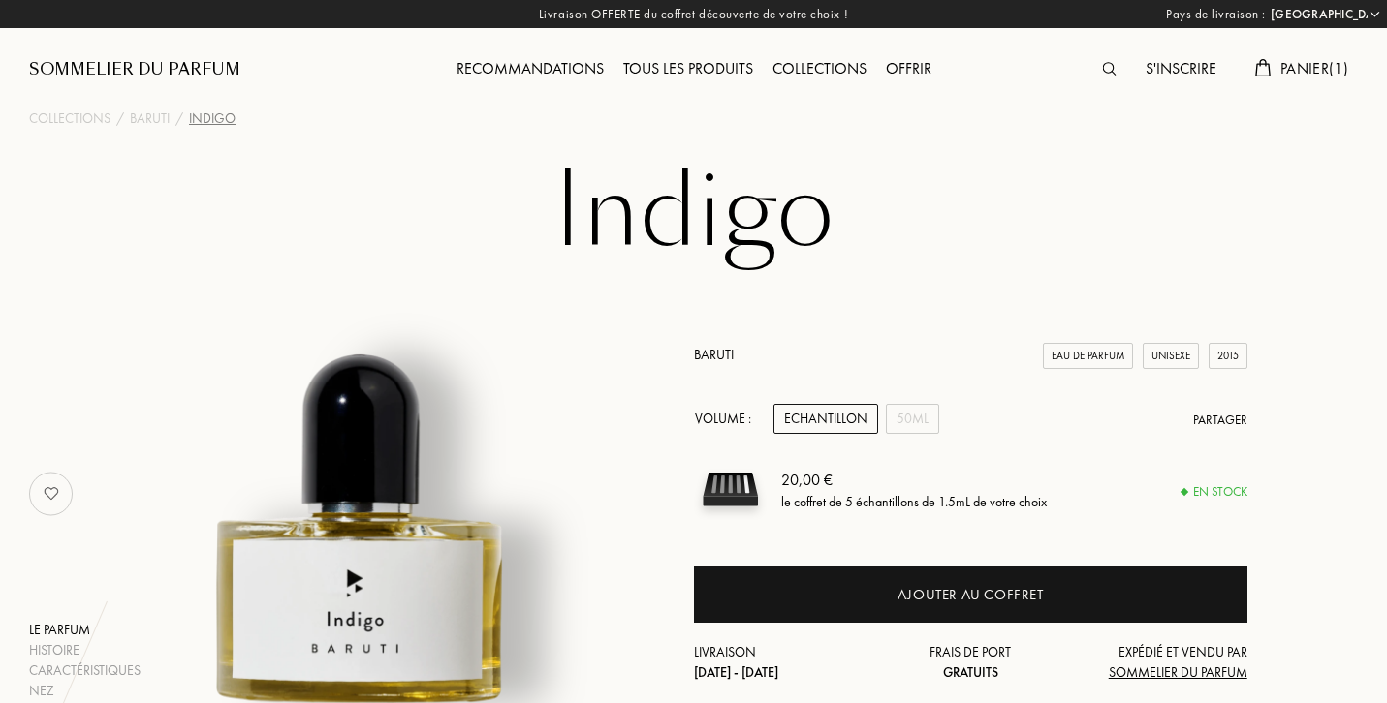
select select "FR"
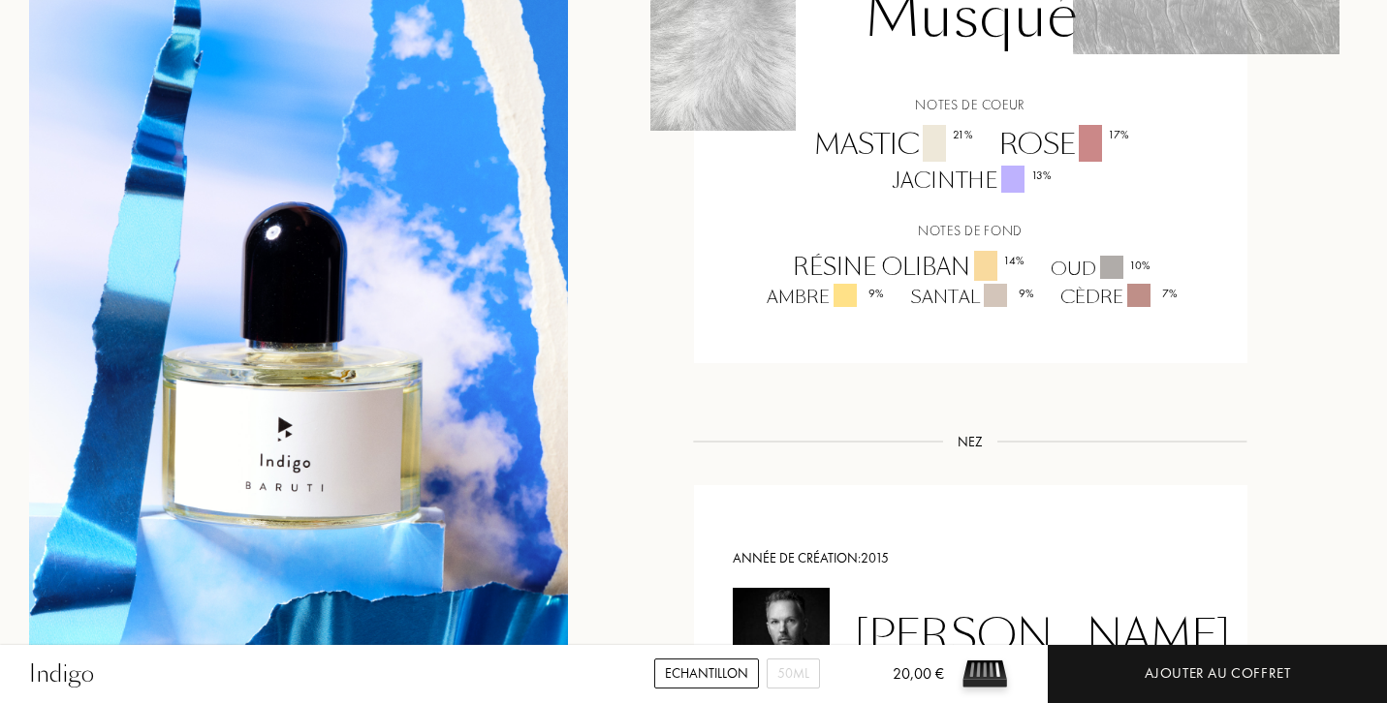
scroll to position [1649, 0]
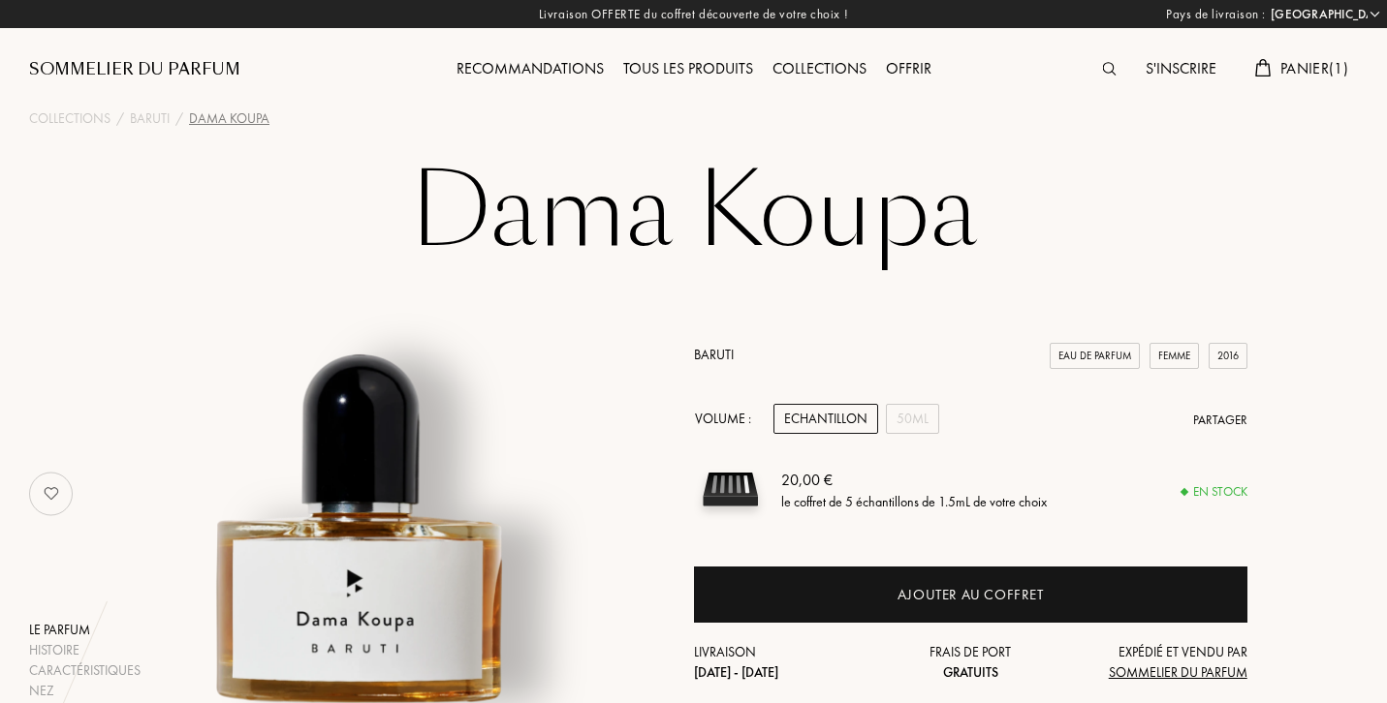
select select "FR"
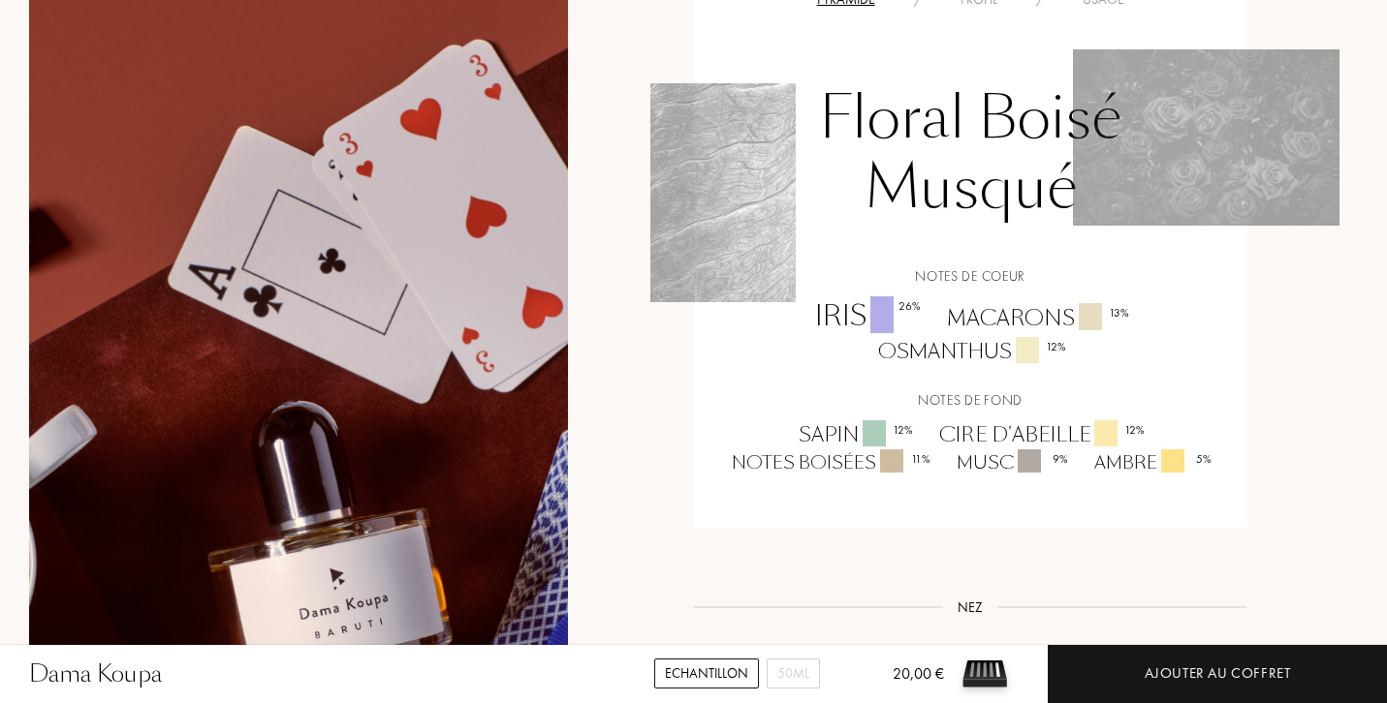
scroll to position [1403, 0]
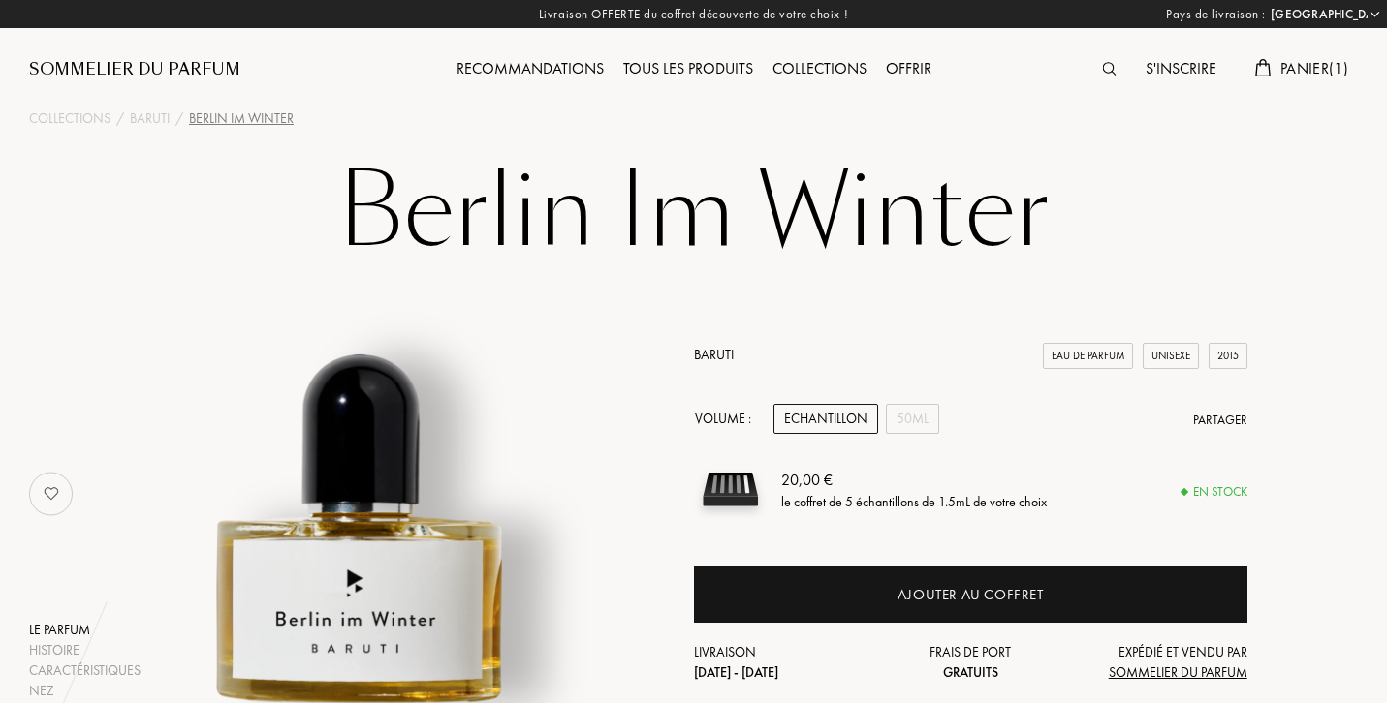
select select "FR"
click at [224, 69] on div "Sommelier du Parfum" at bounding box center [134, 69] width 211 height 23
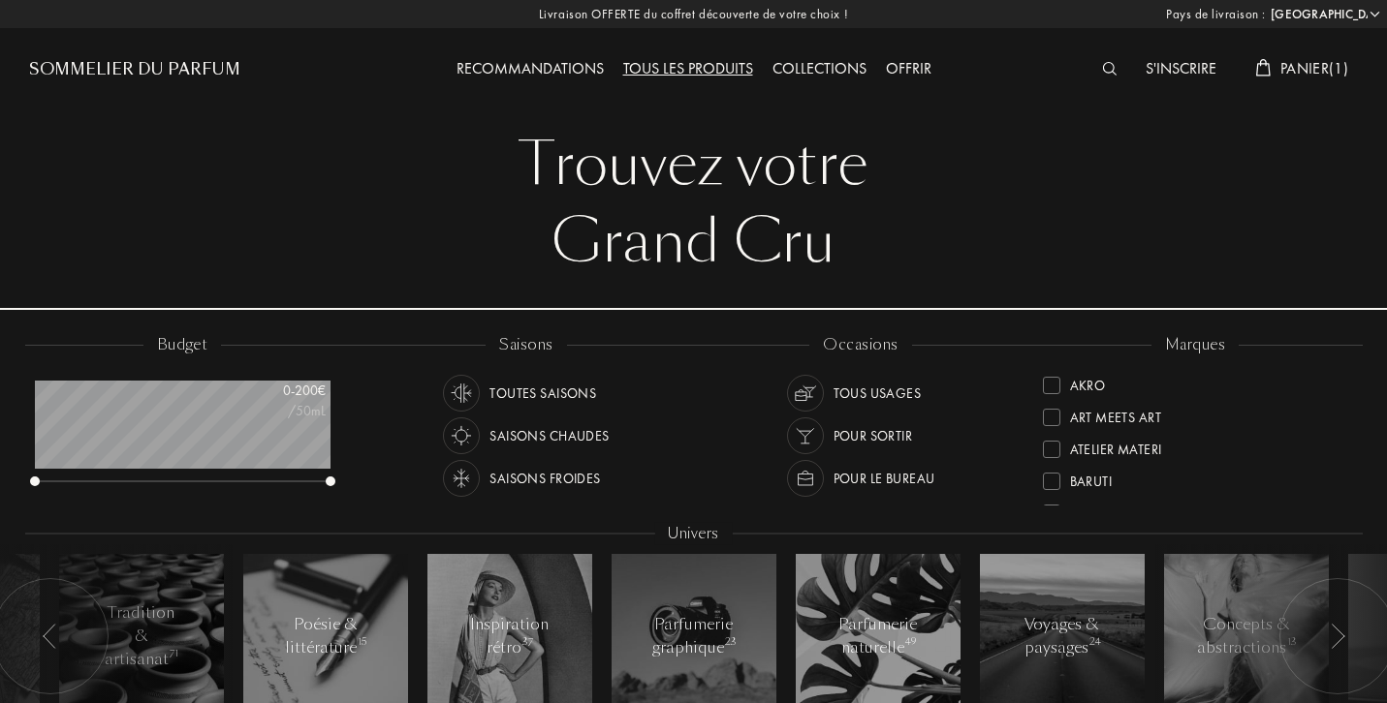
select select "FR"
